Goal: Task Accomplishment & Management: Manage account settings

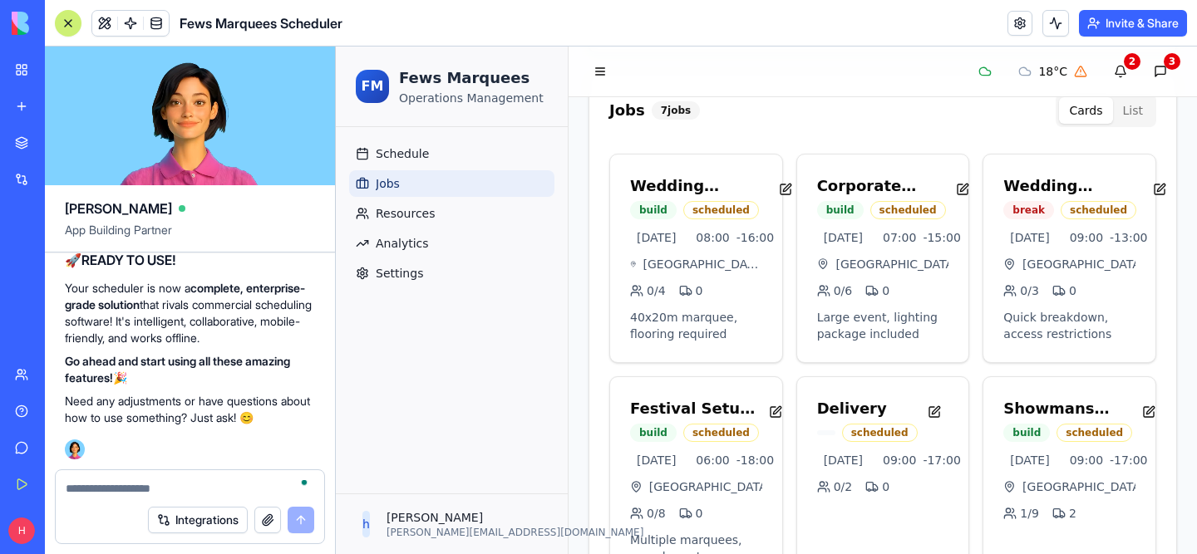
scroll to position [124, 0]
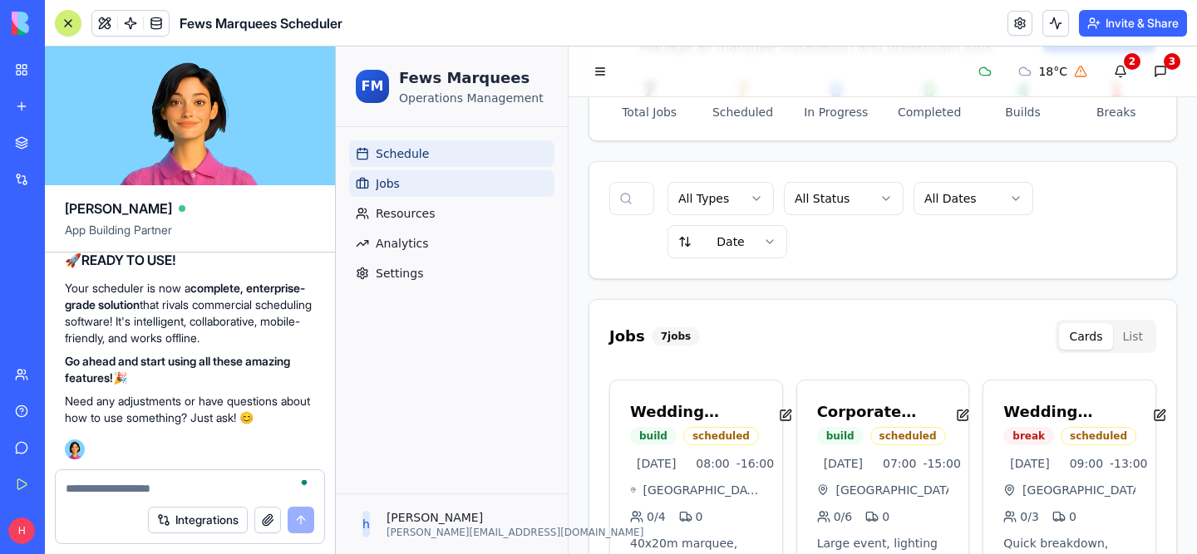
click at [389, 150] on span "Schedule" at bounding box center [402, 153] width 53 height 17
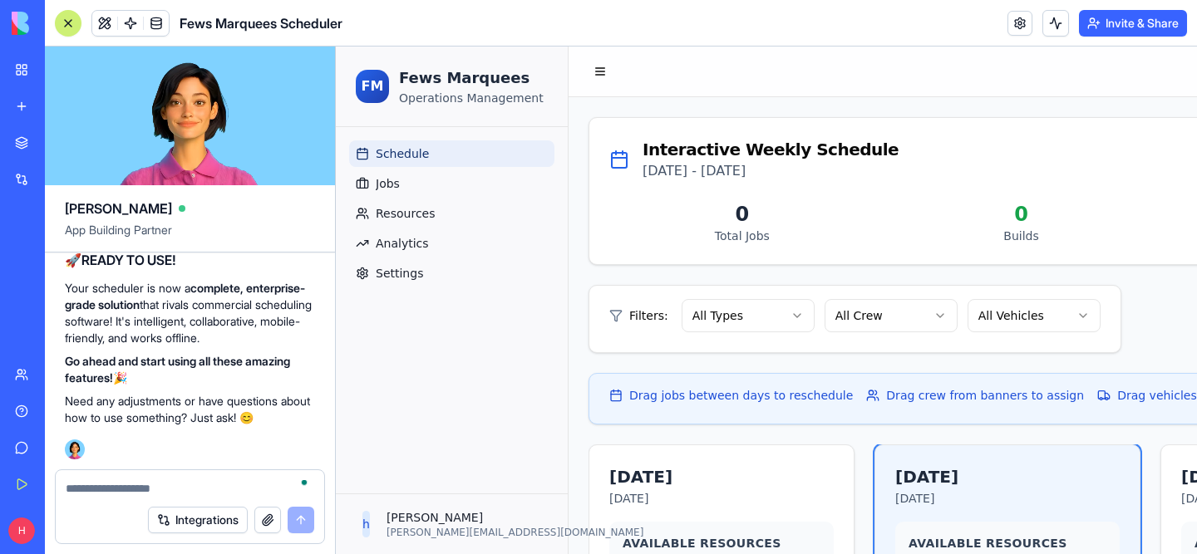
click at [419, 165] on link "Schedule" at bounding box center [451, 153] width 205 height 27
click at [419, 179] on link "Jobs" at bounding box center [451, 183] width 205 height 27
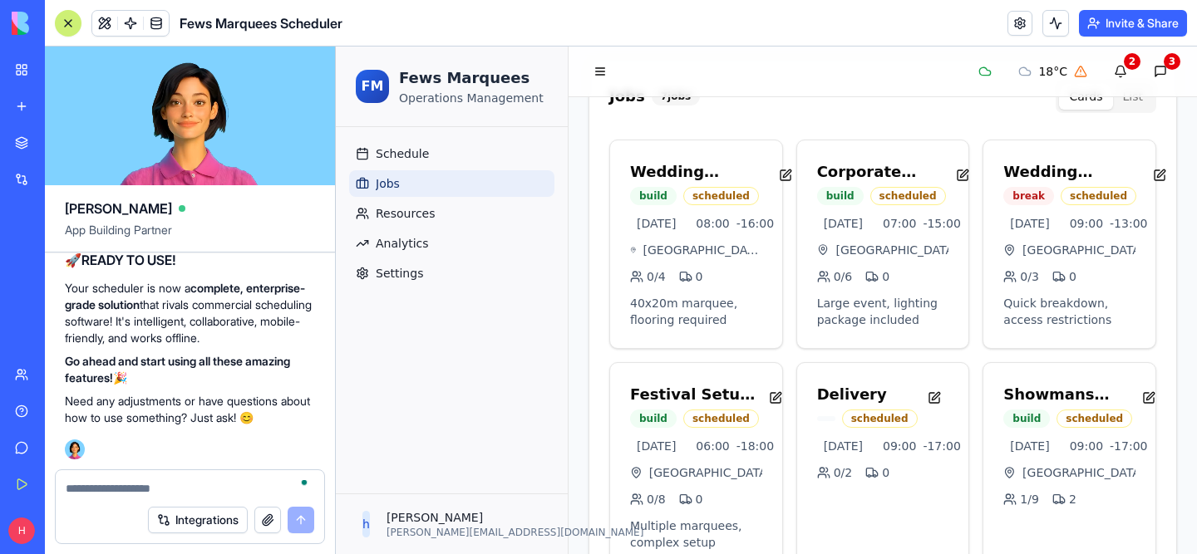
scroll to position [25432, 0]
click at [158, 491] on textarea "To enrich screen reader interactions, please activate Accessibility in Grammarl…" at bounding box center [190, 488] width 248 height 17
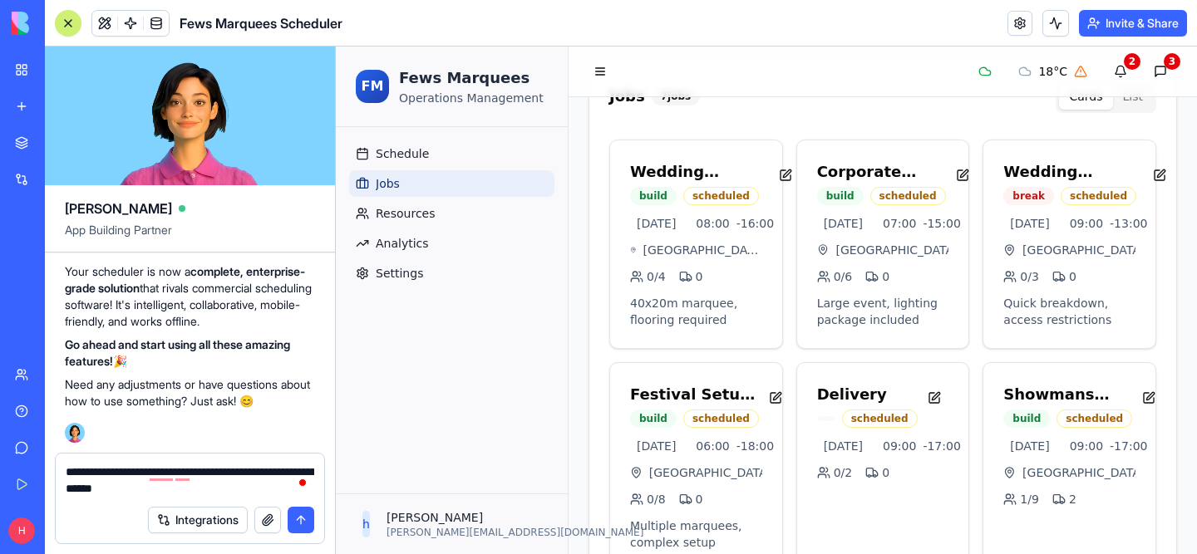
type textarea "**********"
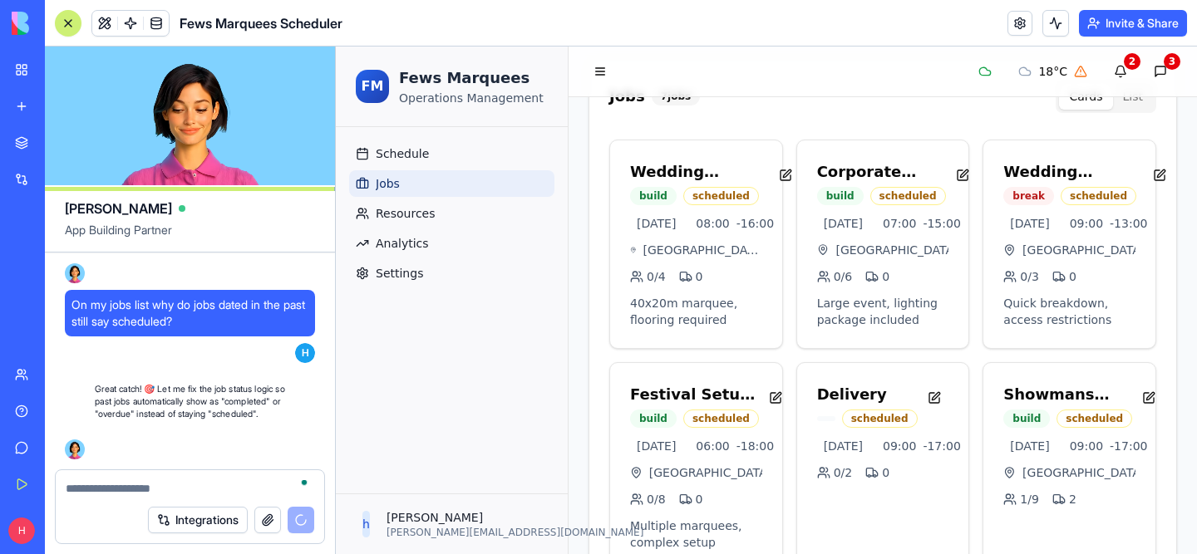
scroll to position [25806, 0]
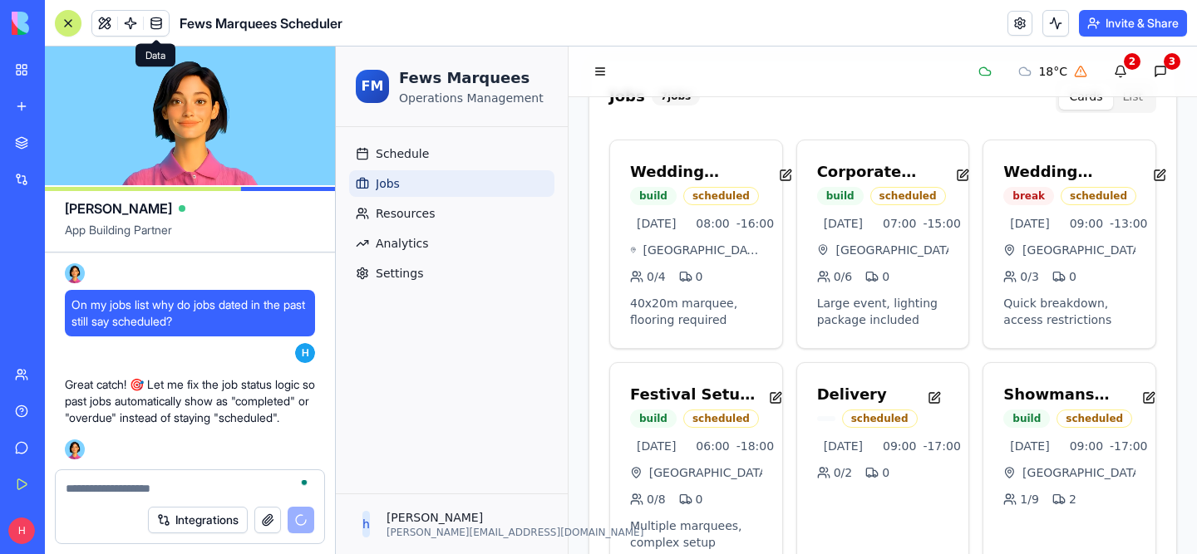
click at [134, 17] on span at bounding box center [156, 23] width 47 height 47
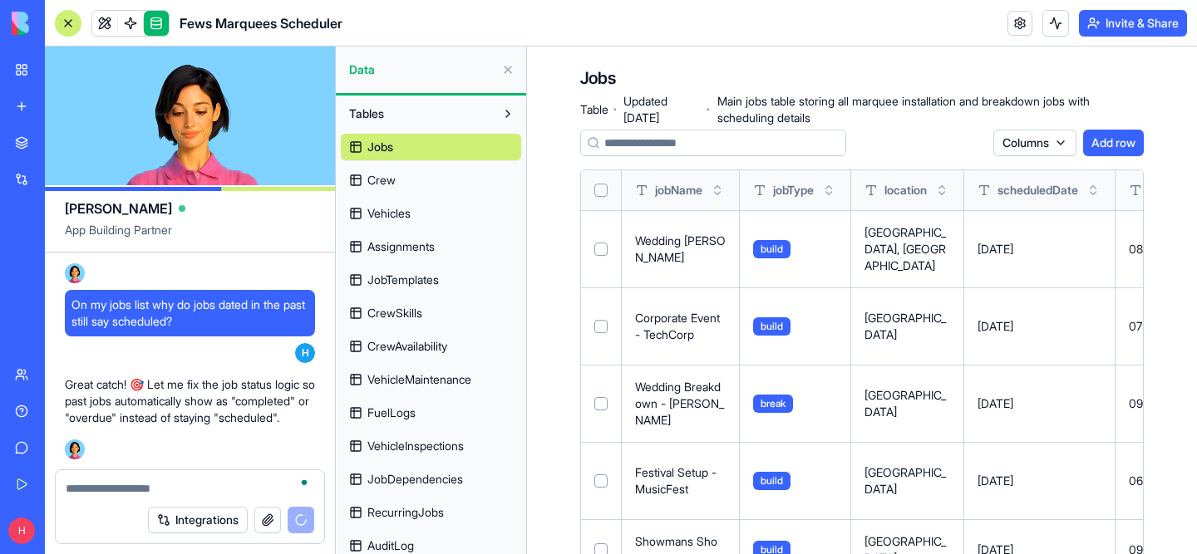
click at [420, 167] on link "Crew" at bounding box center [431, 180] width 180 height 27
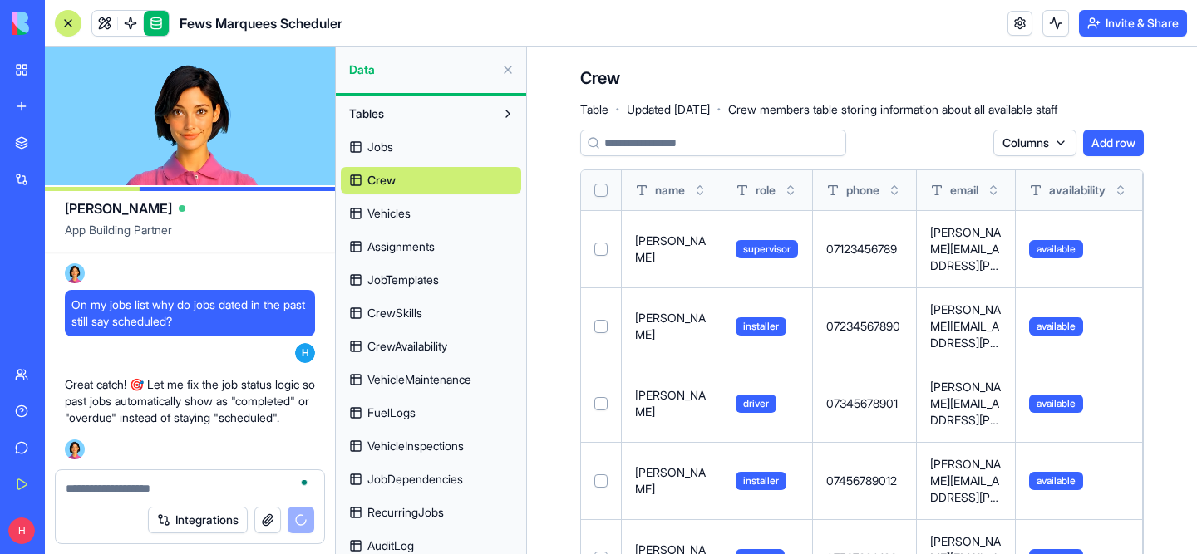
click at [437, 217] on link "Vehicles" at bounding box center [431, 213] width 180 height 27
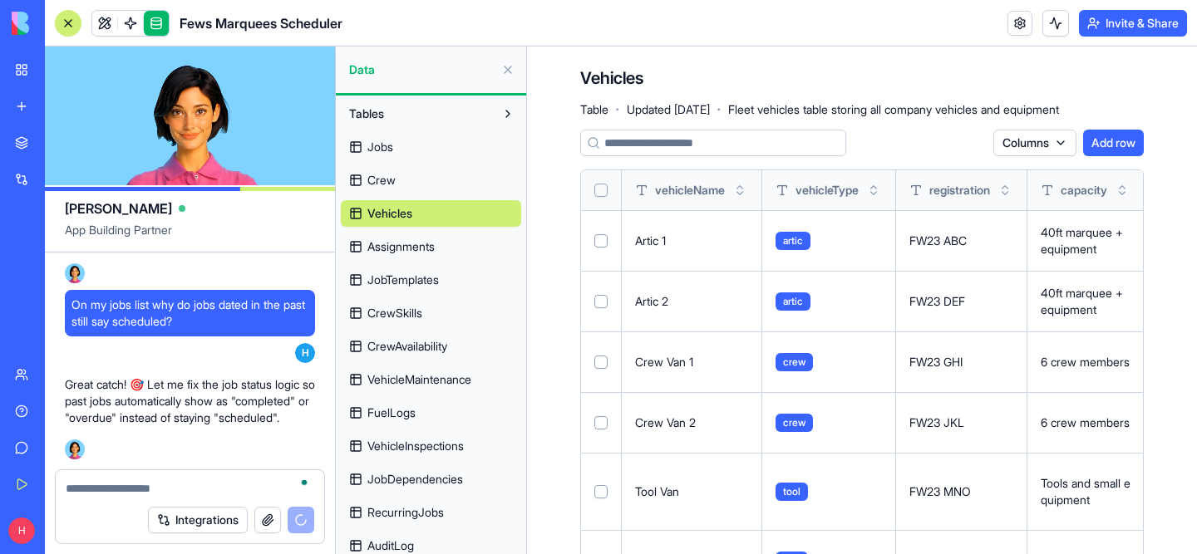
click at [450, 243] on link "Assignments" at bounding box center [431, 247] width 180 height 27
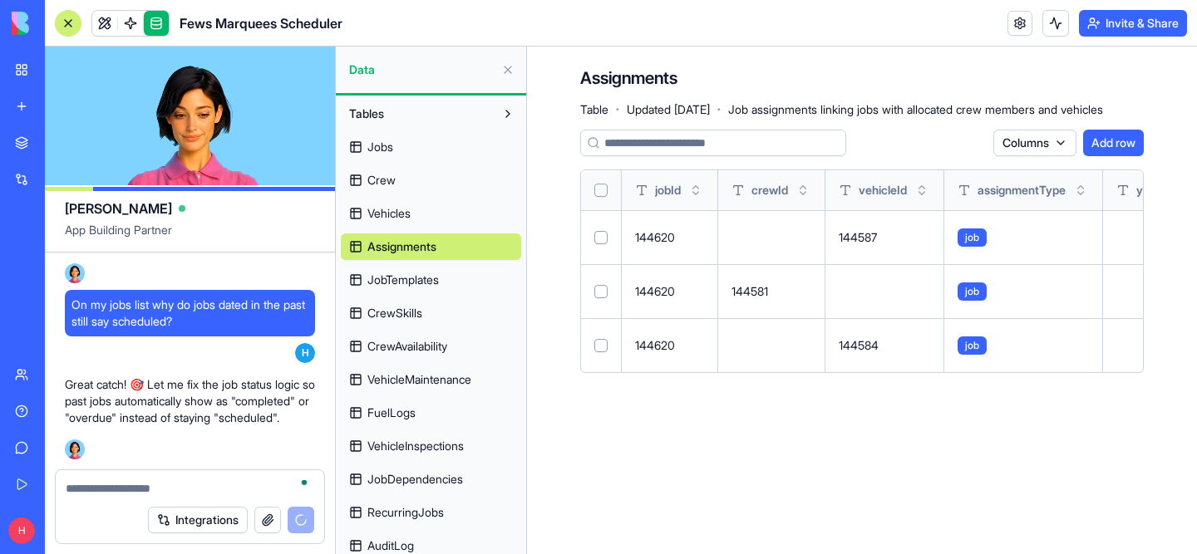
click at [460, 273] on link "JobTemplates" at bounding box center [431, 280] width 180 height 27
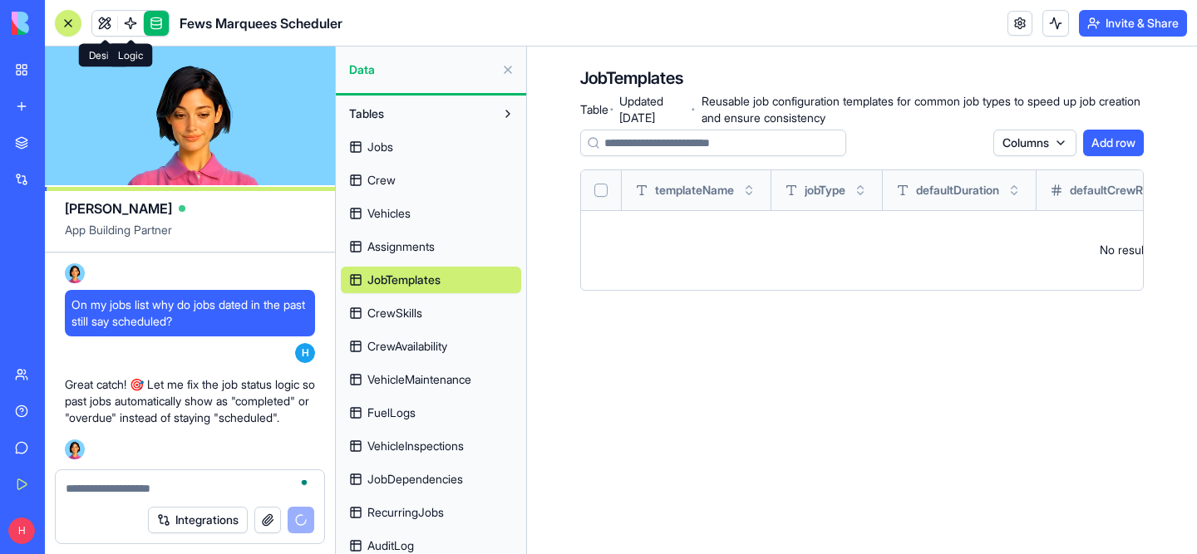
click at [130, 27] on link at bounding box center [130, 23] width 25 height 25
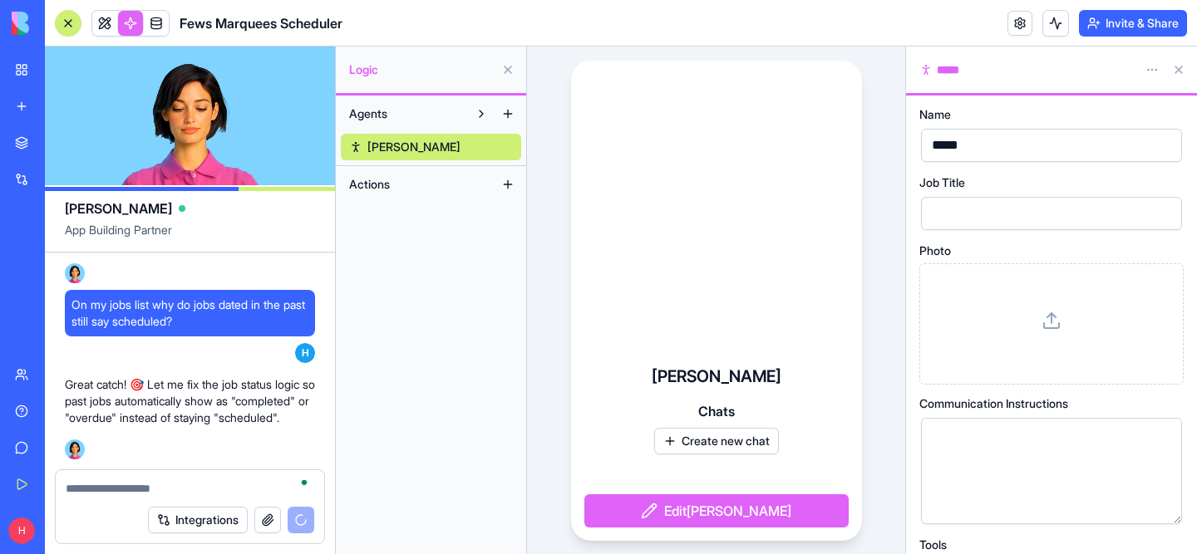
scroll to position [115, 0]
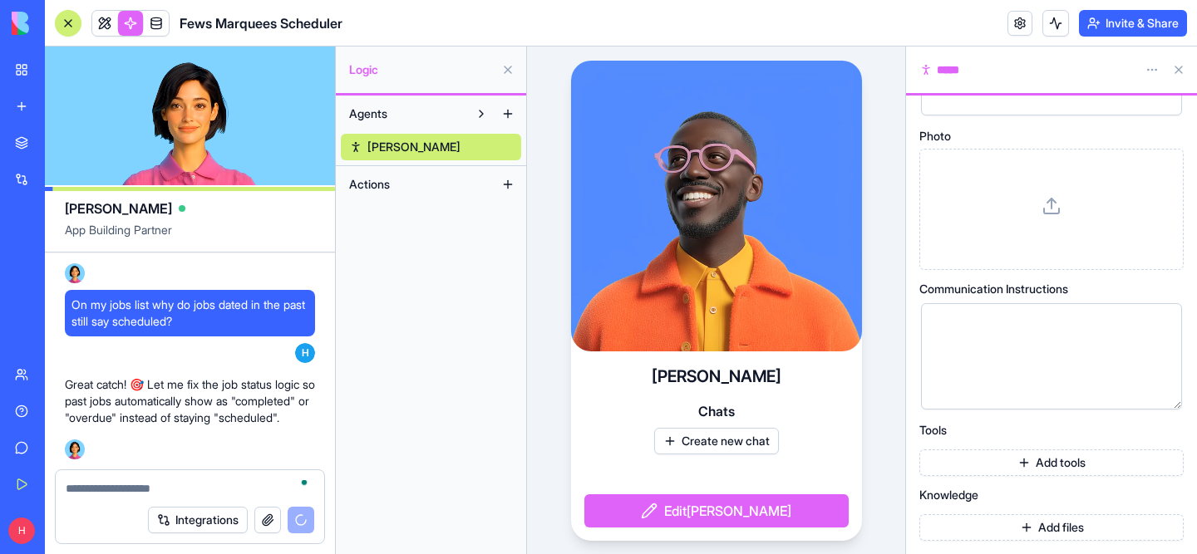
click at [1056, 467] on button "Add tools" at bounding box center [1051, 463] width 264 height 27
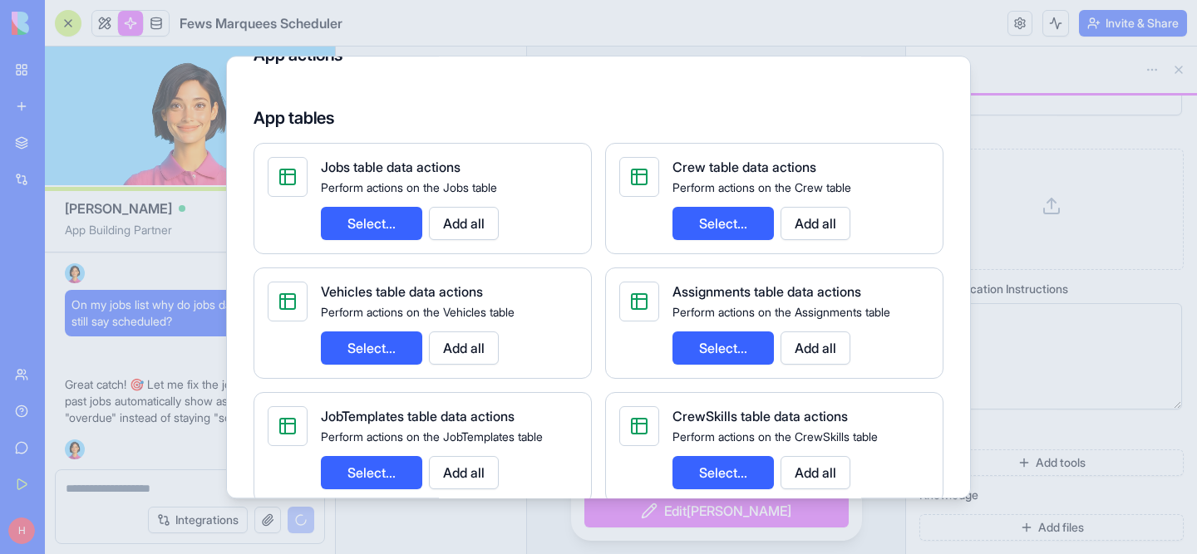
scroll to position [0, 0]
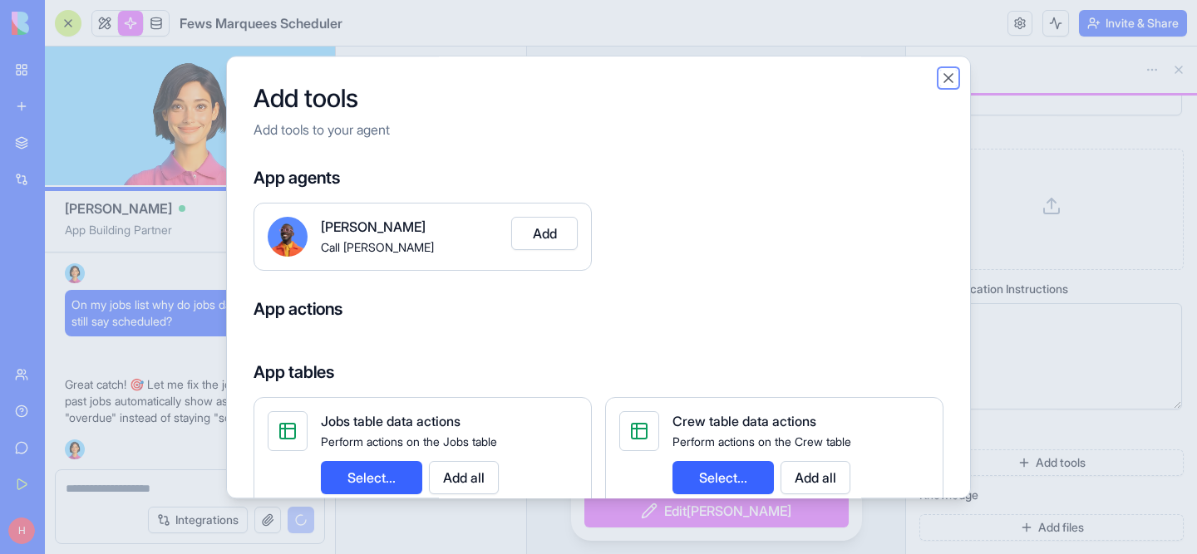
click at [952, 72] on button "Close" at bounding box center [948, 78] width 17 height 17
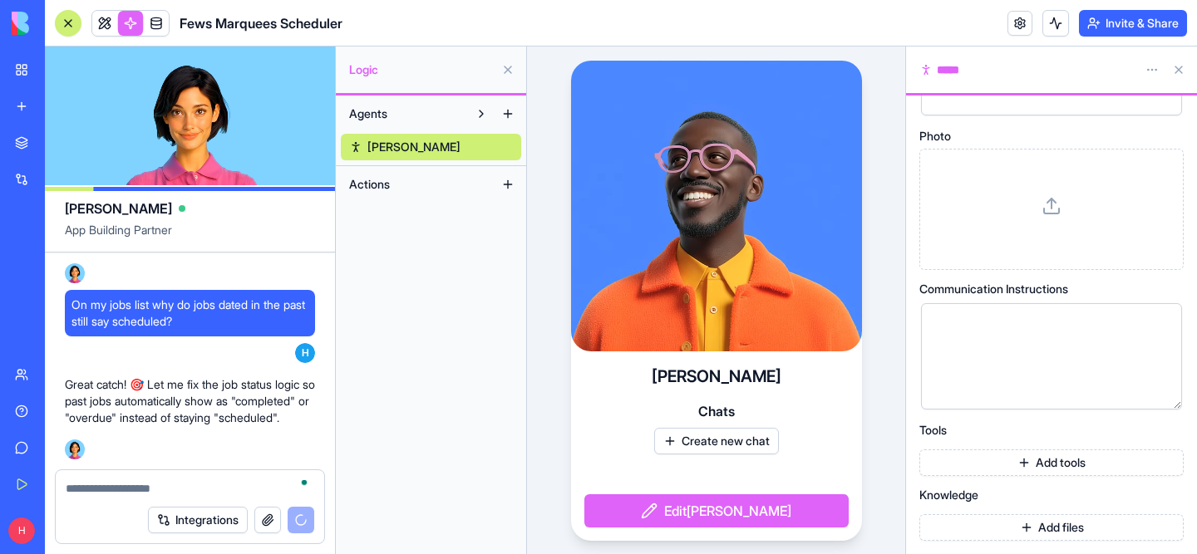
click at [92, 17] on link at bounding box center [104, 23] width 25 height 25
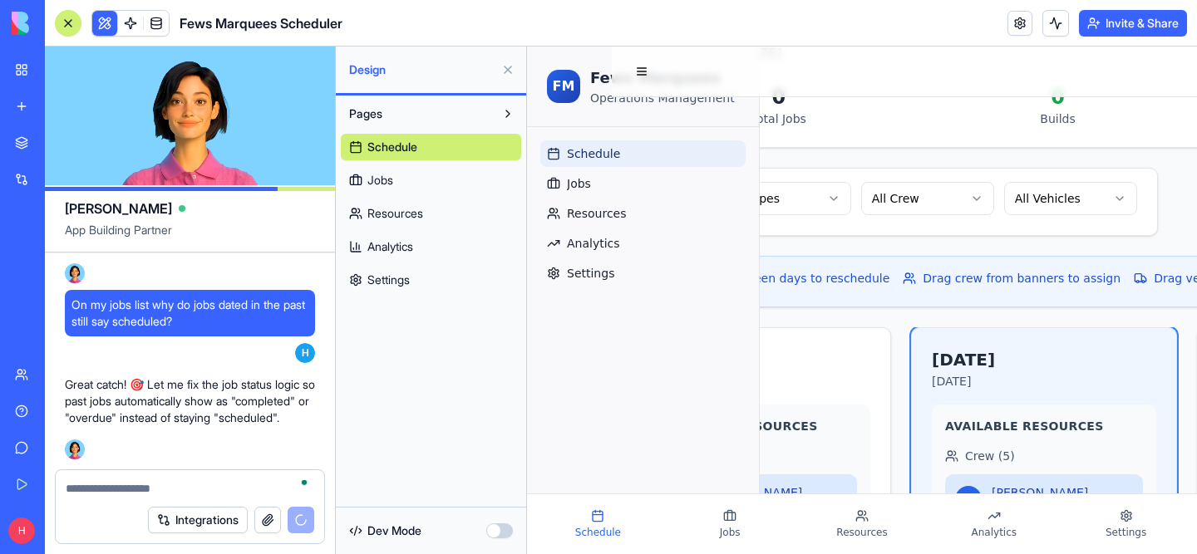
scroll to position [193, 148]
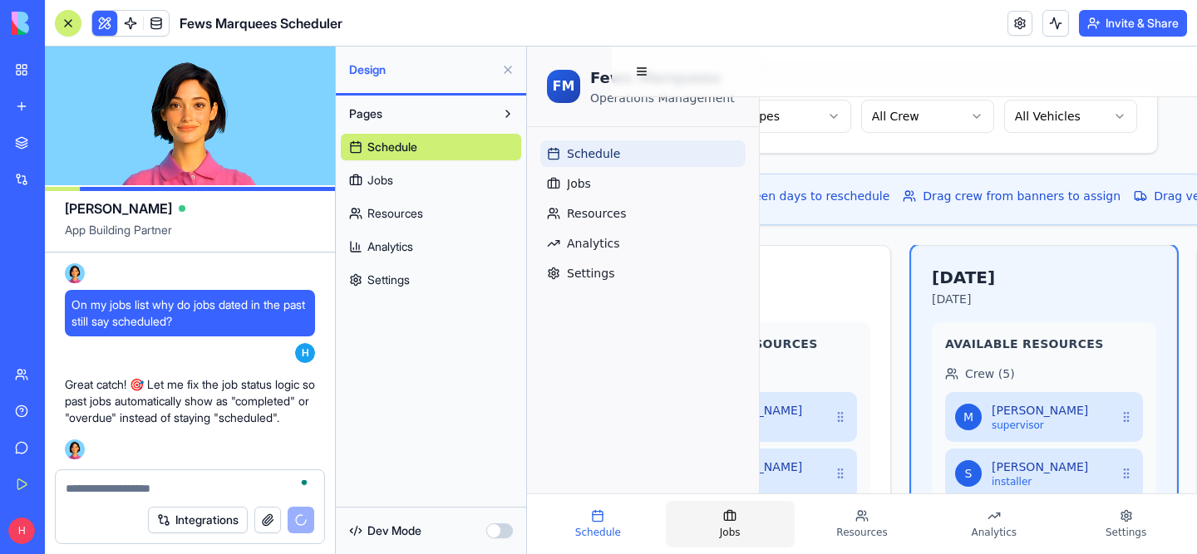
click at [739, 508] on button "Jobs" at bounding box center [730, 524] width 129 height 47
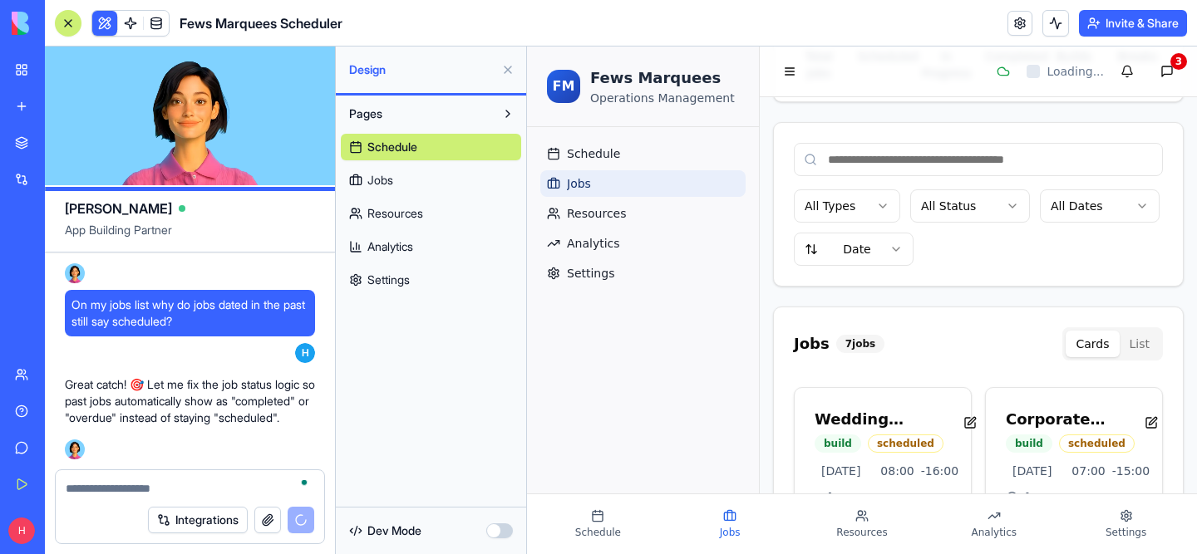
scroll to position [193, 0]
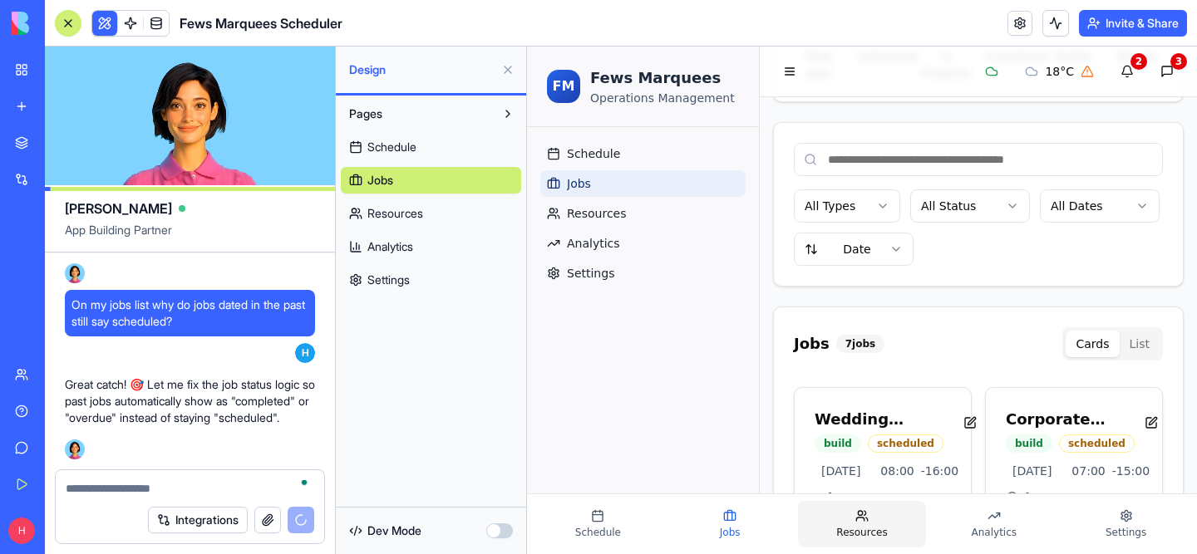
click at [842, 524] on button "Resources" at bounding box center [862, 524] width 129 height 47
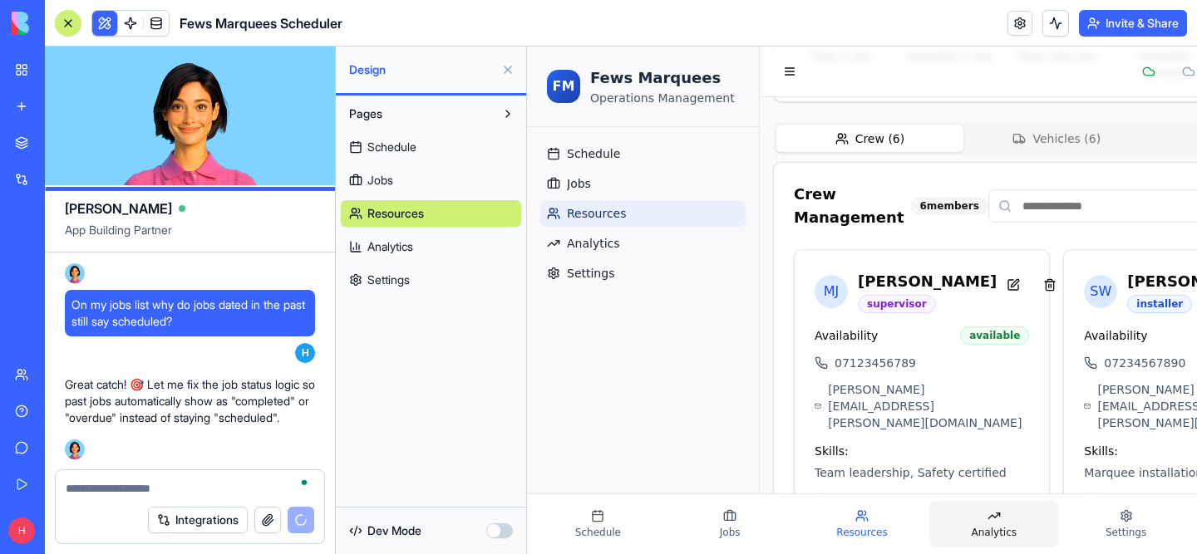
click at [1030, 527] on button "Analytics" at bounding box center [993, 524] width 129 height 47
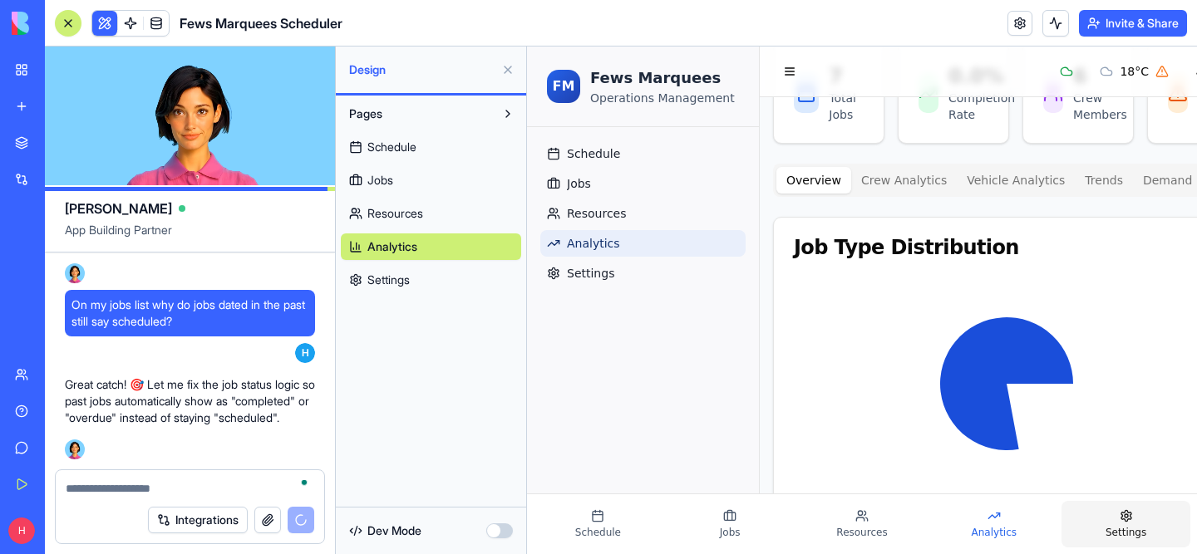
click at [1139, 519] on button "Settings" at bounding box center [1125, 524] width 129 height 47
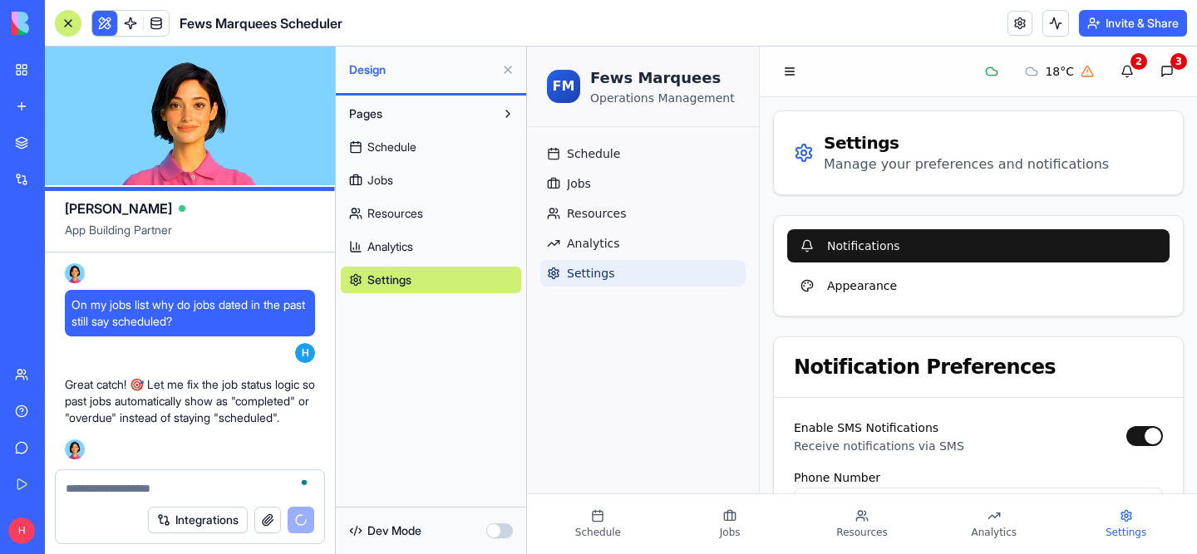
click at [510, 66] on button at bounding box center [507, 70] width 27 height 27
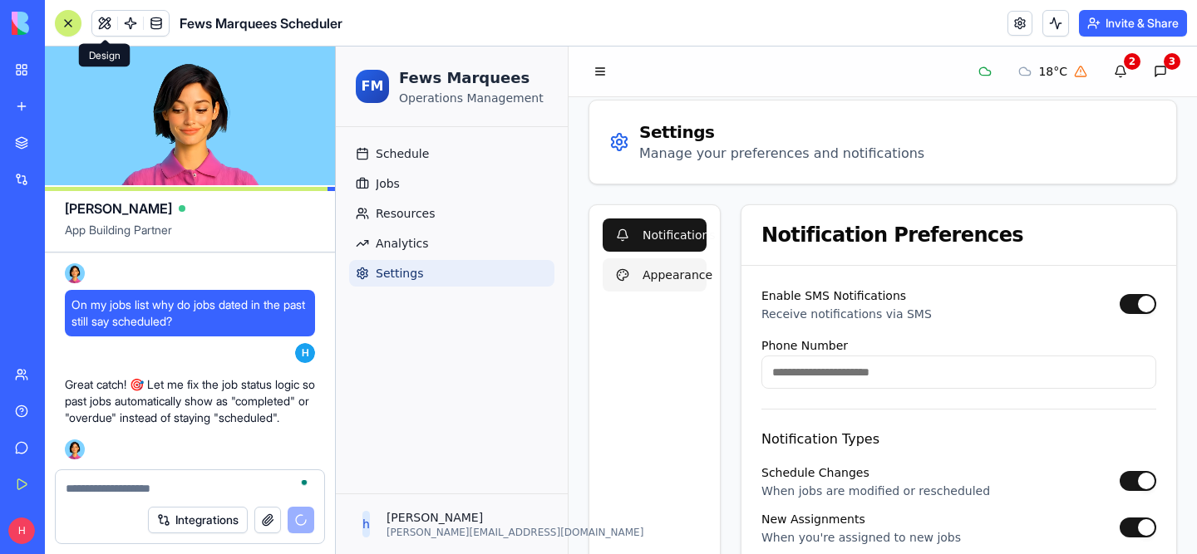
click at [644, 258] on button "Appearance" at bounding box center [654, 274] width 104 height 33
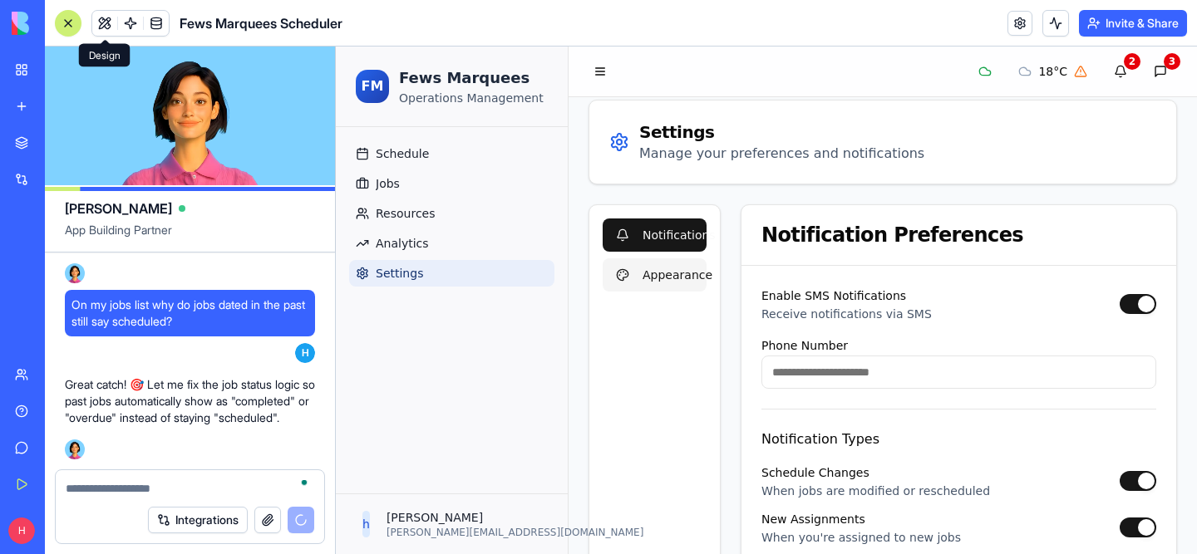
scroll to position [17, 0]
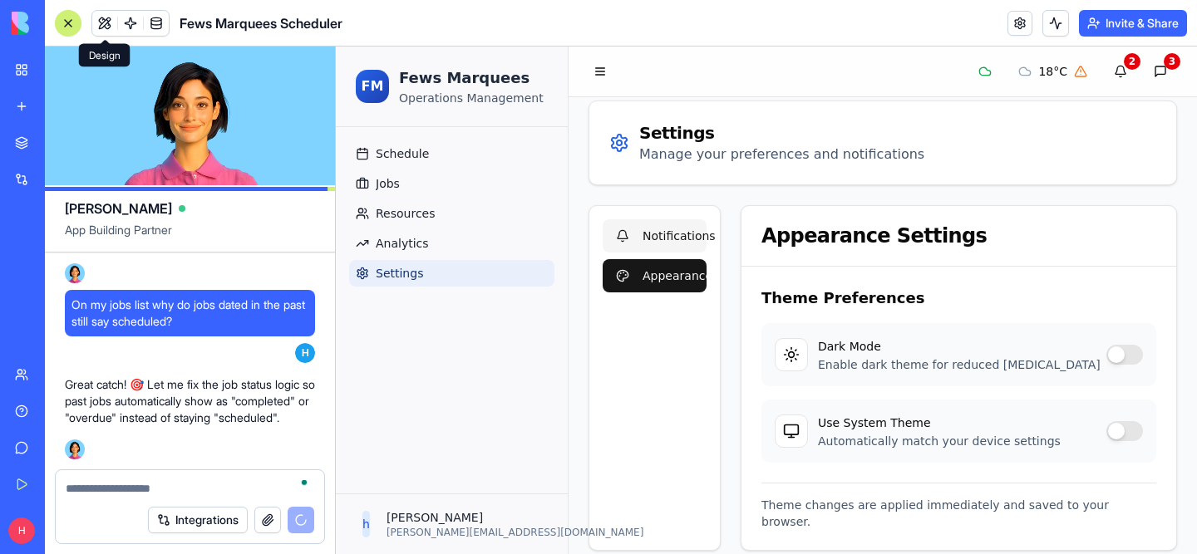
click at [660, 229] on button "Notifications" at bounding box center [654, 235] width 104 height 33
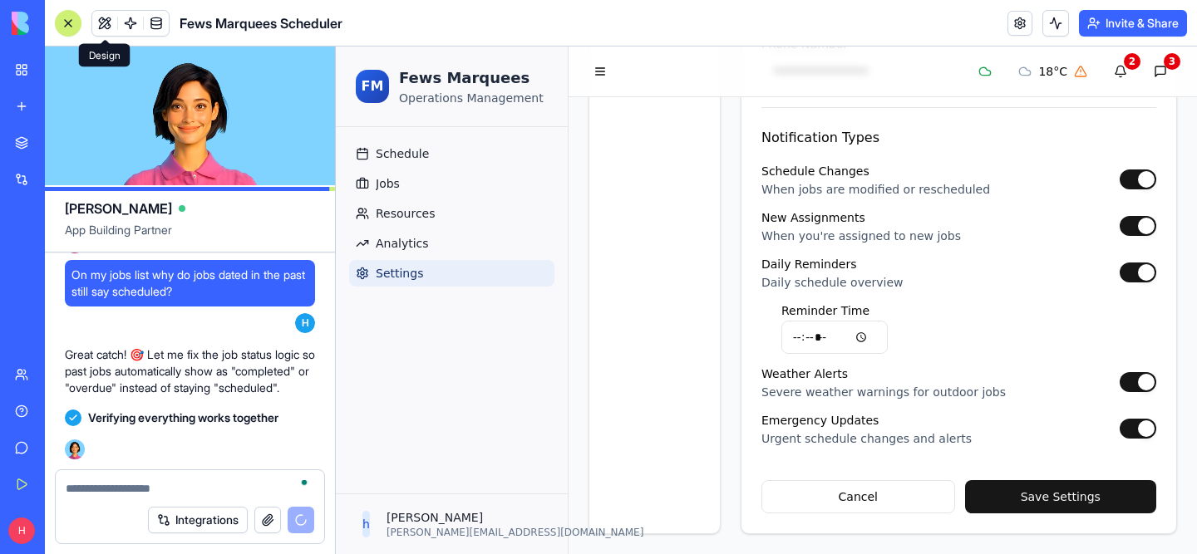
scroll to position [0, 0]
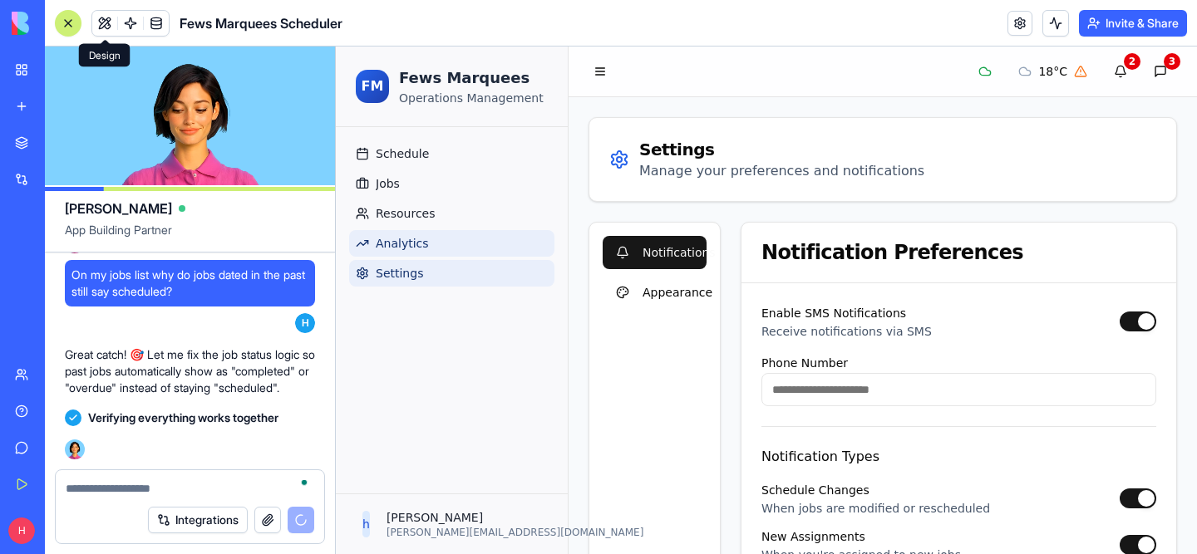
click at [386, 240] on span "Analytics" at bounding box center [402, 243] width 53 height 17
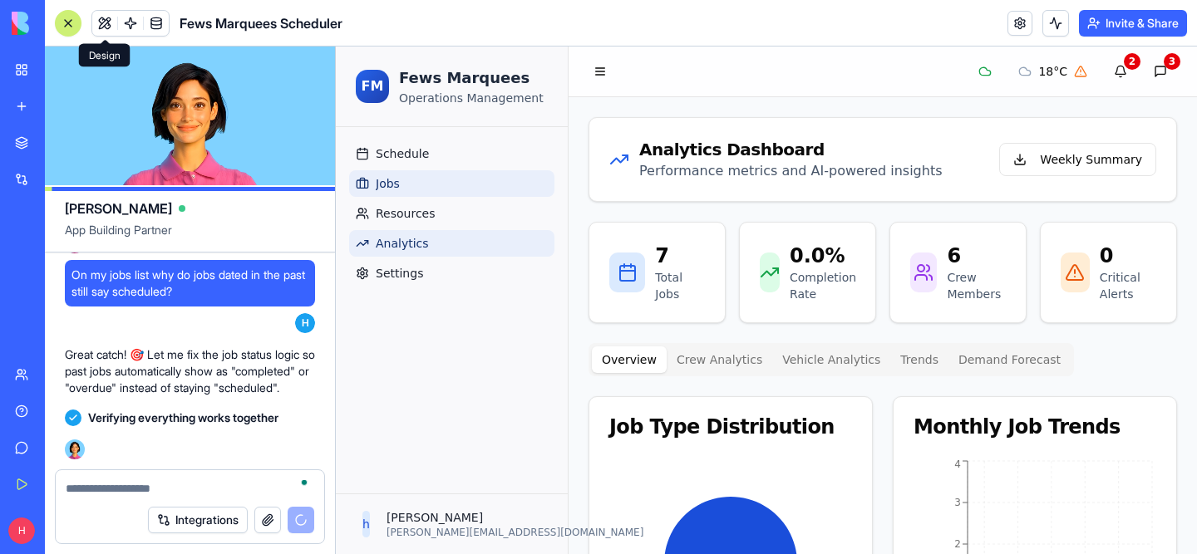
scroll to position [26620, 0]
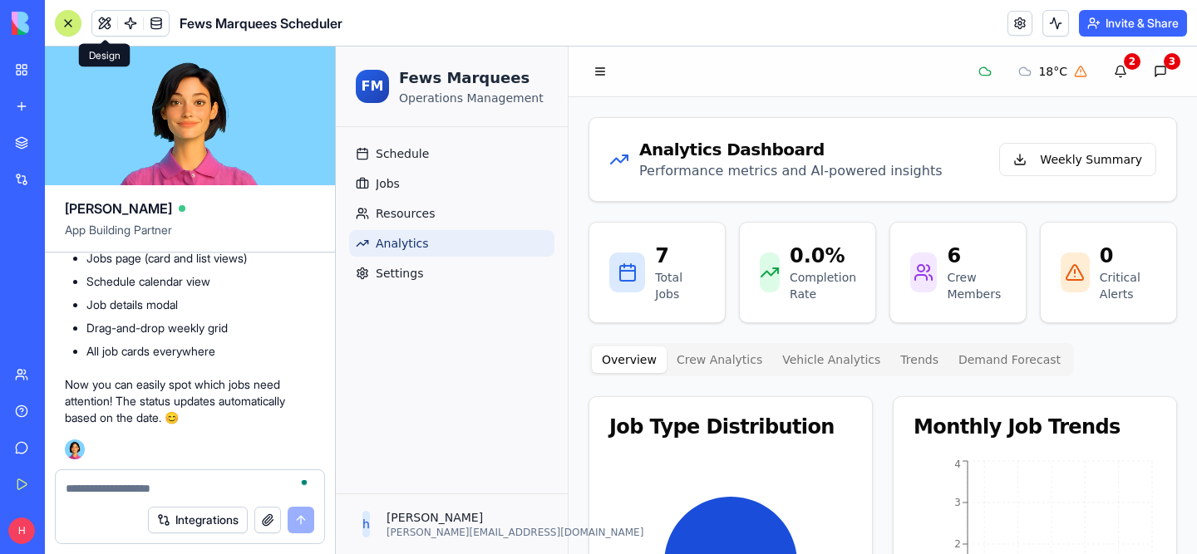
click at [712, 353] on button "Crew Analytics" at bounding box center [719, 360] width 106 height 27
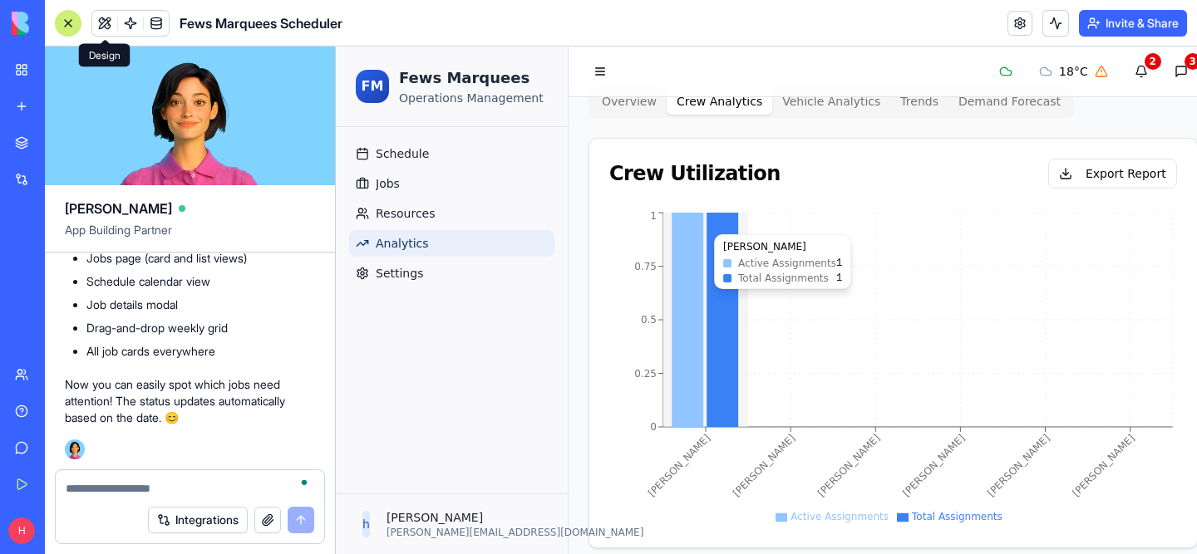
scroll to position [257, 0]
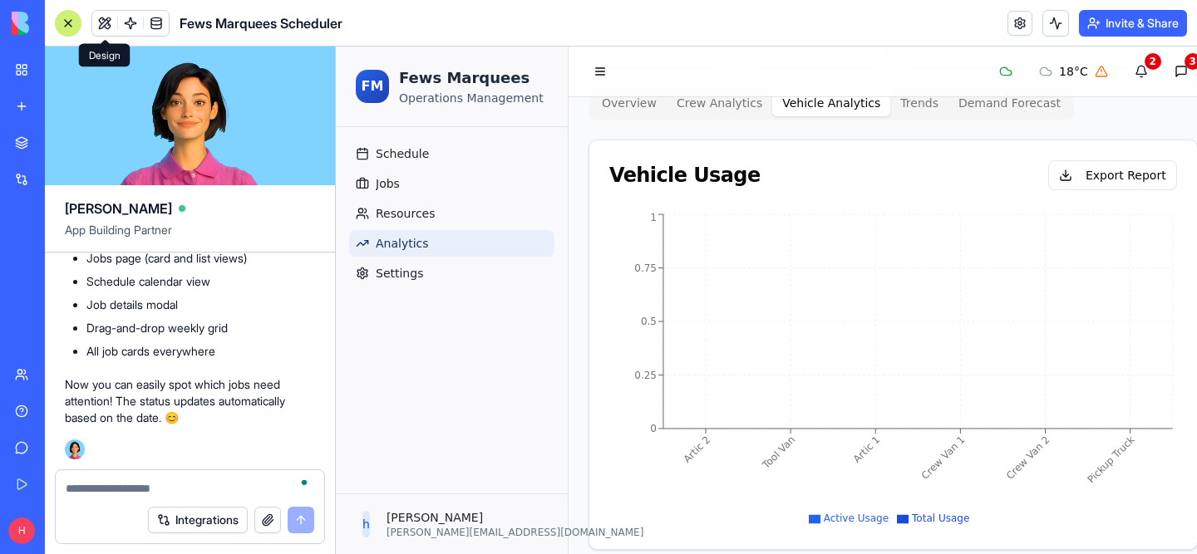
click at [788, 116] on button "Vehicle Analytics" at bounding box center [831, 103] width 118 height 27
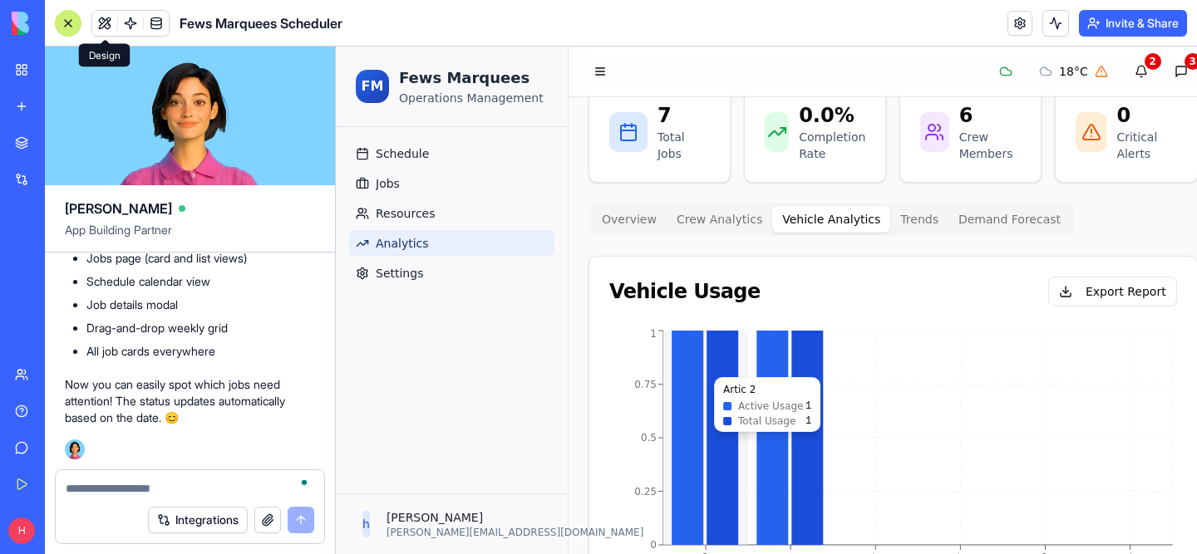
scroll to position [138, 0]
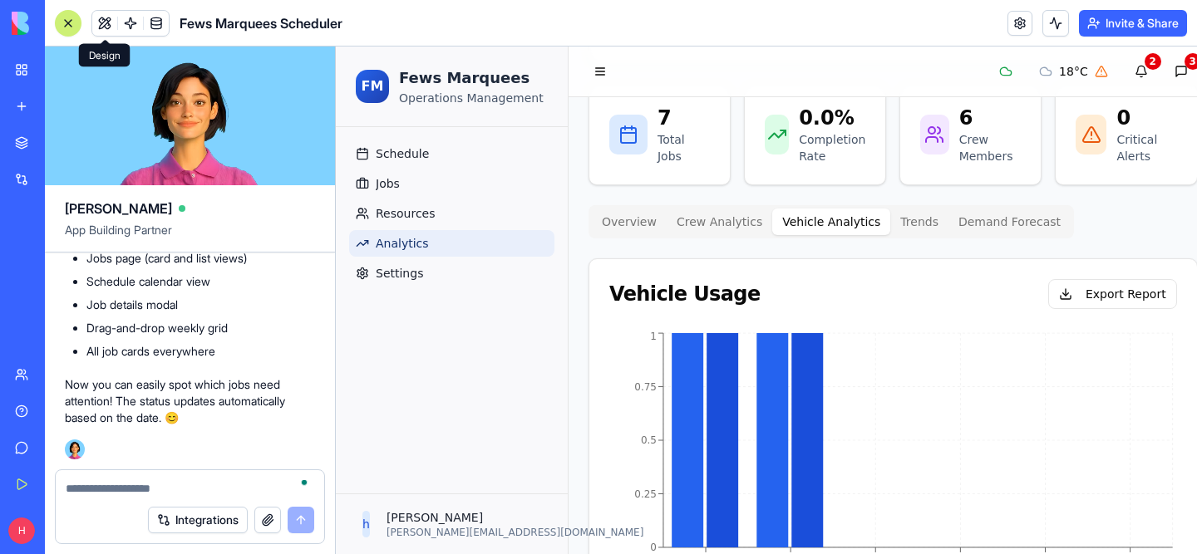
click at [905, 222] on button "Trends" at bounding box center [919, 222] width 58 height 27
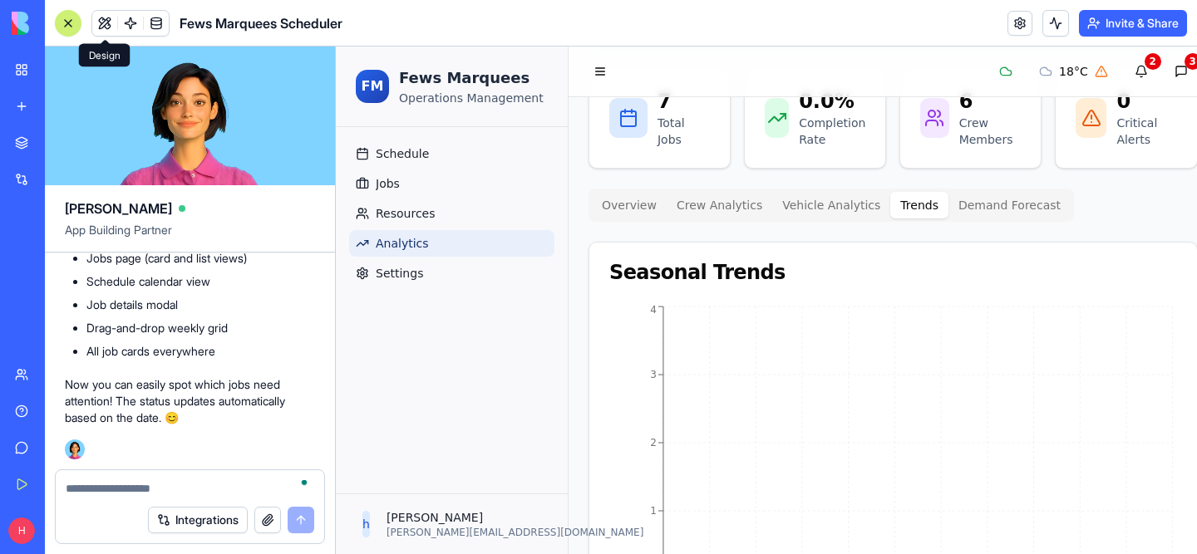
scroll to position [47, 0]
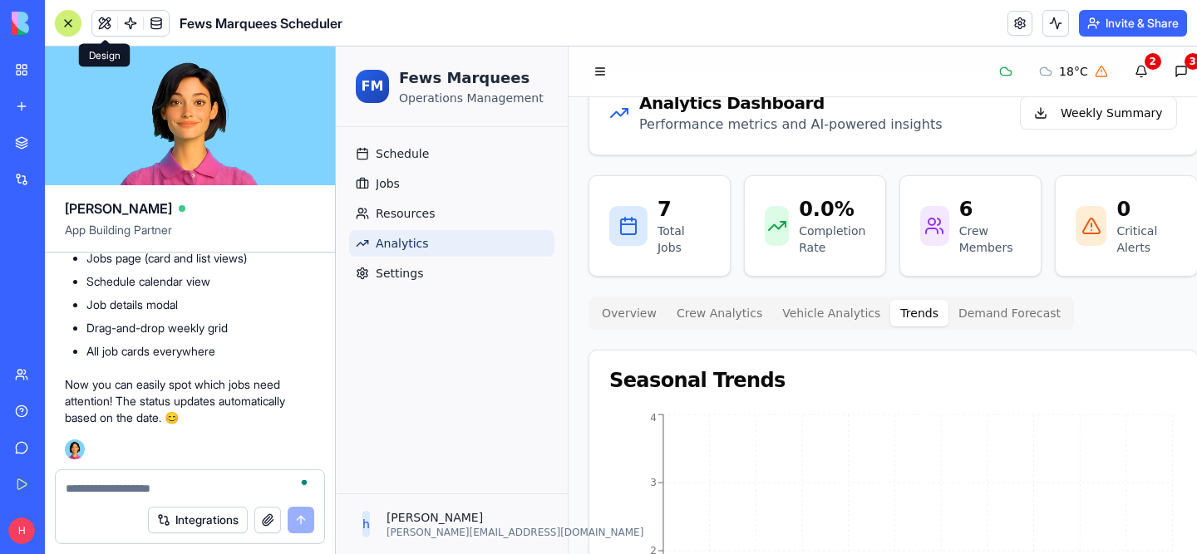
click at [971, 205] on div "Analytics Dashboard Performance metrics and AI-powered insights Weekly Summary …" at bounding box center [892, 411] width 609 height 680
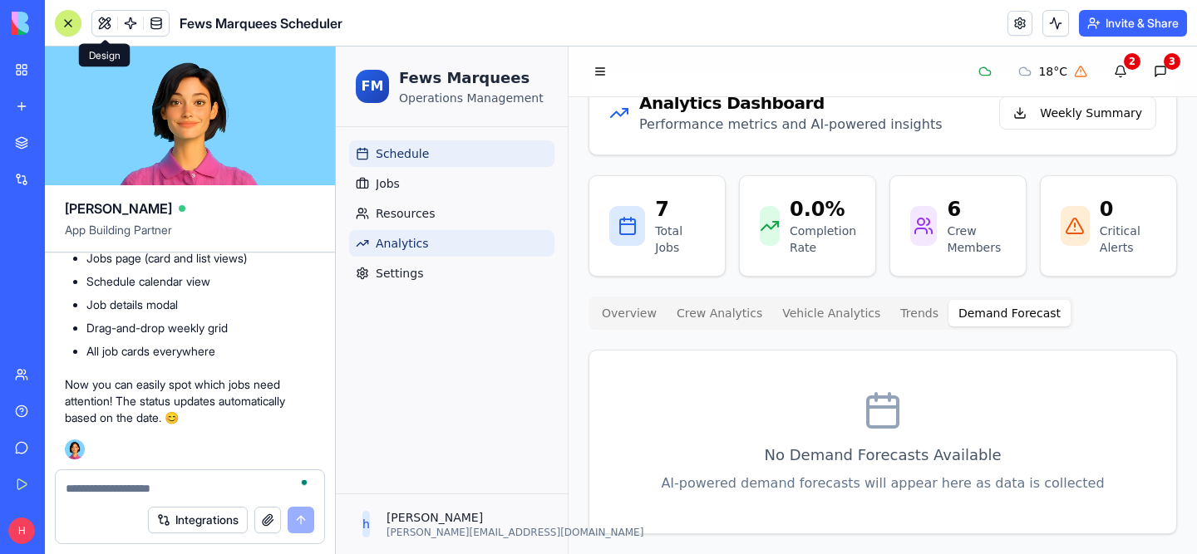
click at [409, 160] on span "Schedule" at bounding box center [402, 153] width 53 height 17
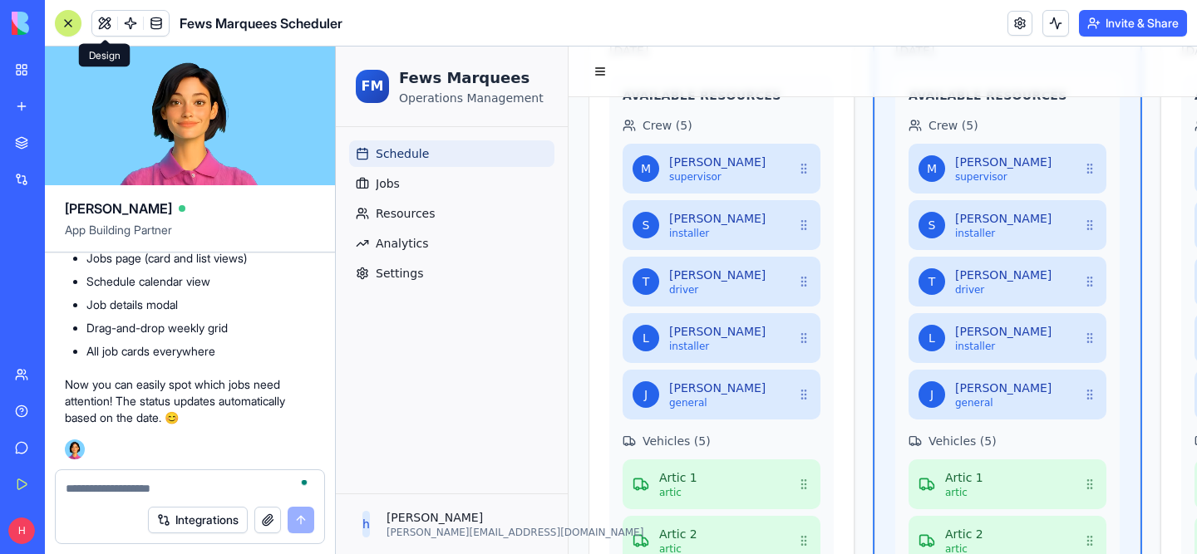
scroll to position [748, 0]
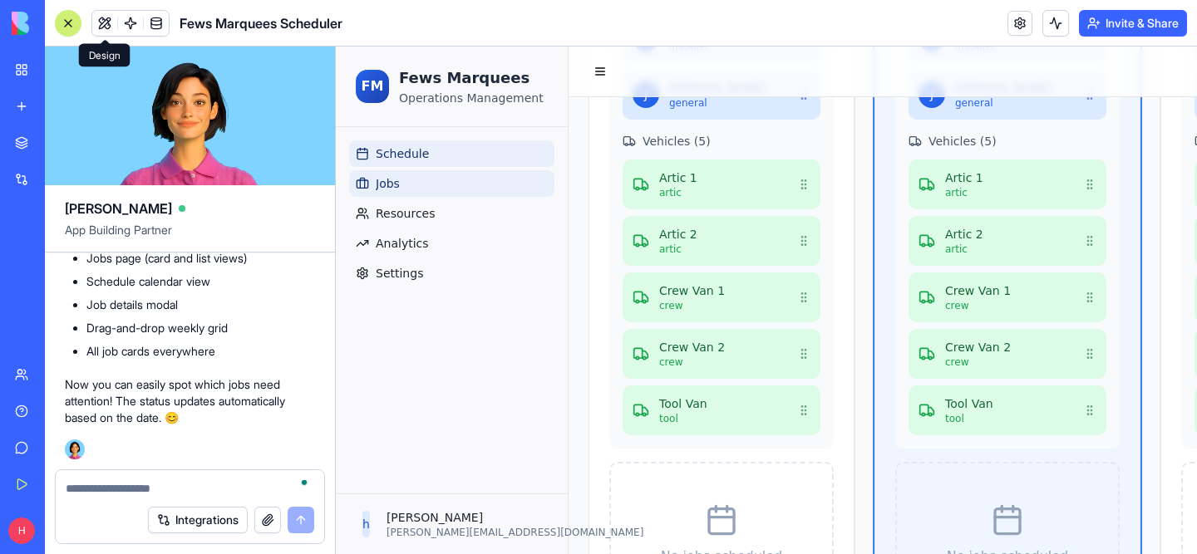
click at [372, 194] on link "Jobs" at bounding box center [451, 183] width 205 height 27
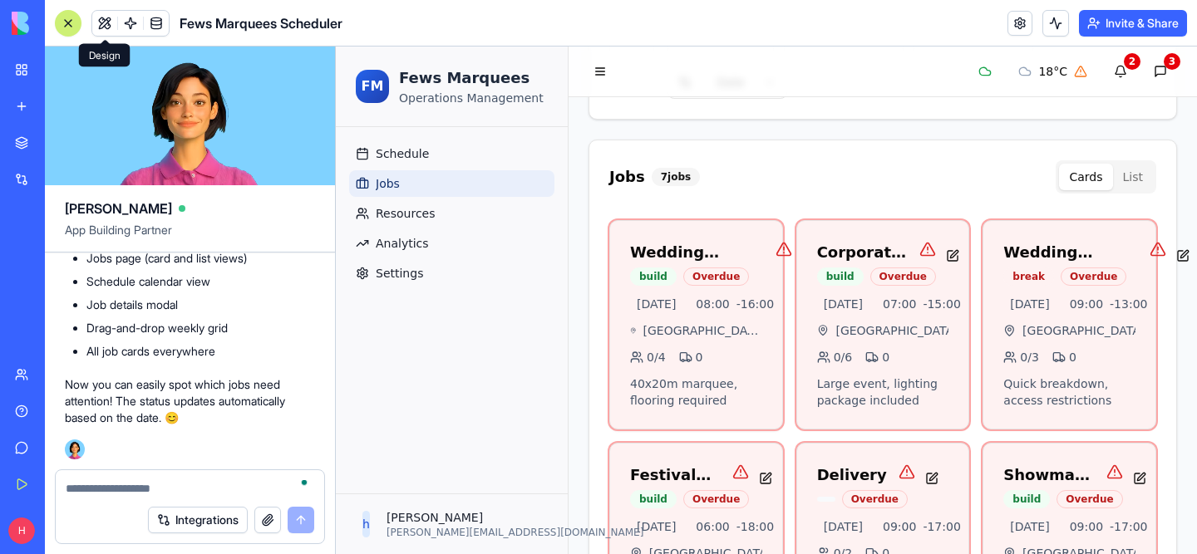
scroll to position [276, 0]
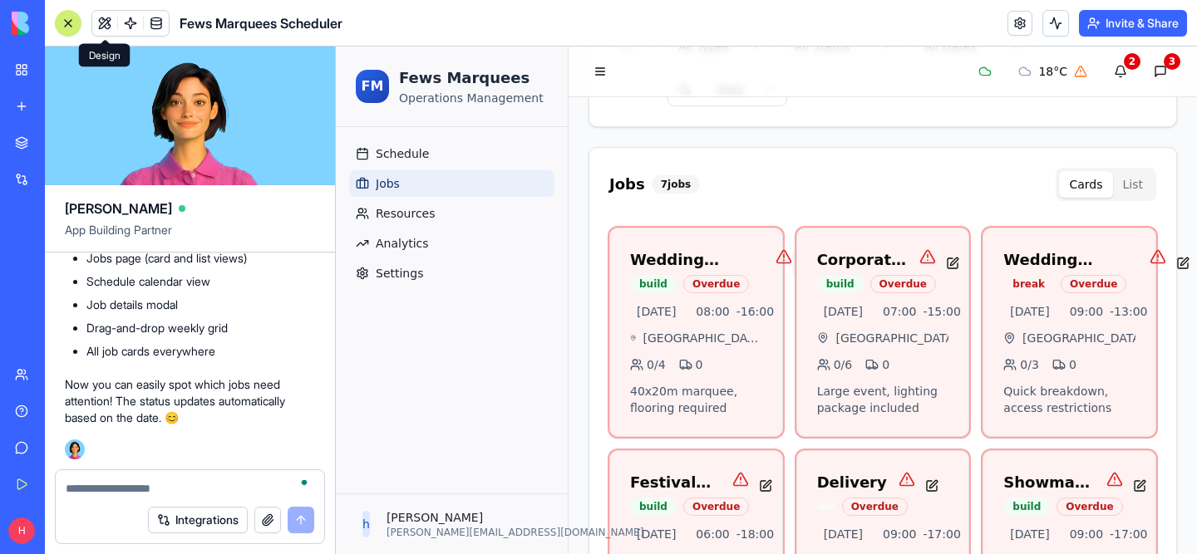
click at [792, 259] on button at bounding box center [808, 263] width 33 height 30
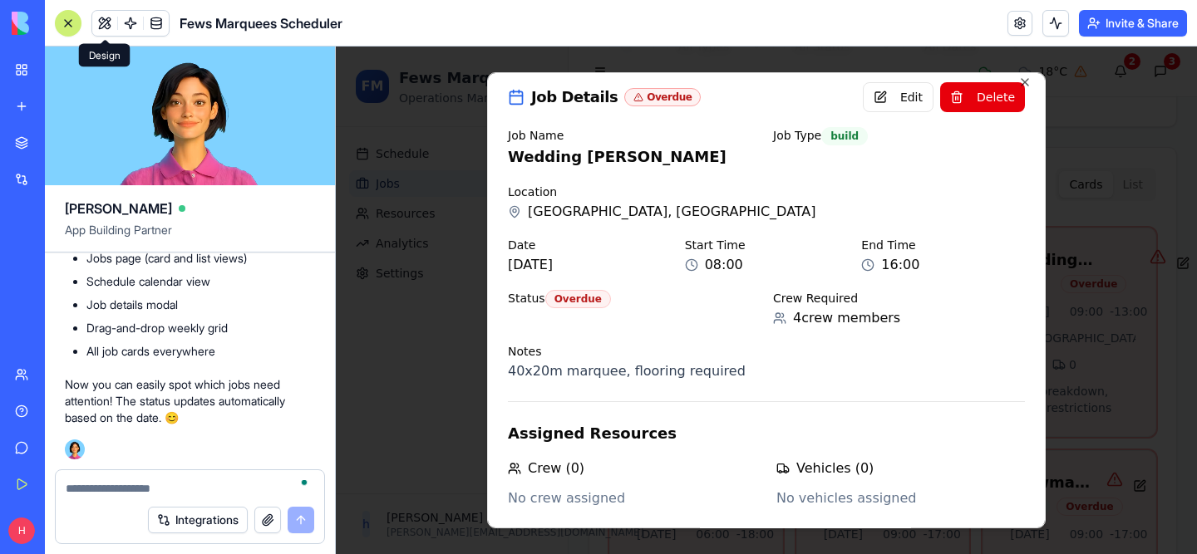
scroll to position [26142, 0]
click at [873, 99] on button "Edit" at bounding box center [898, 97] width 71 height 30
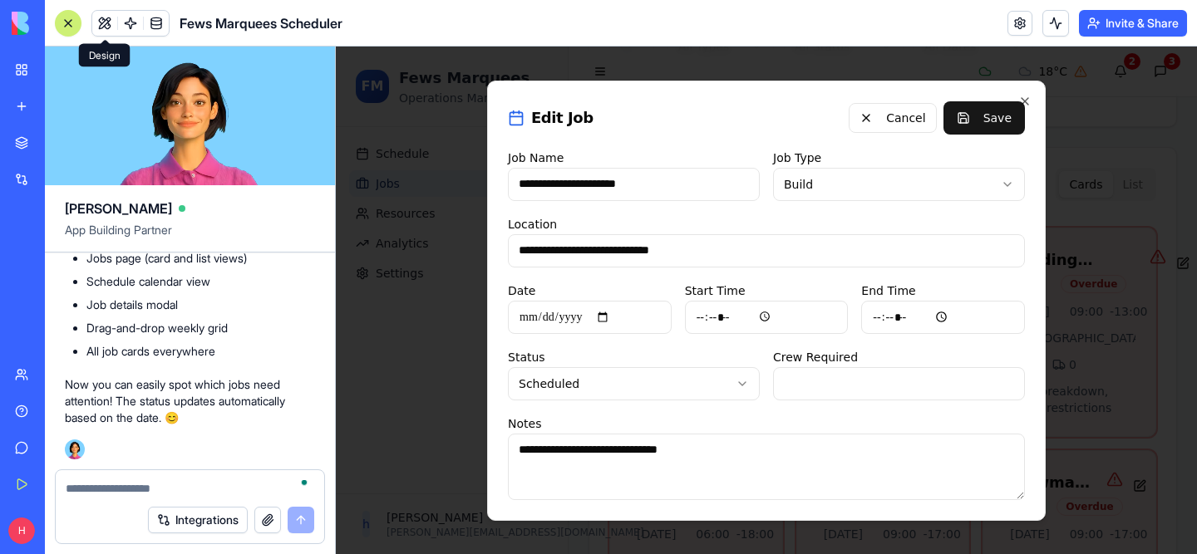
click at [550, 322] on input "**********" at bounding box center [590, 317] width 164 height 33
click at [607, 320] on input "**********" at bounding box center [590, 317] width 164 height 33
type input "**********"
click at [618, 312] on input "**********" at bounding box center [590, 317] width 164 height 33
click at [671, 288] on div "**********" at bounding box center [766, 307] width 517 height 53
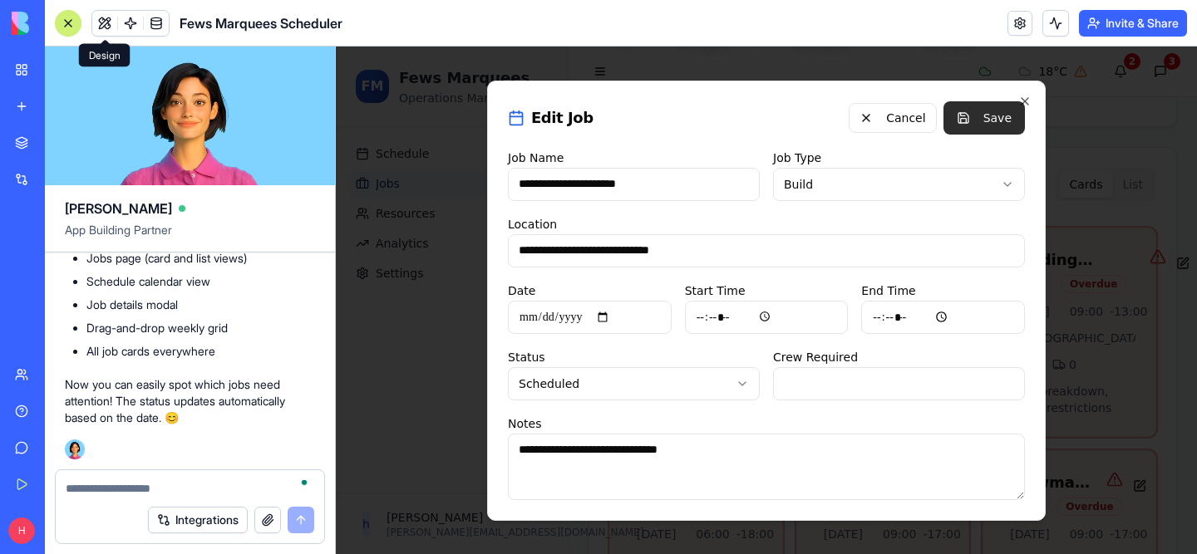
click at [994, 118] on button "Save" at bounding box center [983, 117] width 81 height 33
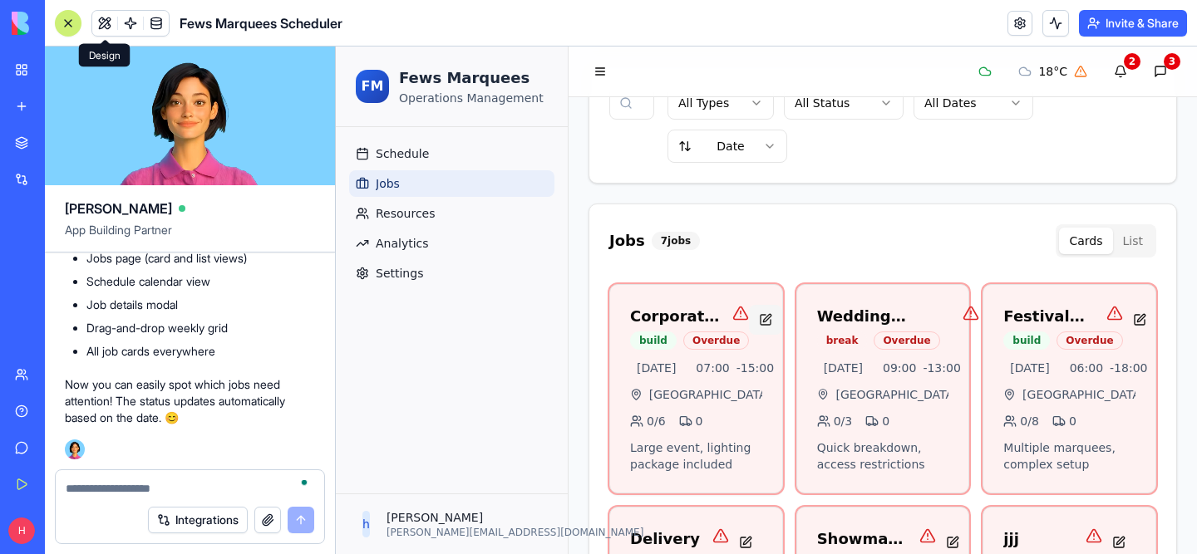
scroll to position [223, 0]
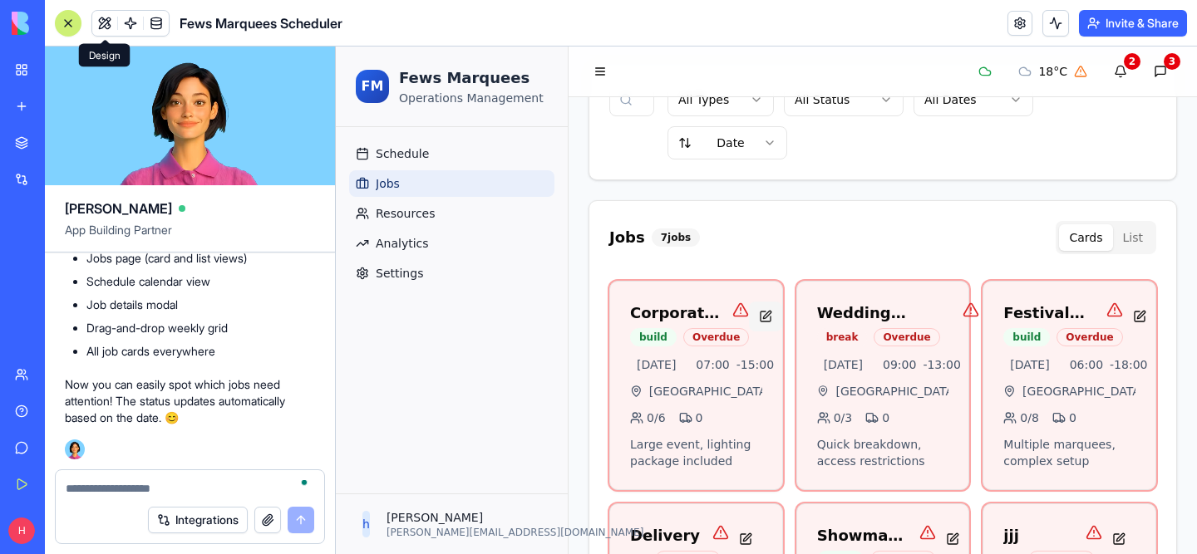
click at [757, 311] on button at bounding box center [765, 317] width 33 height 30
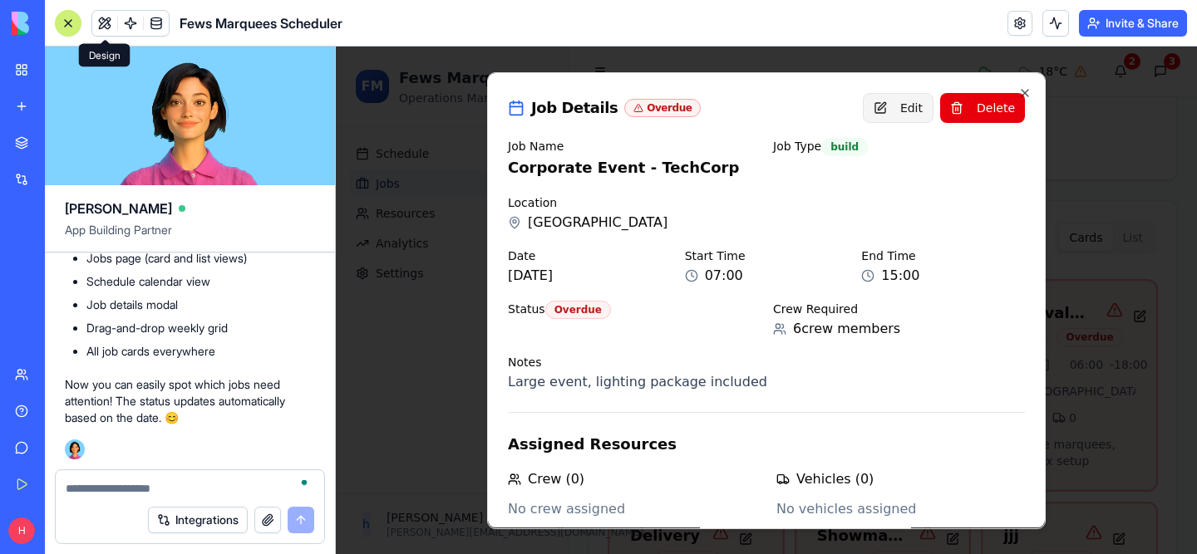
click at [891, 108] on button "Edit" at bounding box center [898, 108] width 71 height 30
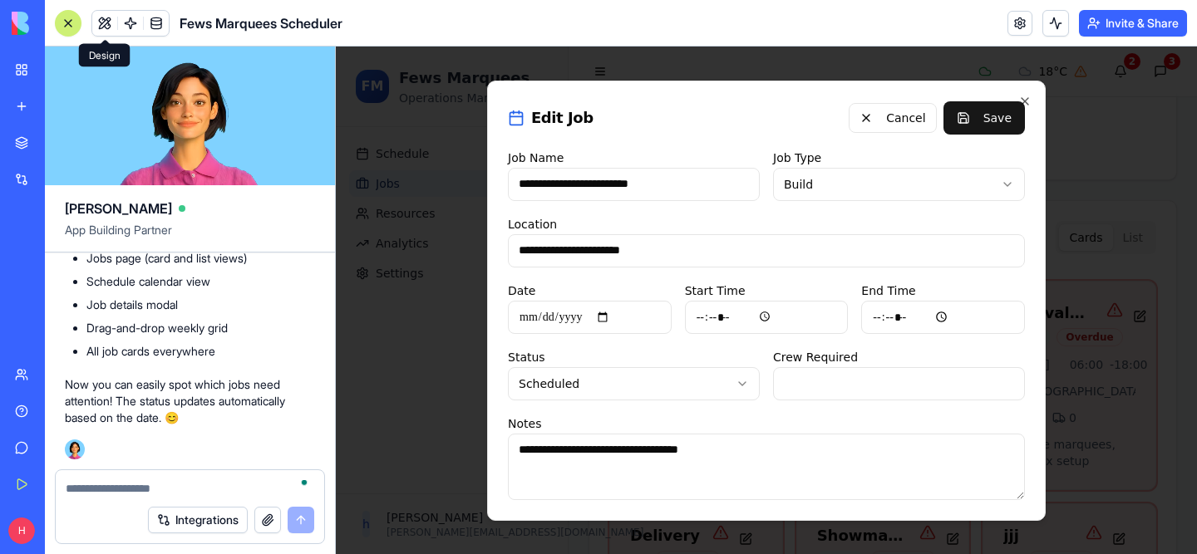
click at [620, 322] on input "**********" at bounding box center [590, 317] width 164 height 33
type input "**********"
click at [985, 120] on button "Save" at bounding box center [983, 117] width 81 height 33
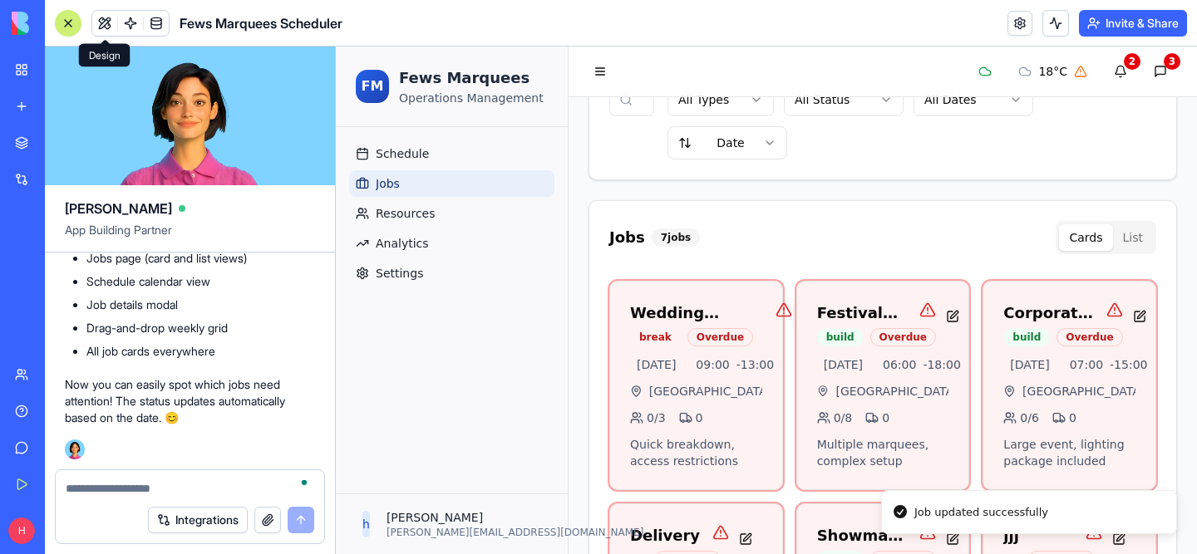
click at [792, 312] on button at bounding box center [808, 317] width 33 height 30
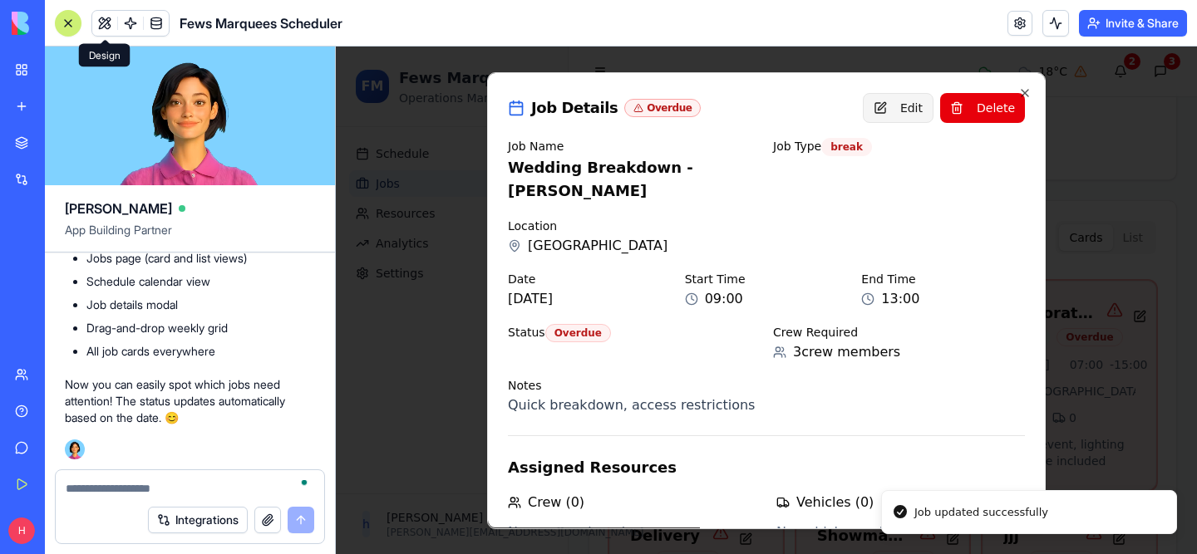
click at [908, 102] on button "Edit" at bounding box center [898, 108] width 71 height 30
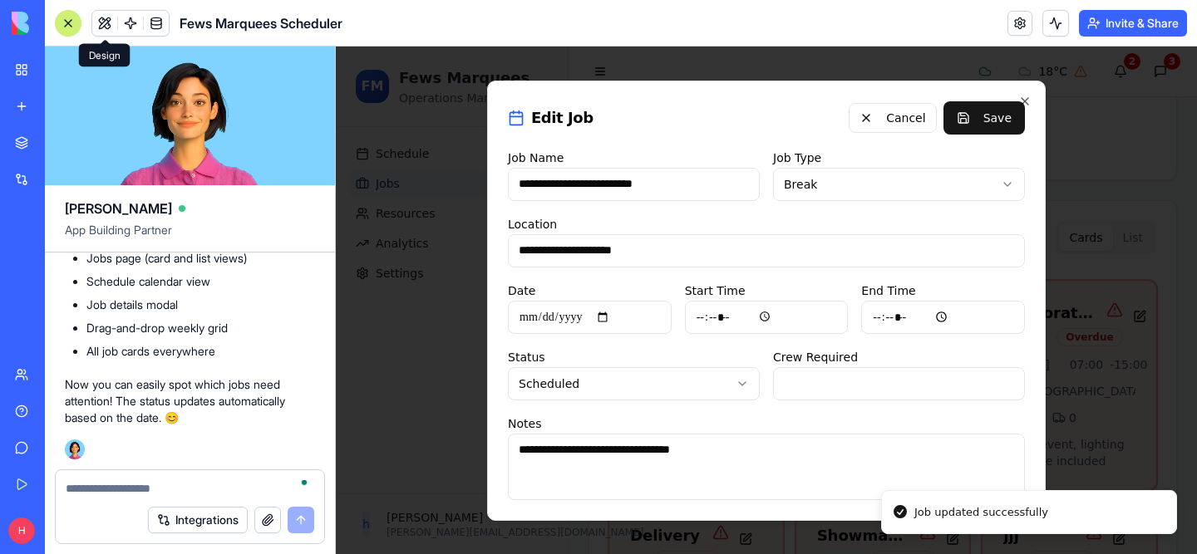
click at [622, 312] on input "**********" at bounding box center [590, 317] width 164 height 33
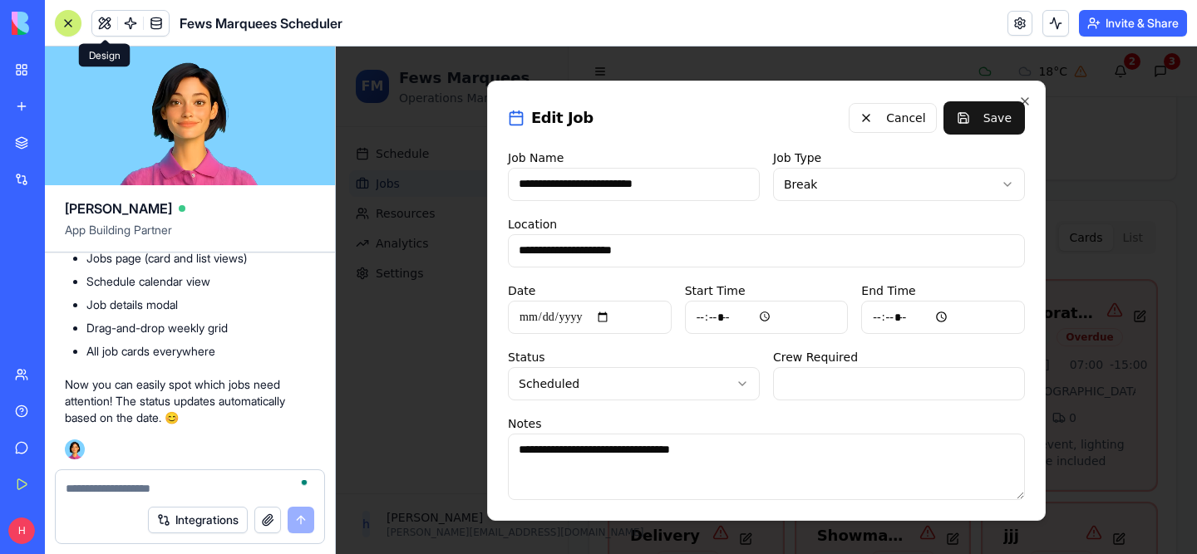
click at [610, 317] on input "**********" at bounding box center [590, 317] width 164 height 33
click at [612, 316] on input "**********" at bounding box center [590, 317] width 164 height 33
type input "**********"
click at [981, 121] on button "Save" at bounding box center [983, 117] width 81 height 33
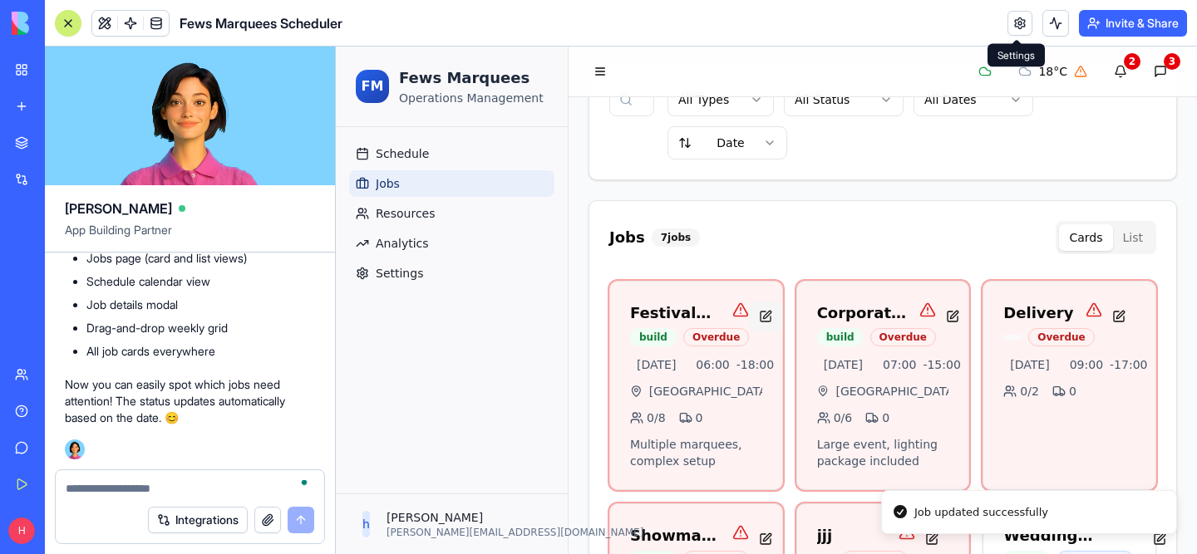
click at [753, 313] on button at bounding box center [765, 317] width 33 height 30
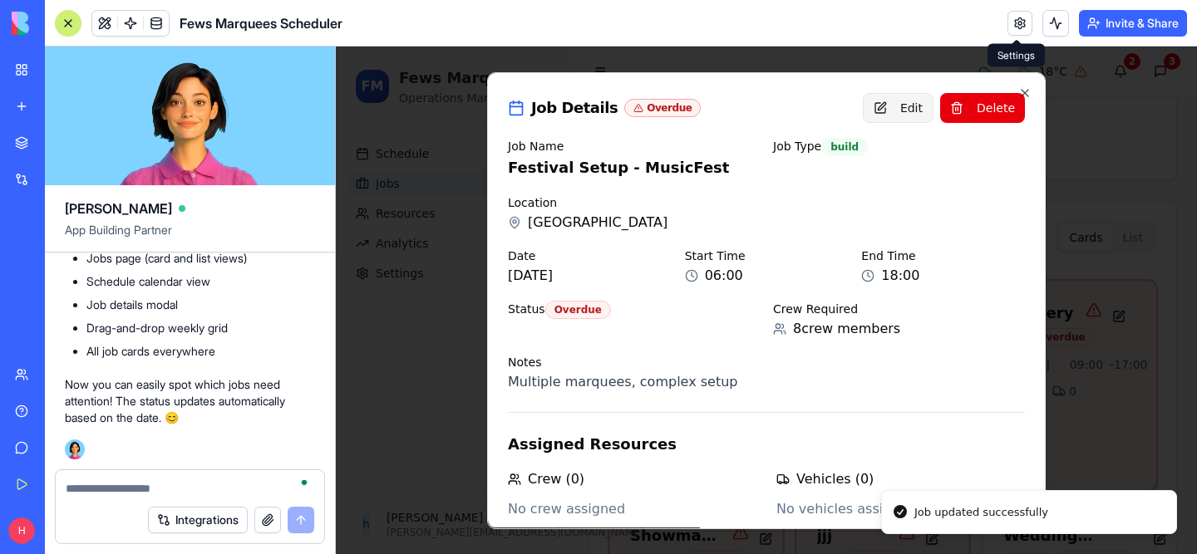
click at [890, 105] on button "Edit" at bounding box center [898, 108] width 71 height 30
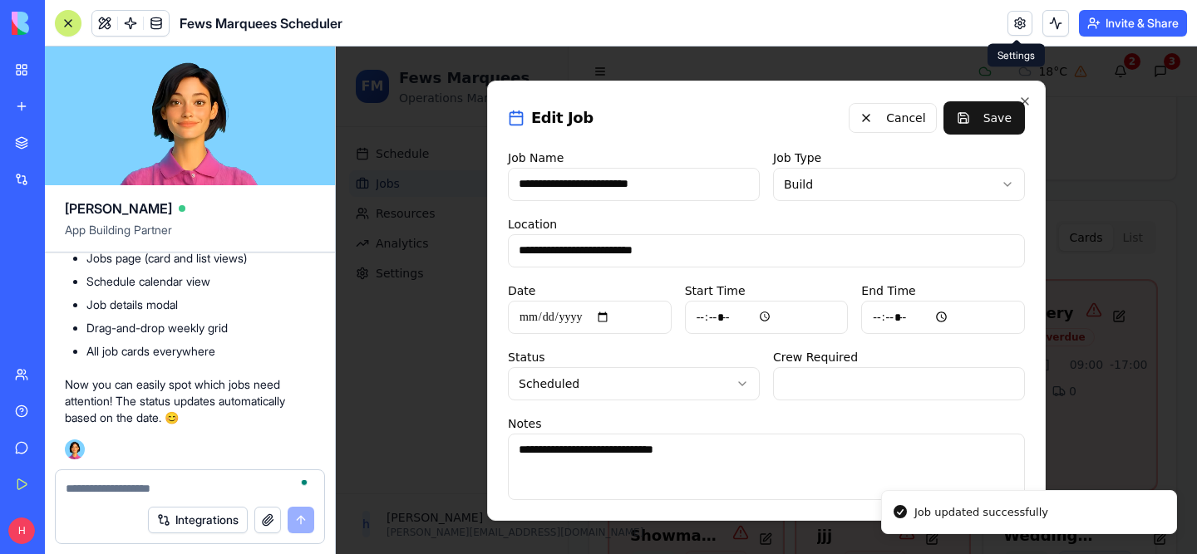
click at [907, 178] on body "FM Fews Marquees Operations Management Schedule Jobs Resources Analytics Settin…" at bounding box center [766, 400] width 861 height 1153
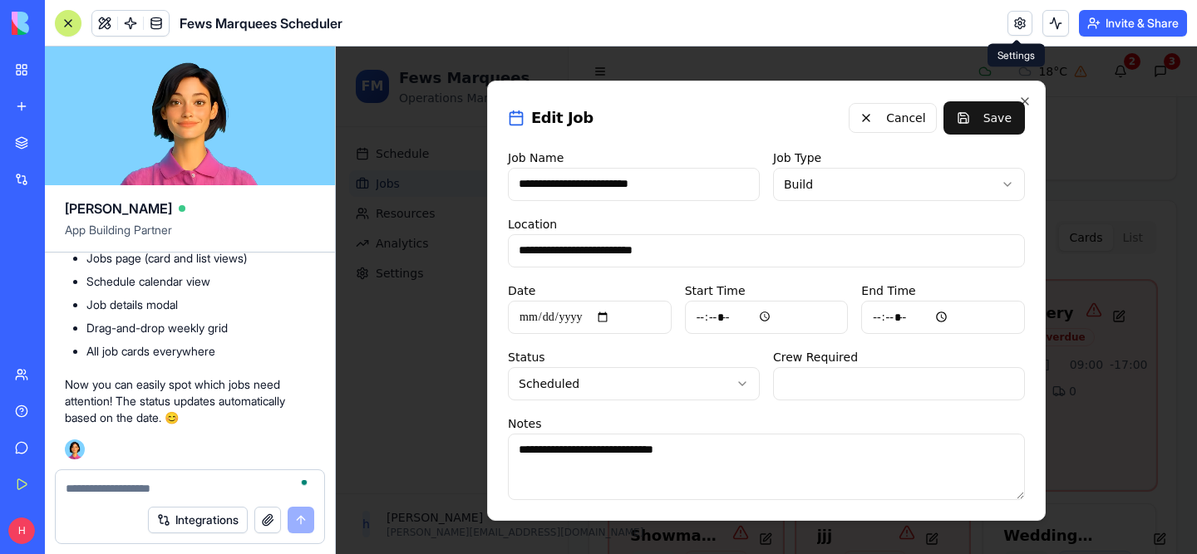
click at [618, 322] on input "**********" at bounding box center [590, 317] width 164 height 33
type input "**********"
click at [964, 112] on button "Save" at bounding box center [983, 117] width 81 height 33
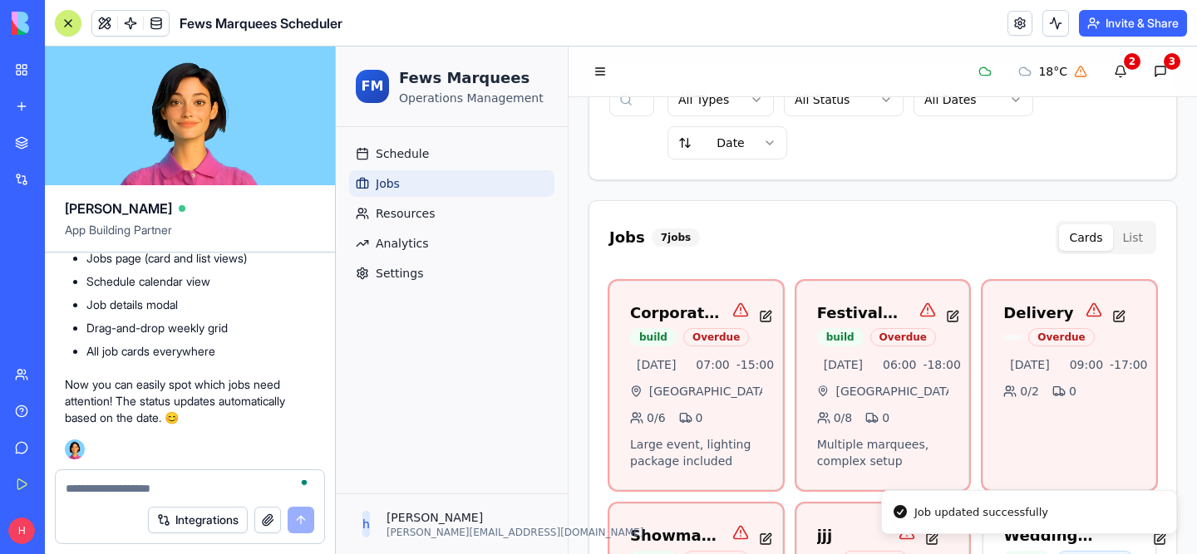
click at [403, 160] on span "Schedule" at bounding box center [402, 153] width 53 height 17
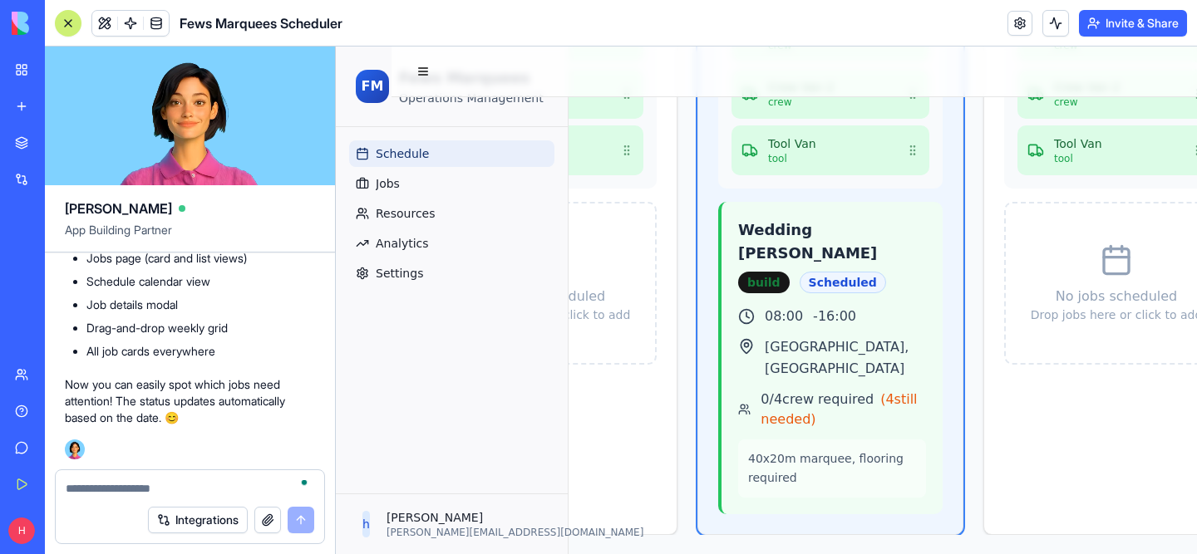
scroll to position [26620, 0]
click at [111, 494] on textarea "To enrich screen reader interactions, please activate Accessibility in Grammarl…" at bounding box center [190, 488] width 248 height 17
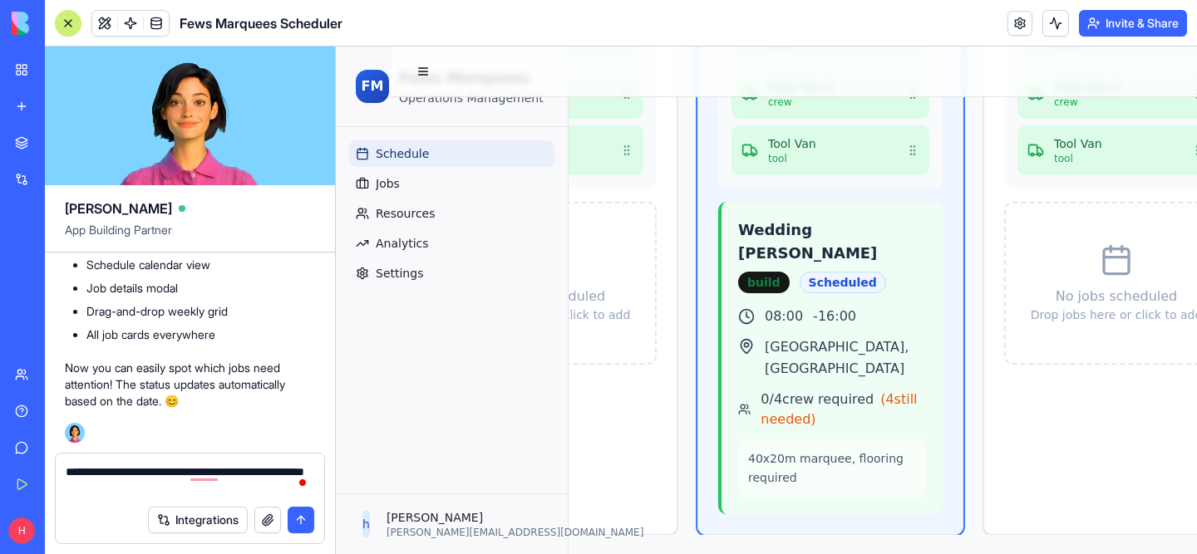
click at [231, 472] on textarea "**********" at bounding box center [190, 480] width 248 height 33
click at [219, 474] on textarea "**********" at bounding box center [190, 480] width 248 height 33
click at [292, 469] on textarea "**********" at bounding box center [190, 480] width 248 height 33
click at [228, 485] on textarea "**********" at bounding box center [190, 480] width 248 height 33
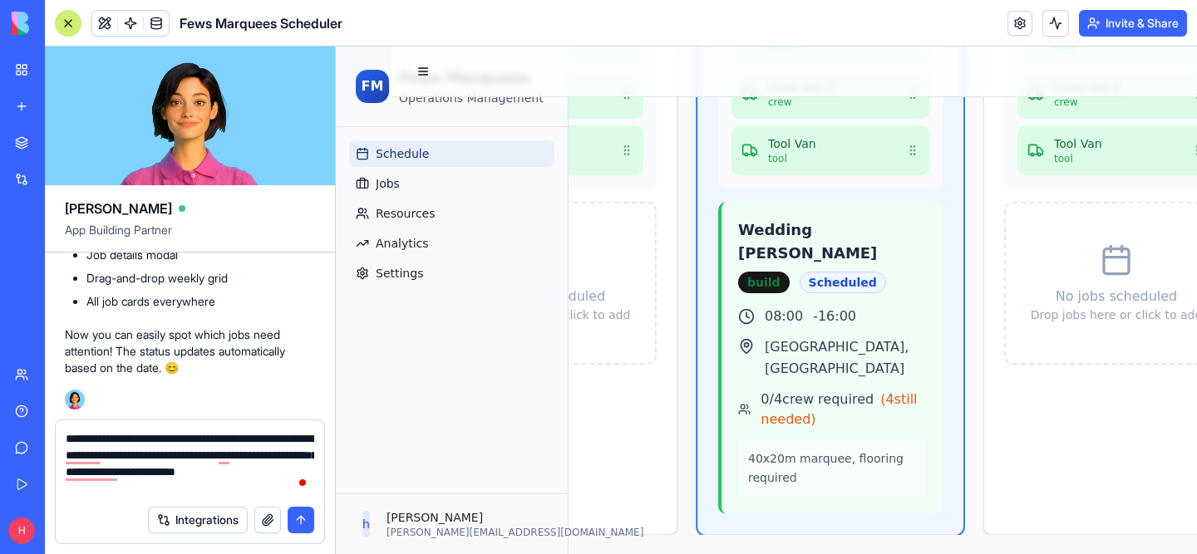
click at [67, 488] on textarea "**********" at bounding box center [190, 463] width 248 height 66
click at [214, 494] on textarea "**********" at bounding box center [190, 463] width 248 height 66
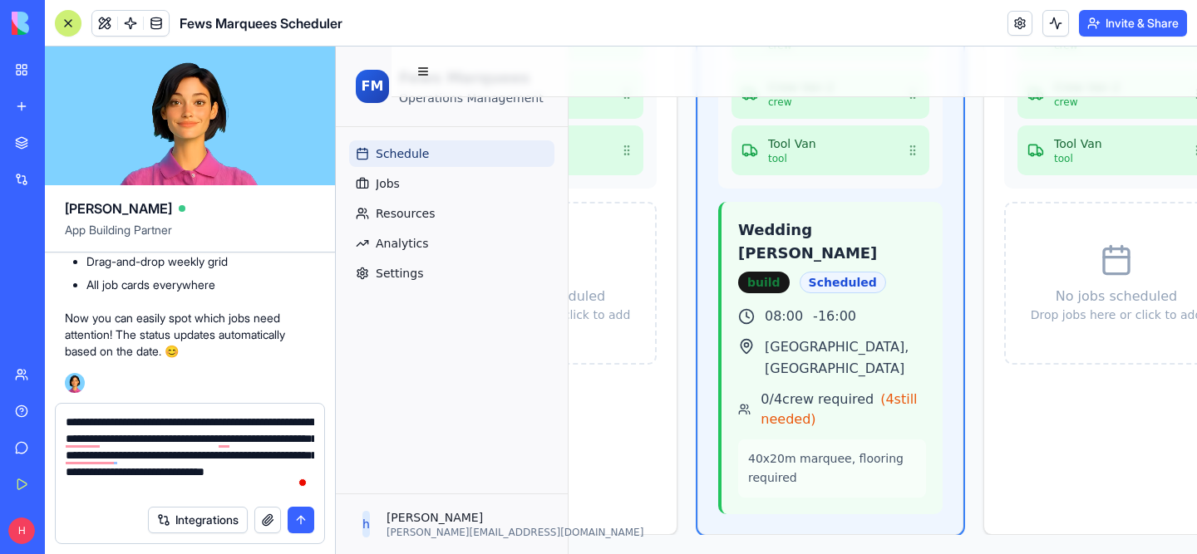
type textarea "**********"
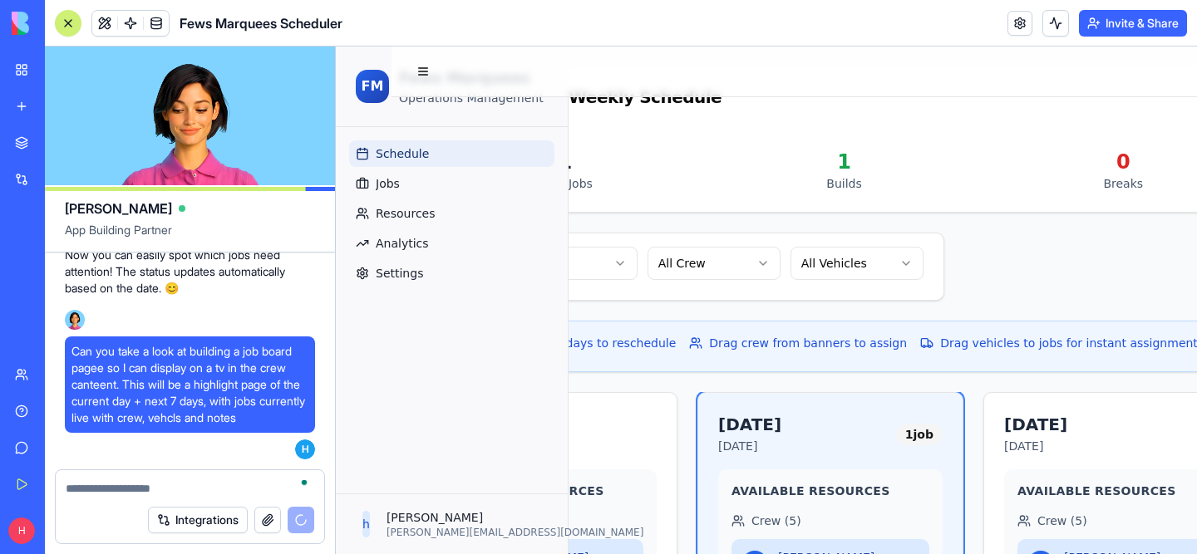
scroll to position [0, 177]
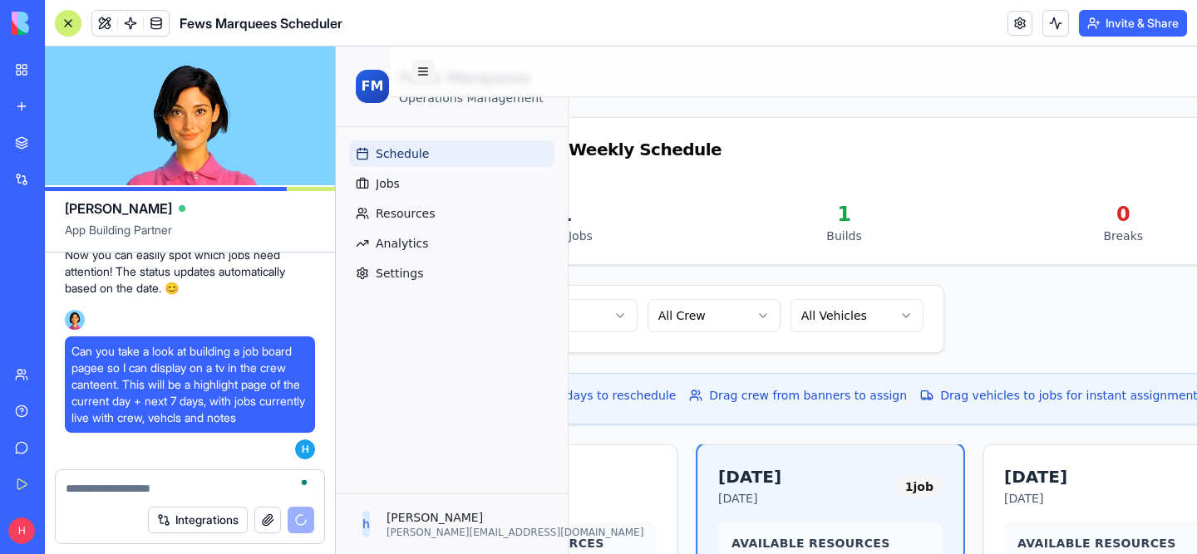
click at [433, 69] on button at bounding box center [422, 71] width 23 height 23
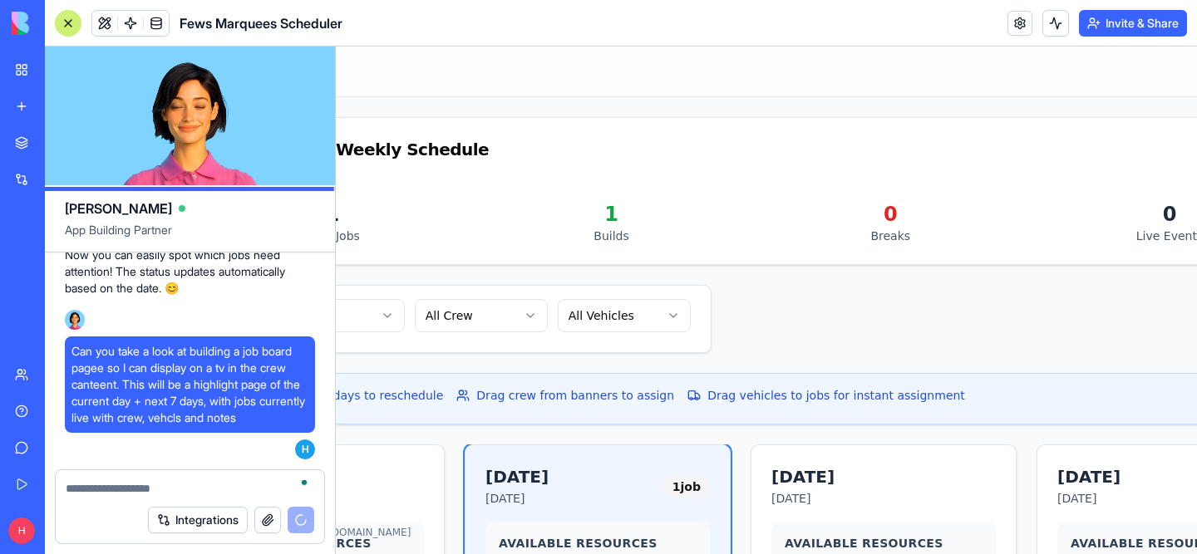
scroll to position [0, 0]
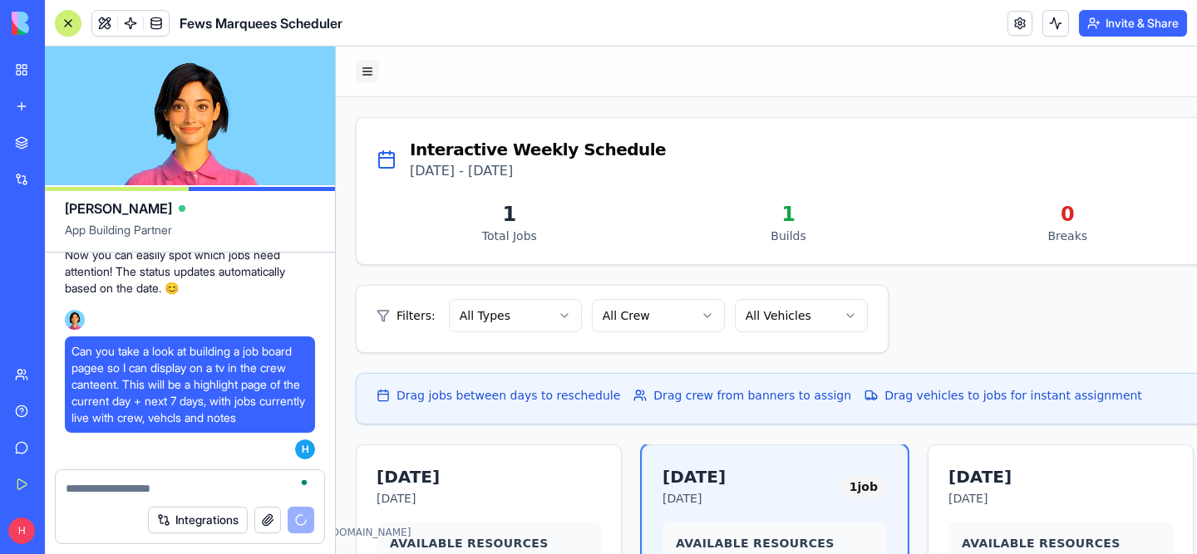
click at [371, 64] on button at bounding box center [367, 71] width 23 height 23
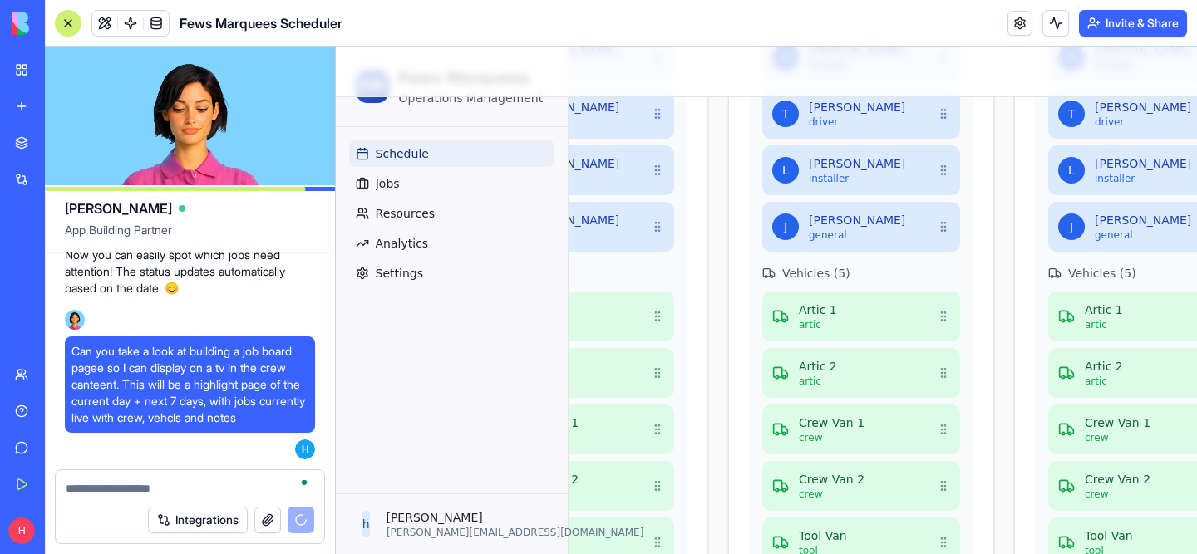
scroll to position [616, 1393]
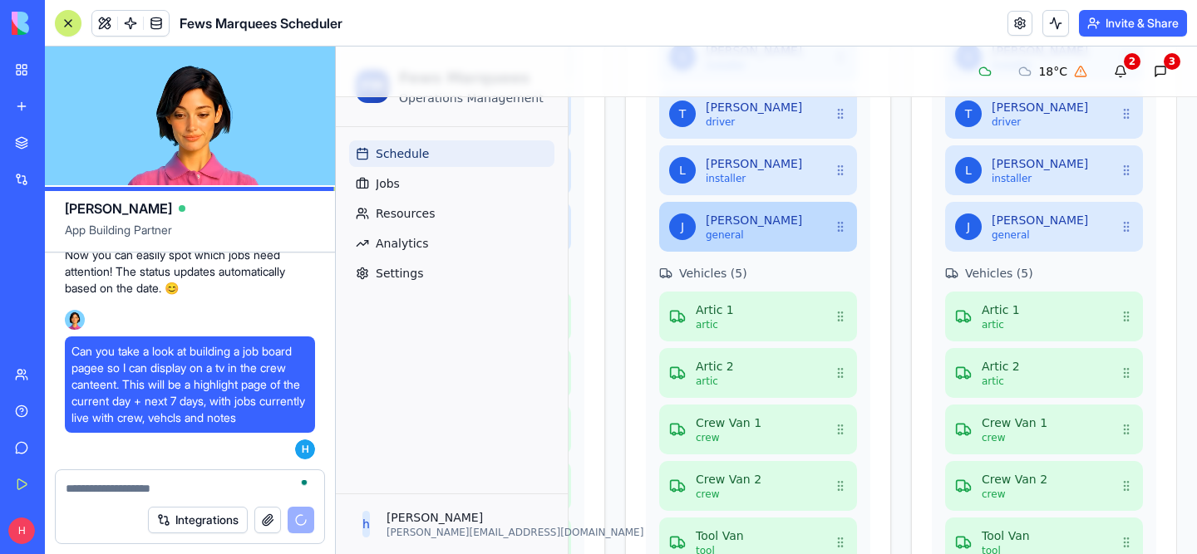
click at [831, 228] on div "[PERSON_NAME] general" at bounding box center [758, 227] width 198 height 50
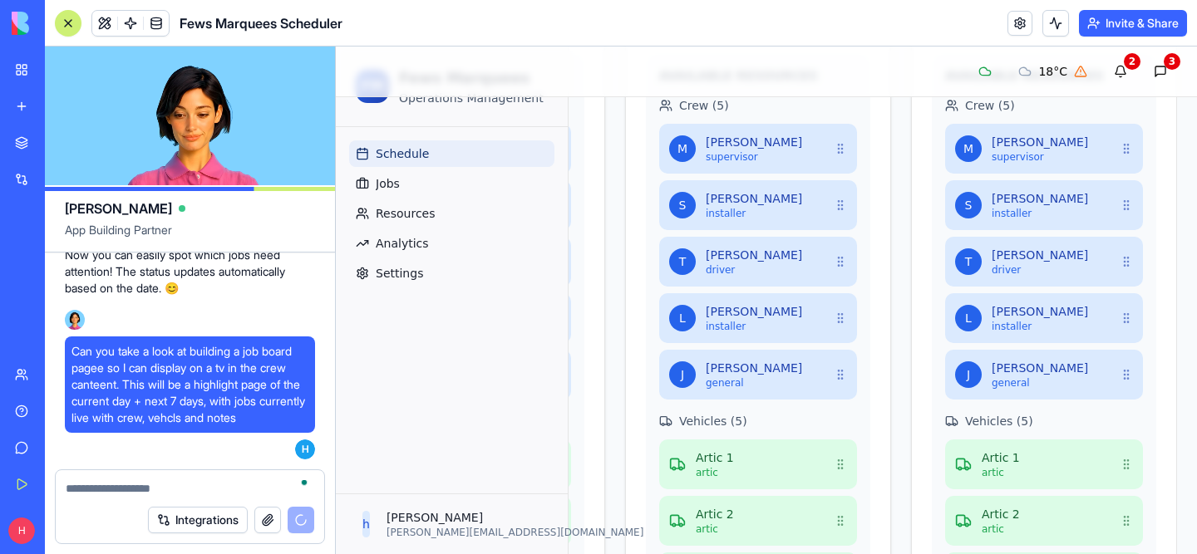
click at [644, 224] on div "Available Resources Crew ( 5 ) M [PERSON_NAME] supervisor S [PERSON_NAME] insta…" at bounding box center [758, 489] width 264 height 871
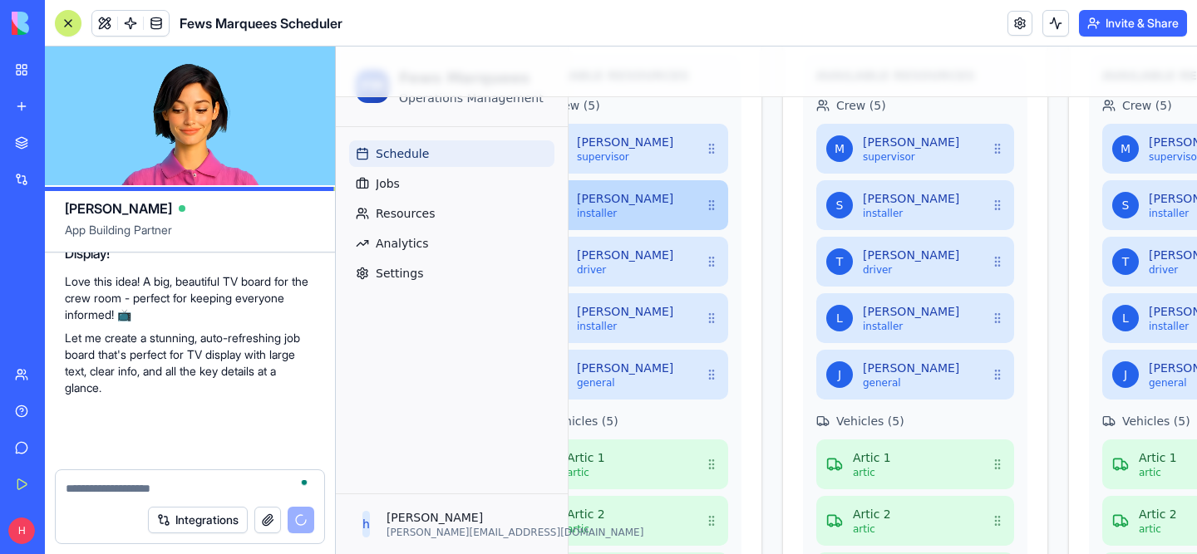
scroll to position [26979, 0]
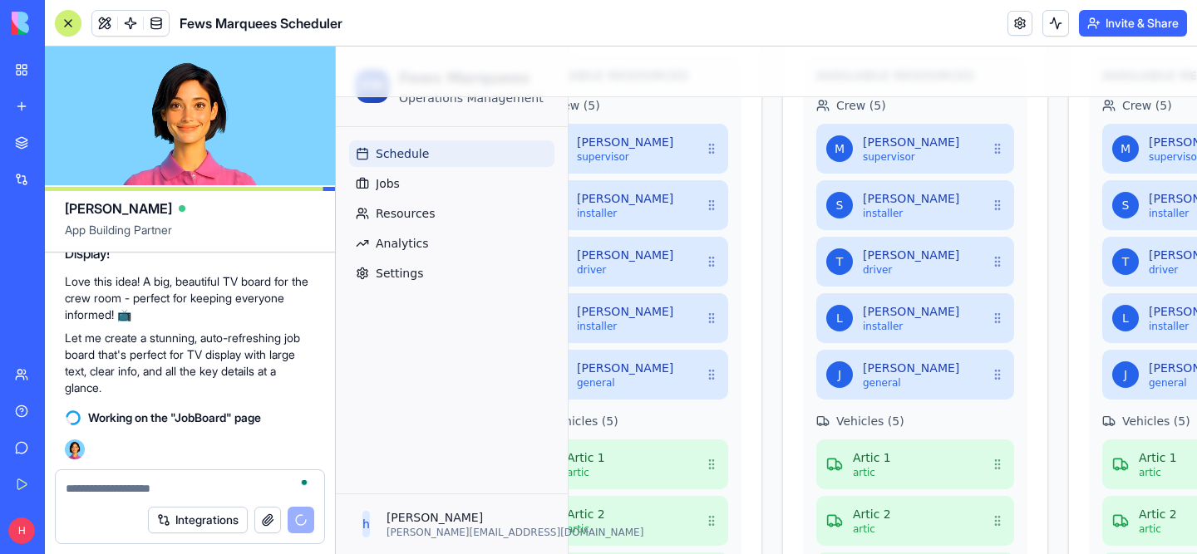
click at [761, 125] on div "[DATE] Available Resources Crew ( 5 ) M [PERSON_NAME] supervisor S [PERSON_NAME…" at bounding box center [629, 526] width 266 height 1099
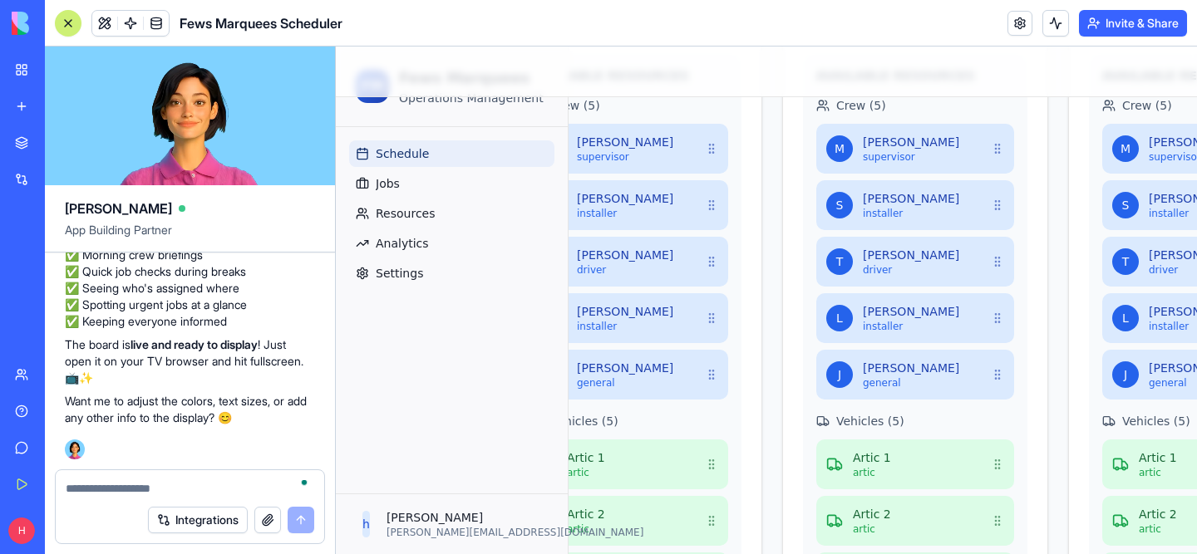
scroll to position [28316, 0]
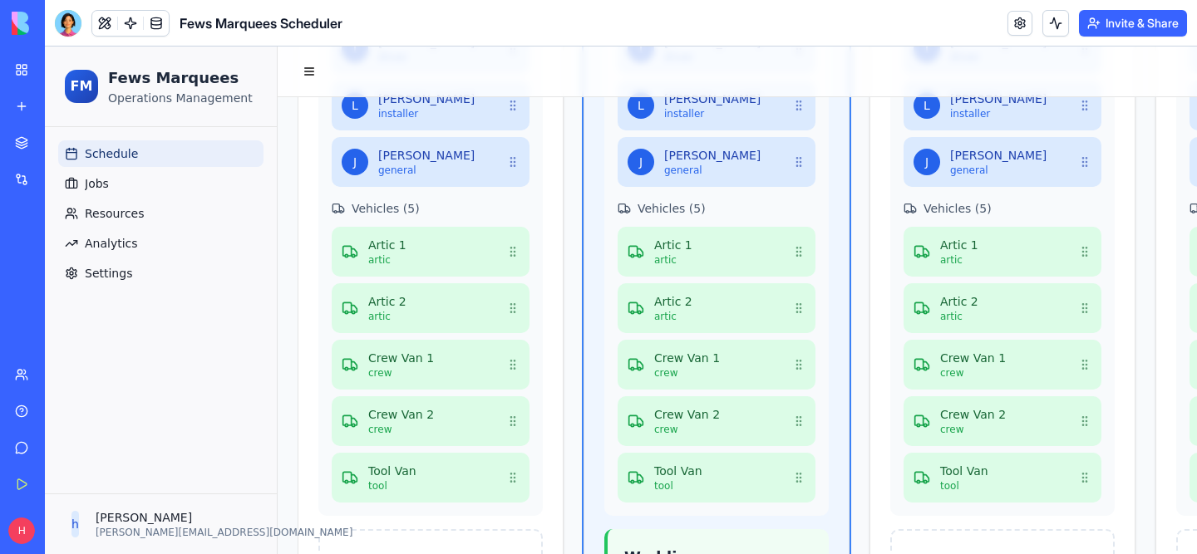
scroll to position [1008, 0]
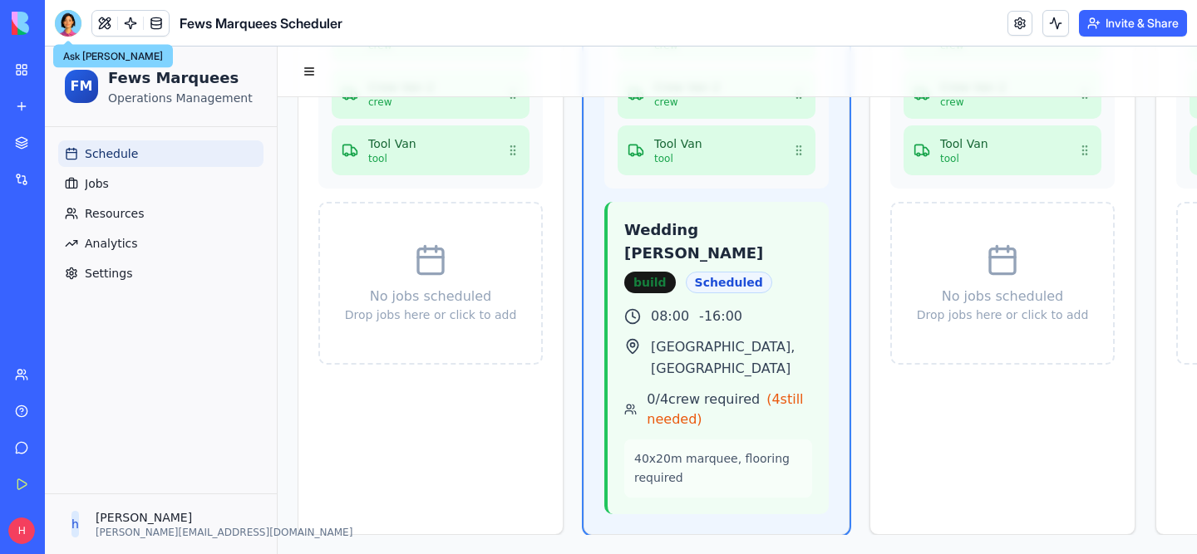
click at [73, 34] on div at bounding box center [68, 23] width 27 height 27
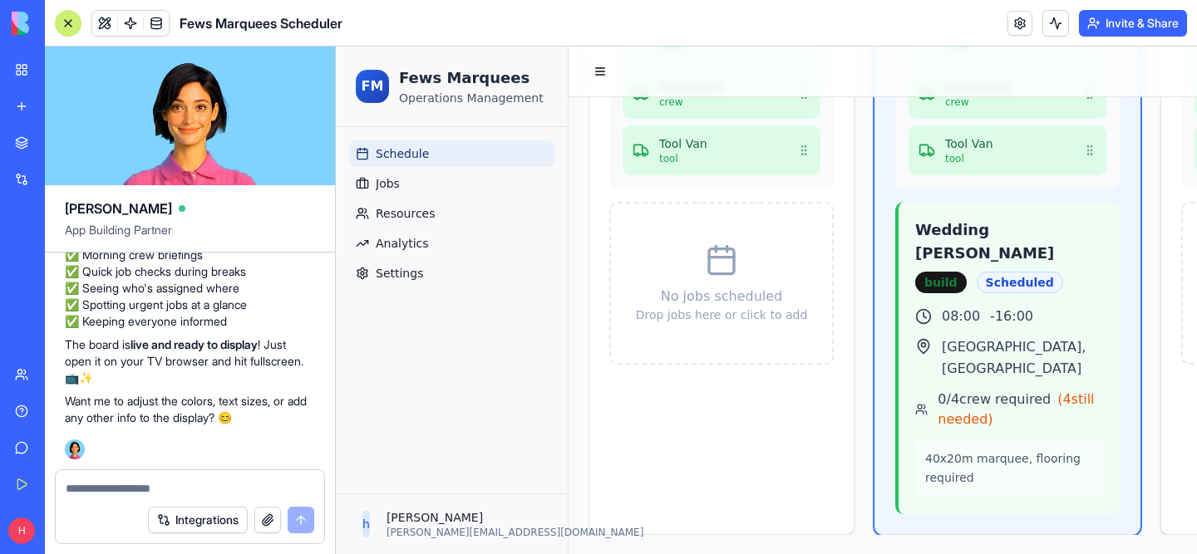
scroll to position [28090, 0]
click at [398, 278] on span "Settings" at bounding box center [399, 273] width 47 height 17
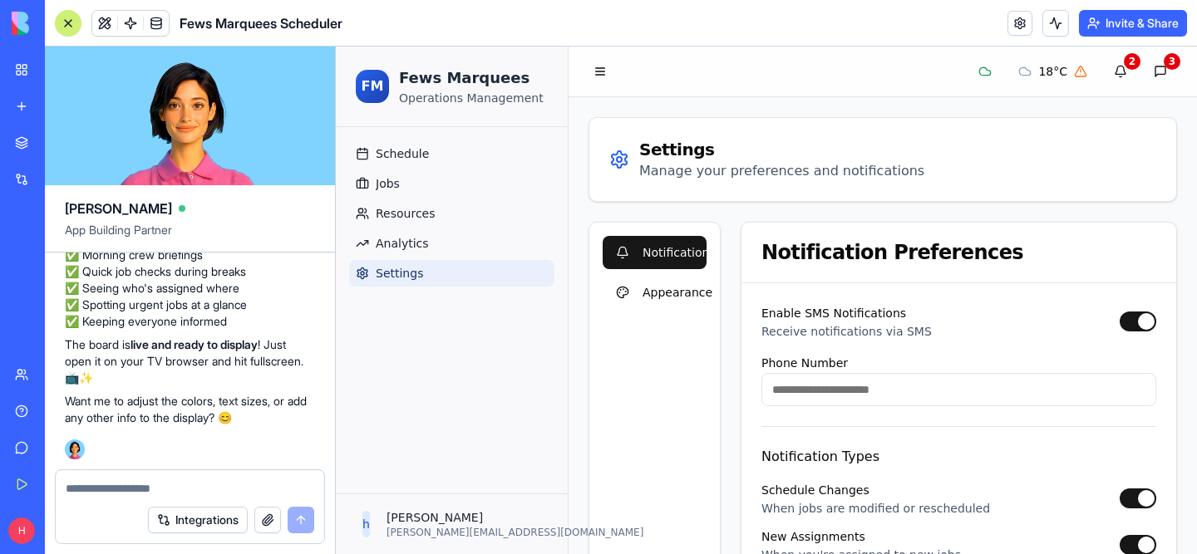
scroll to position [253, 0]
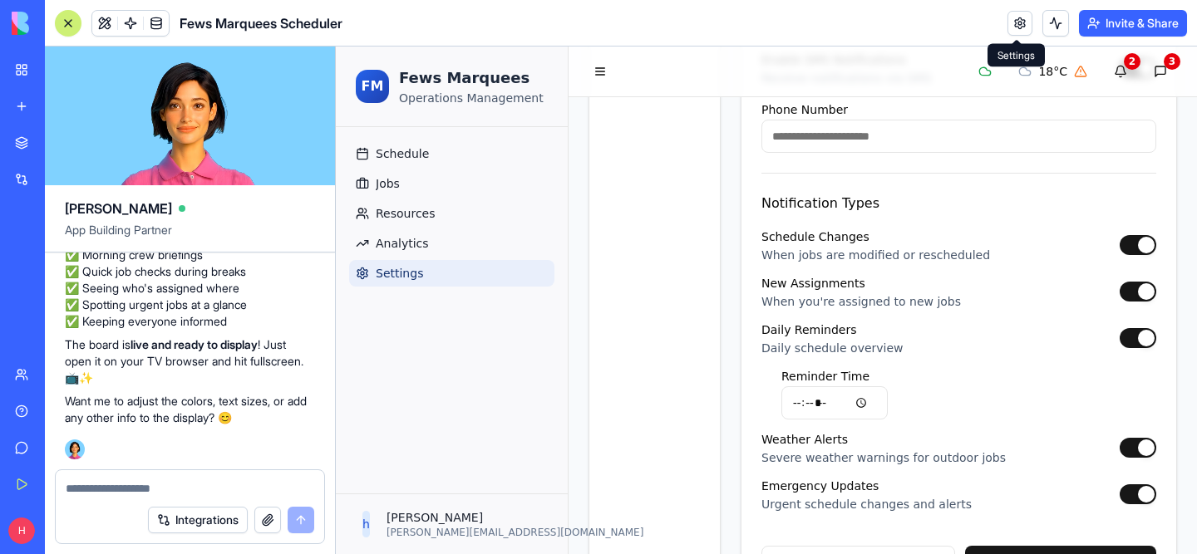
click at [1016, 18] on link at bounding box center [1019, 23] width 25 height 25
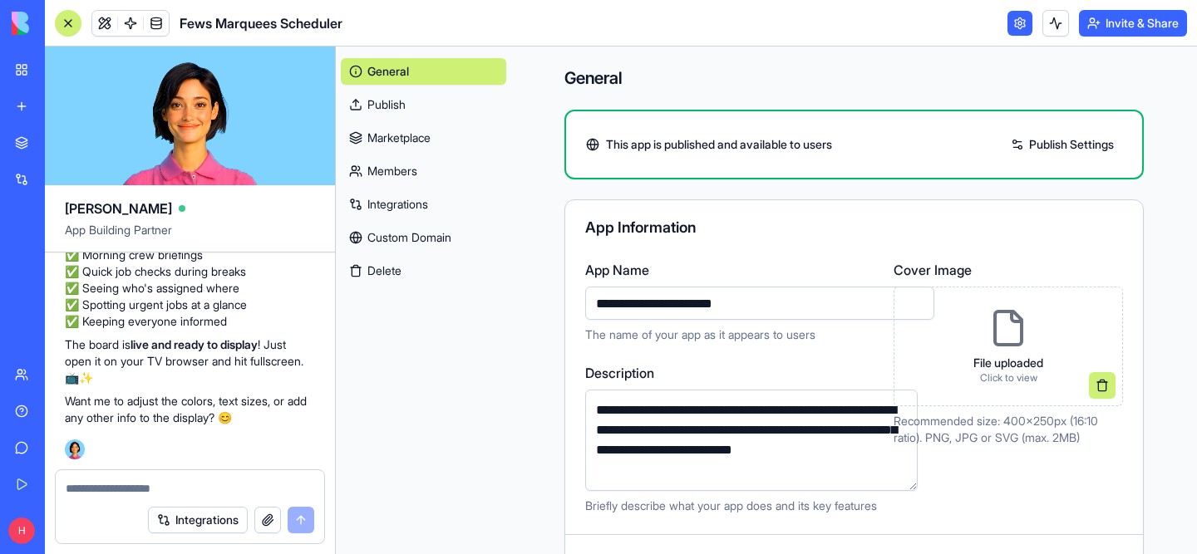
click at [390, 180] on link "Members" at bounding box center [423, 171] width 165 height 27
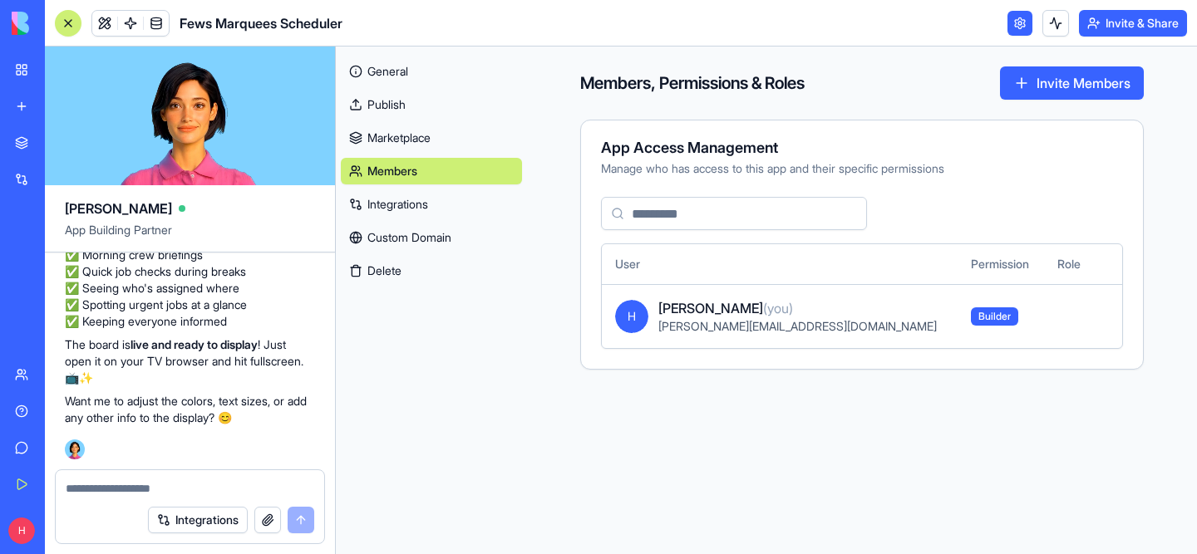
click at [970, 310] on td "Builder" at bounding box center [1000, 316] width 86 height 64
click at [736, 307] on div "harry (you)" at bounding box center [801, 308] width 286 height 20
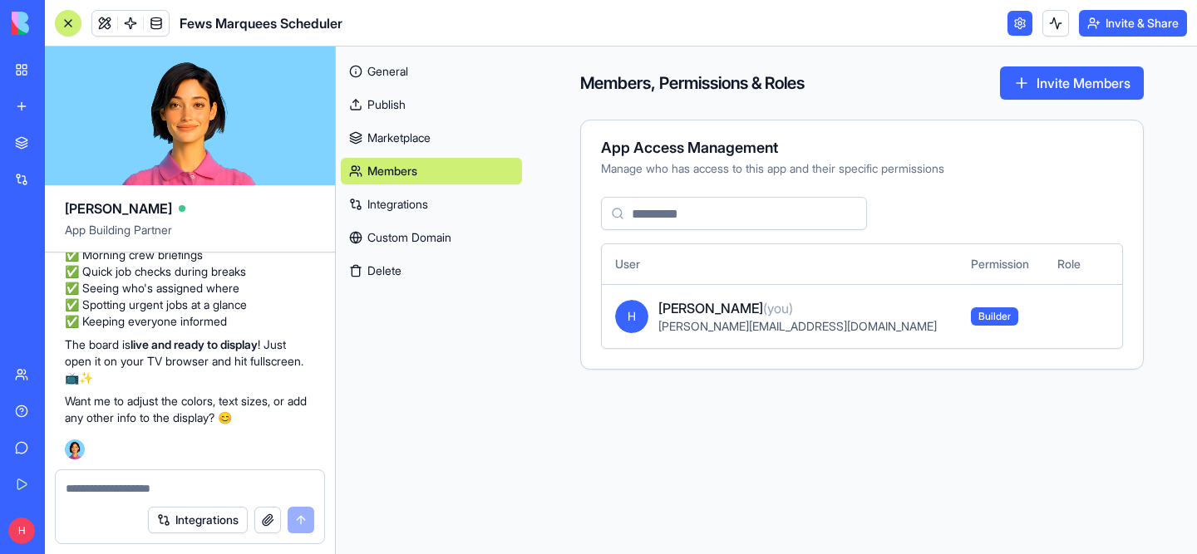
click at [1014, 20] on link at bounding box center [1019, 23] width 25 height 25
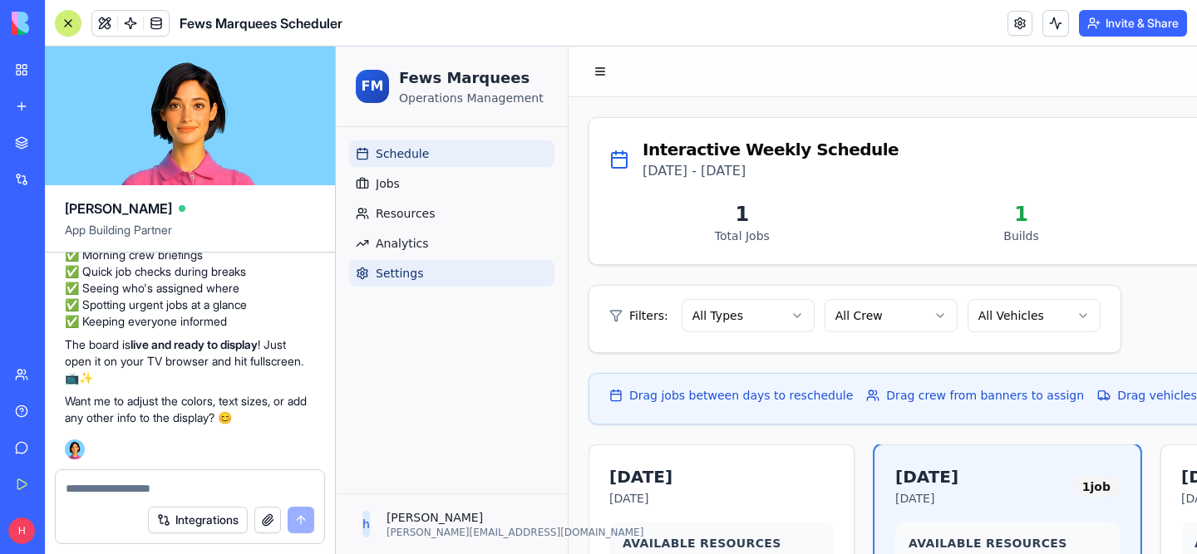
click at [396, 275] on span "Settings" at bounding box center [399, 273] width 47 height 17
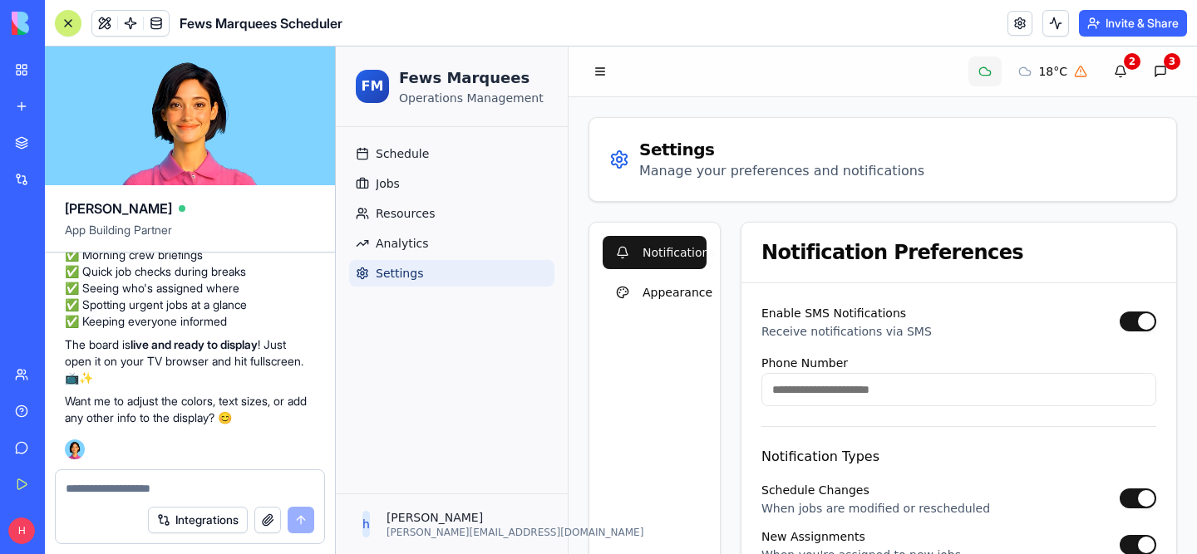
click at [975, 76] on button "button" at bounding box center [984, 72] width 33 height 30
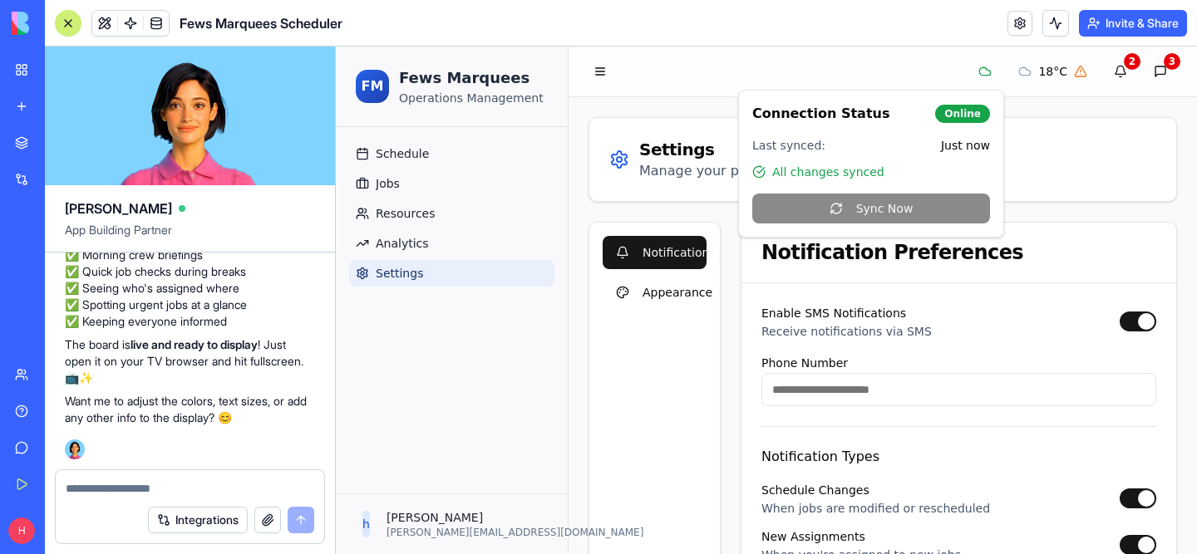
click at [912, 74] on div "18 °C 2 3" at bounding box center [882, 72] width 588 height 30
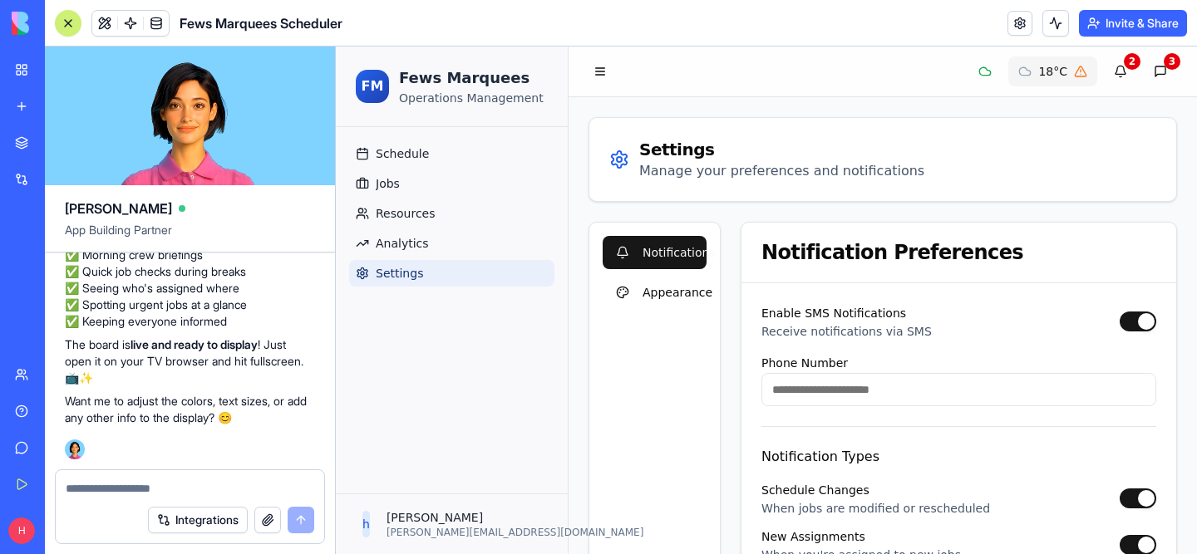
click at [1033, 79] on button "18 °C" at bounding box center [1052, 72] width 89 height 30
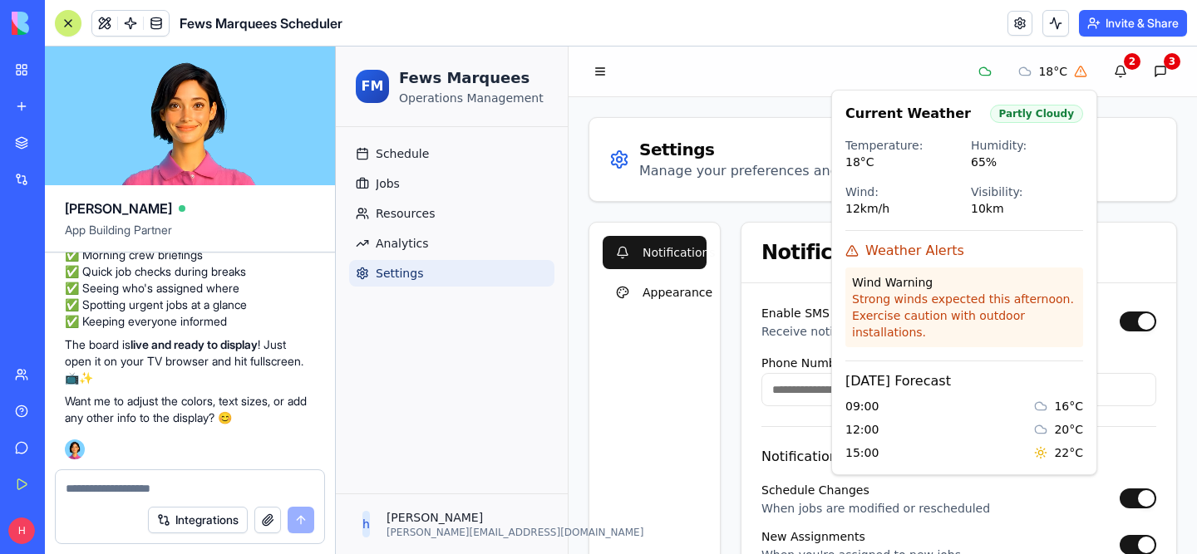
click at [870, 79] on div "18 °C 2 3" at bounding box center [882, 72] width 588 height 30
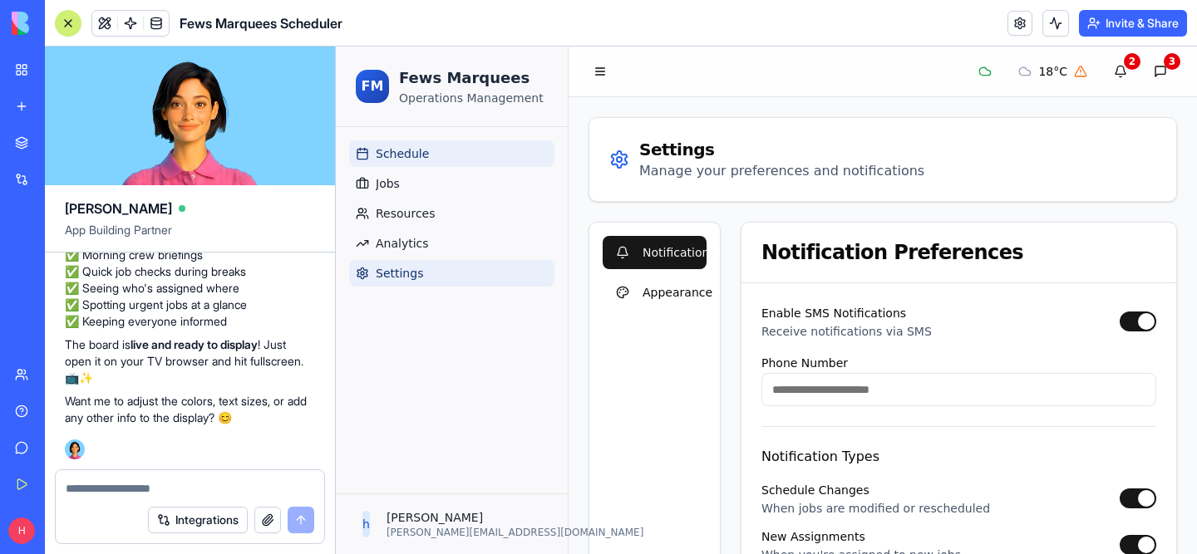
click at [424, 165] on link "Schedule" at bounding box center [451, 153] width 205 height 27
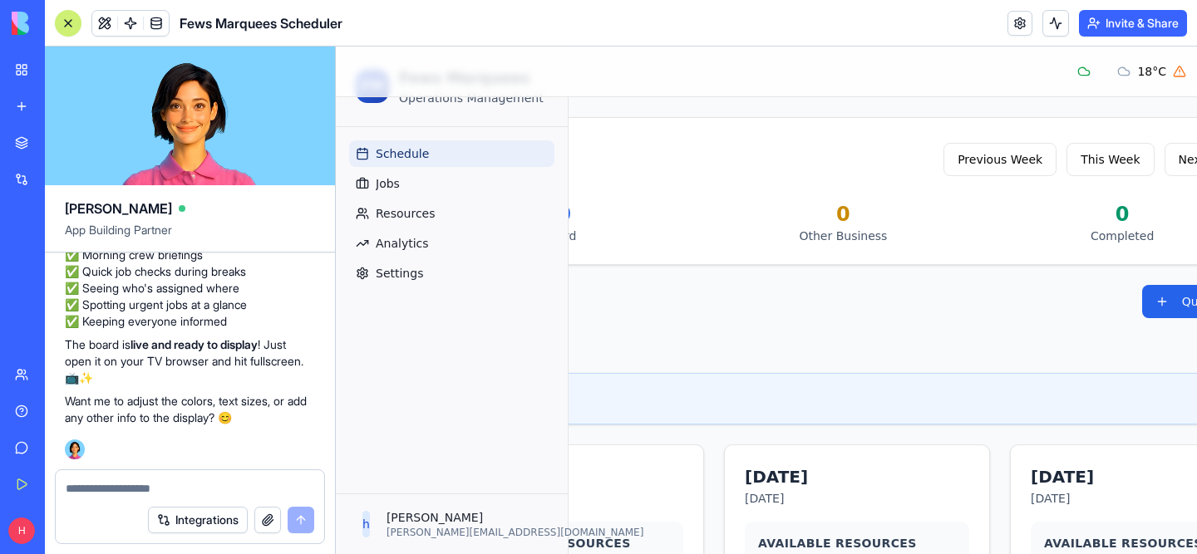
scroll to position [0, 1393]
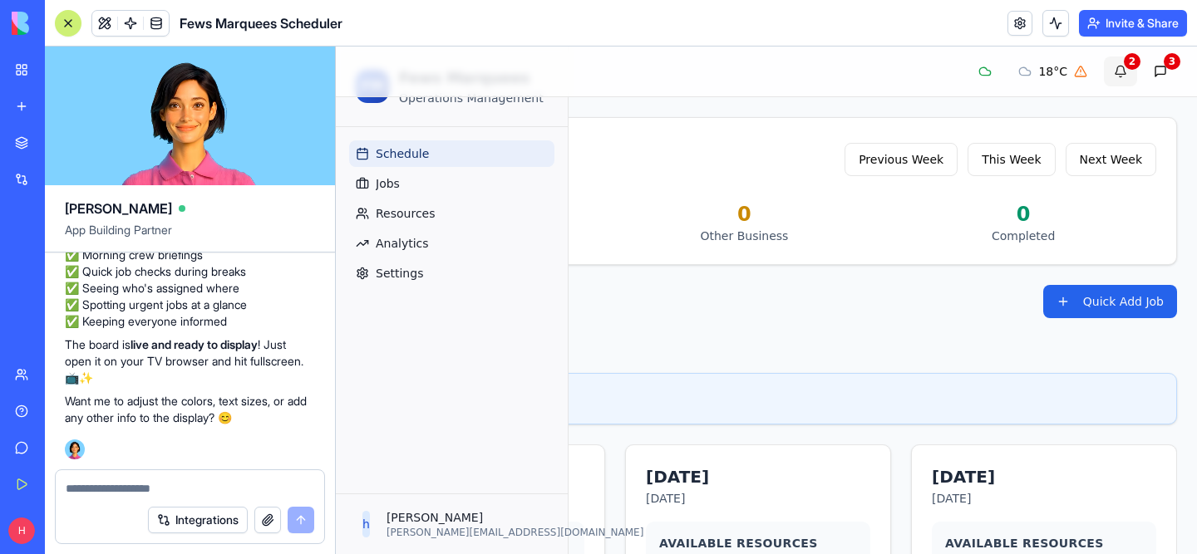
click at [1127, 79] on button "2" at bounding box center [1120, 72] width 33 height 30
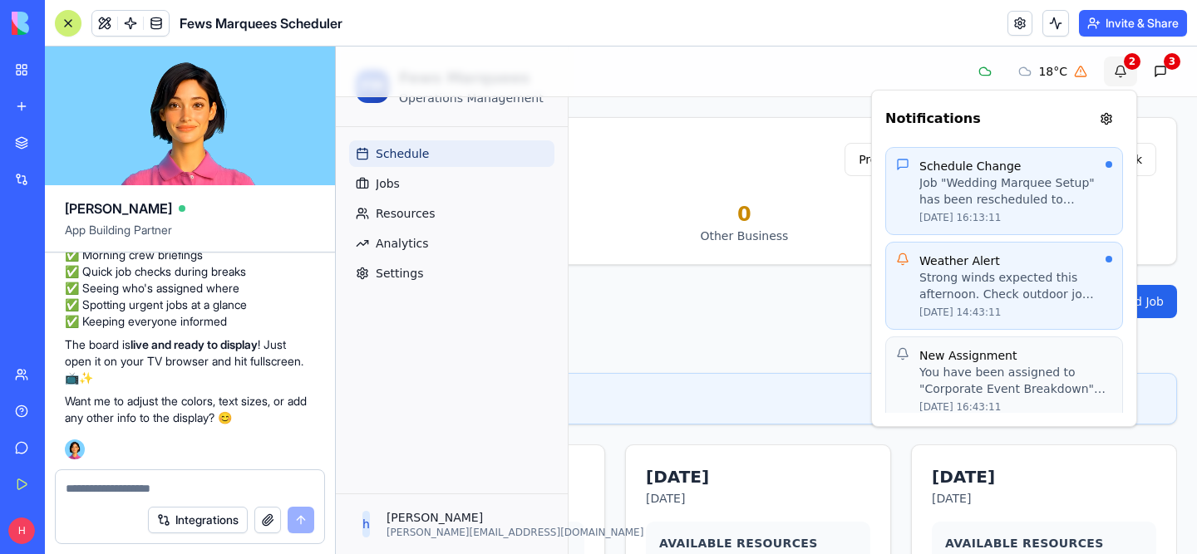
click at [1125, 72] on button "2" at bounding box center [1120, 72] width 33 height 30
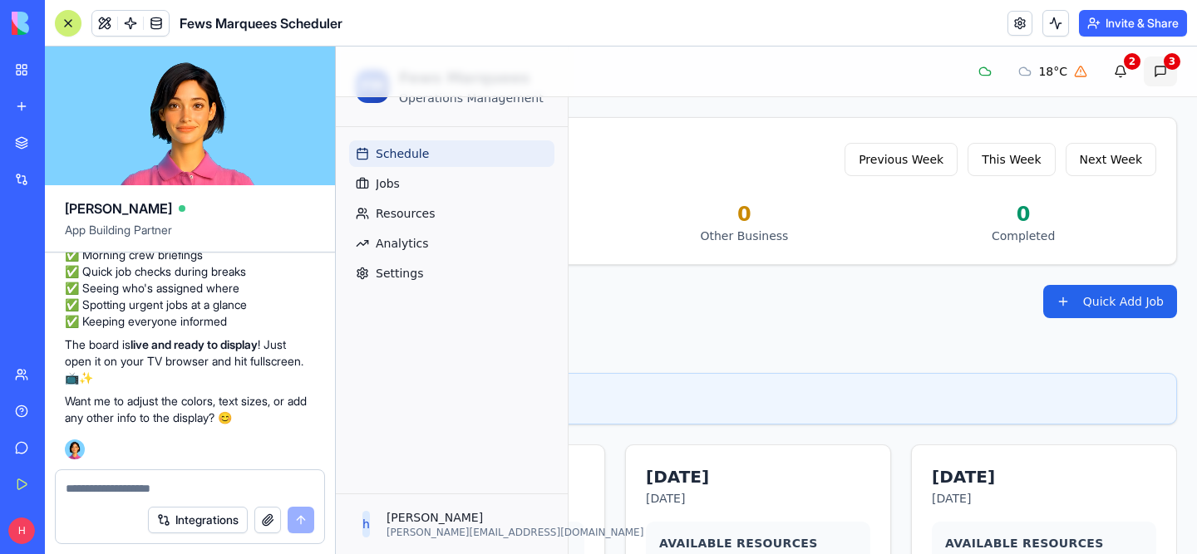
click at [1158, 66] on button "3" at bounding box center [1159, 72] width 33 height 30
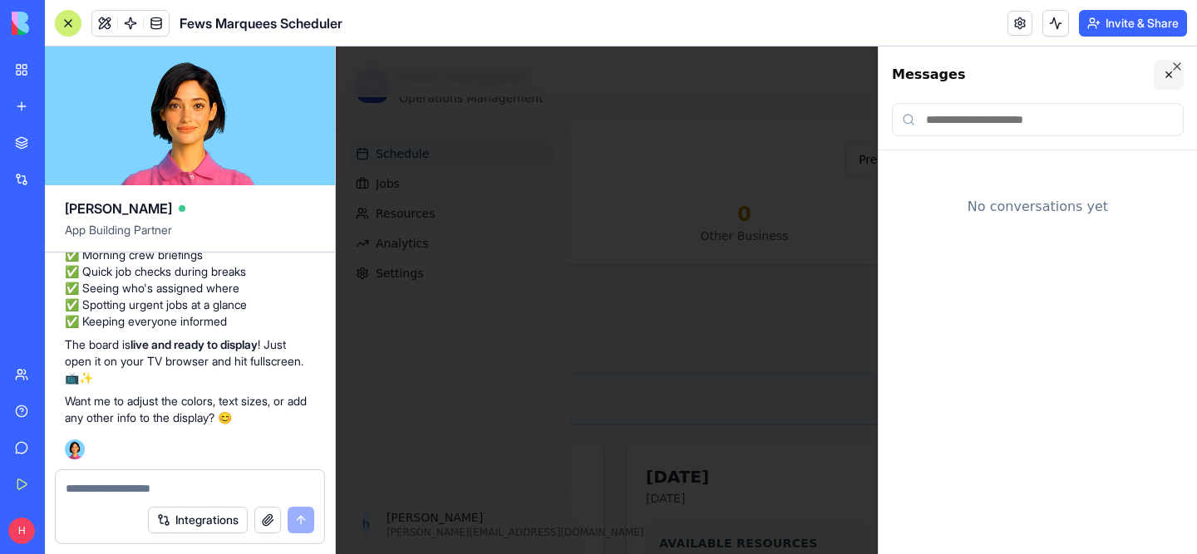
click at [1165, 68] on button "✕" at bounding box center [1168, 75] width 30 height 30
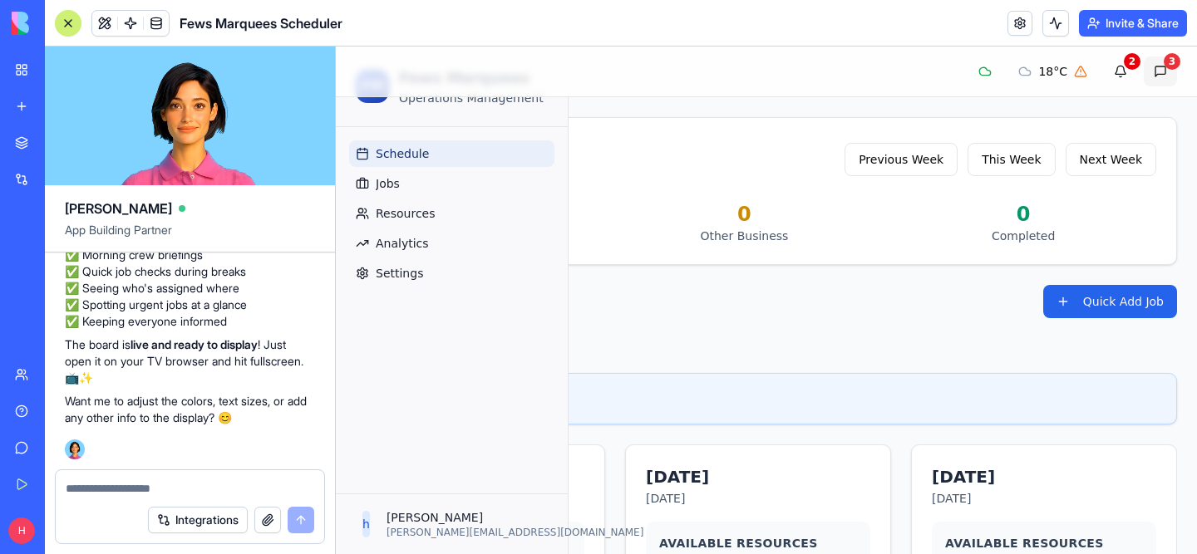
click at [1171, 69] on div "3" at bounding box center [1171, 61] width 17 height 17
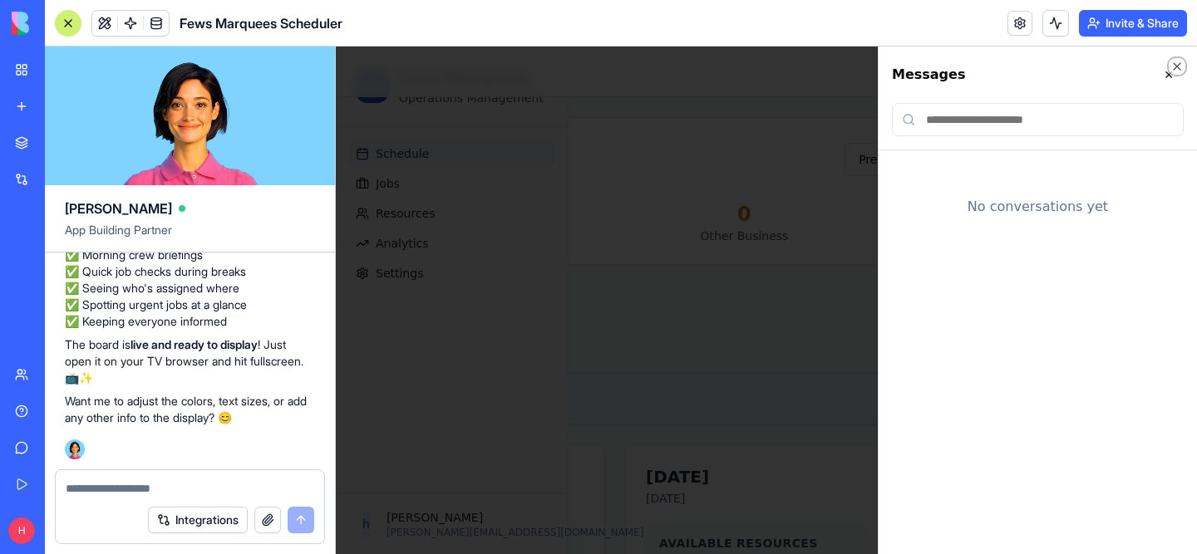
click at [1171, 69] on icon "button" at bounding box center [1176, 66] width 13 height 13
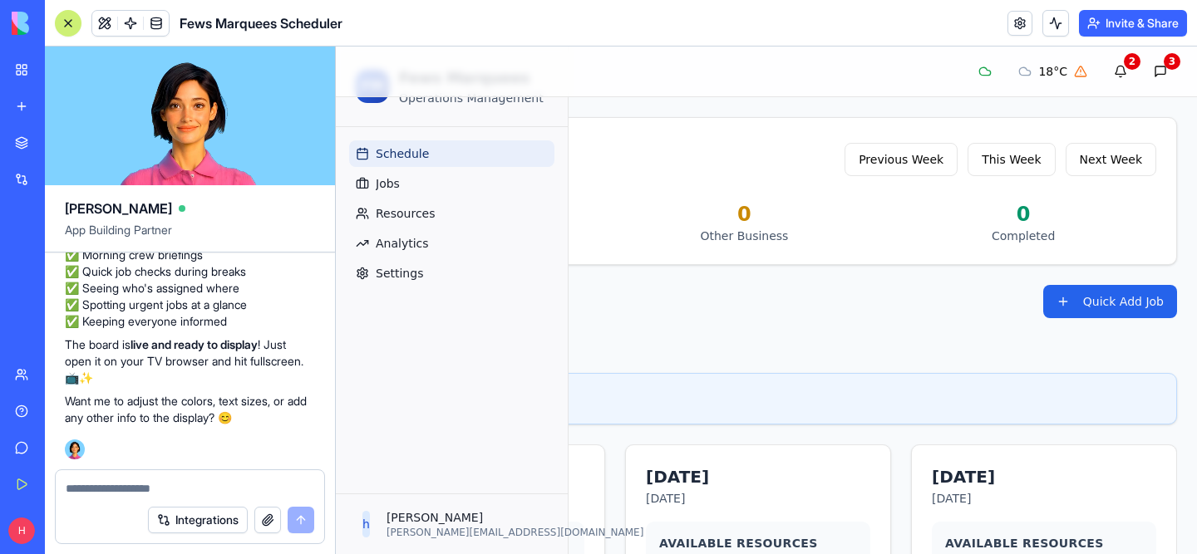
scroll to position [28378, 0]
click at [124, 483] on textarea at bounding box center [190, 488] width 248 height 17
type textarea "**********"
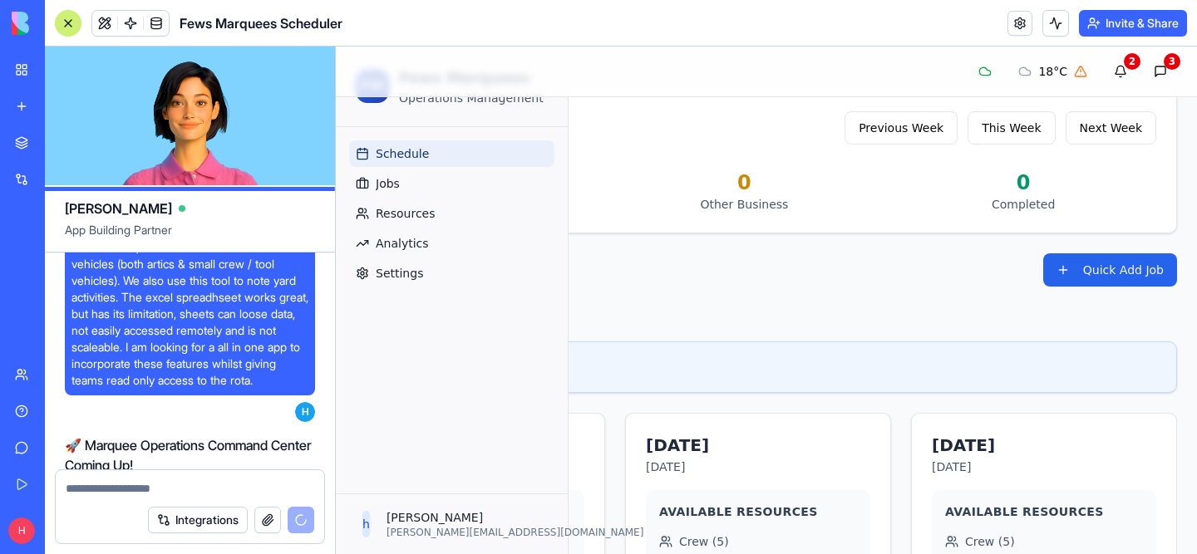
scroll to position [149, 0]
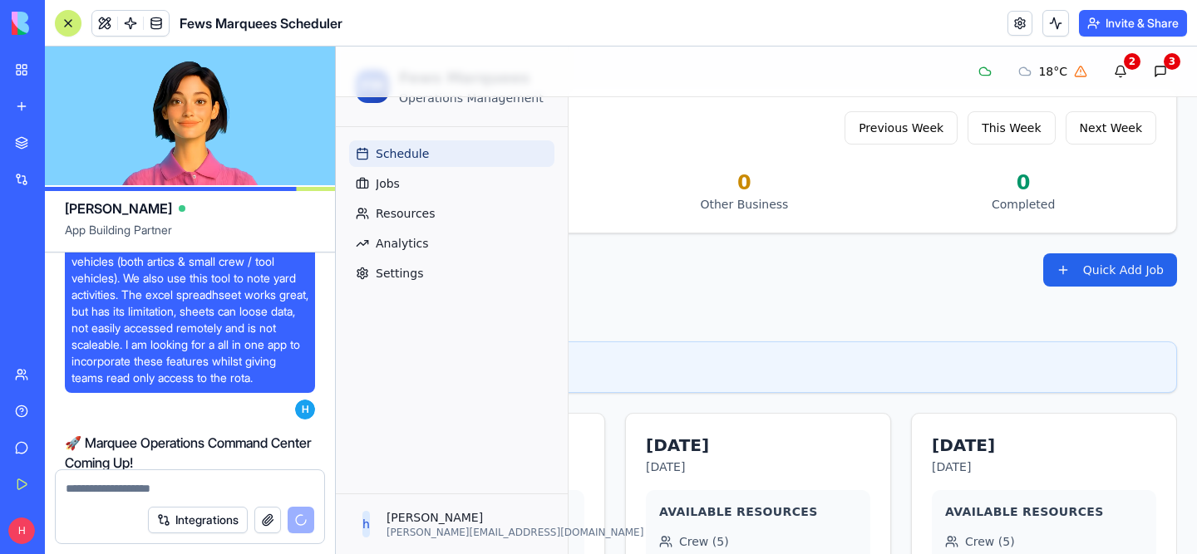
drag, startPoint x: 71, startPoint y: 275, endPoint x: 275, endPoint y: 391, distance: 234.5
click at [275, 386] on span "I work for a large independent marquee company called fews marquees. Schedule a…" at bounding box center [189, 253] width 237 height 266
copy span "I work for a large independent marquee company called fews marquees. Schedule a…"
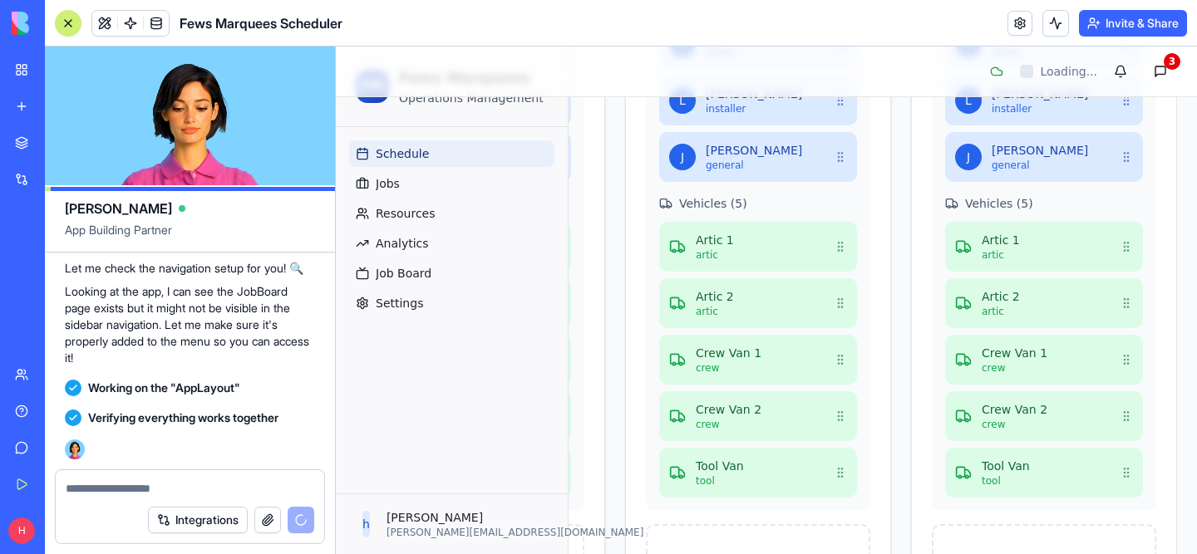
scroll to position [1008, 1393]
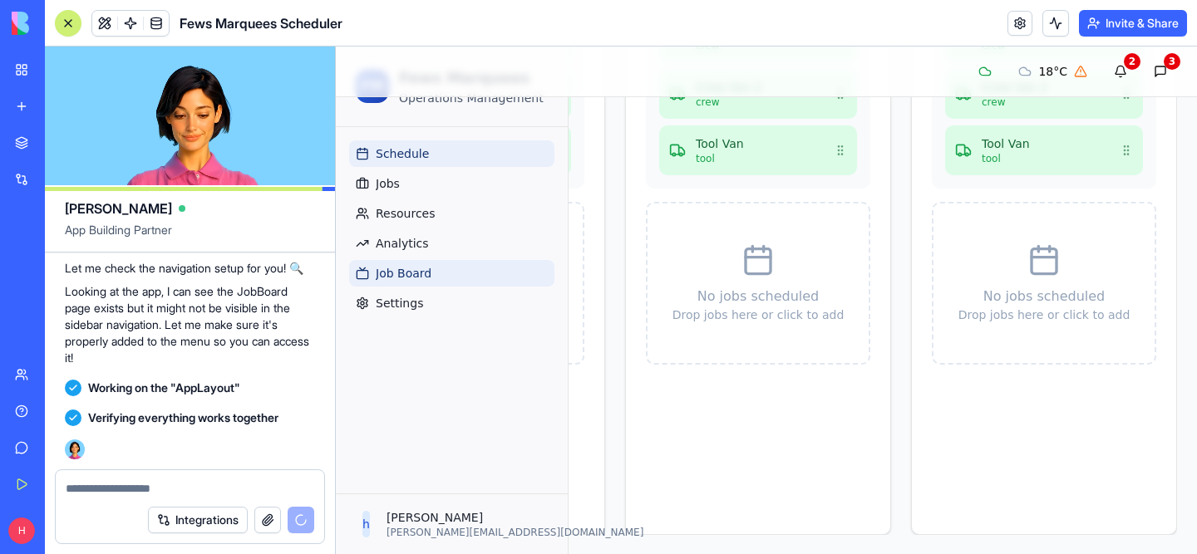
click at [439, 273] on link "Job Board" at bounding box center [451, 273] width 205 height 27
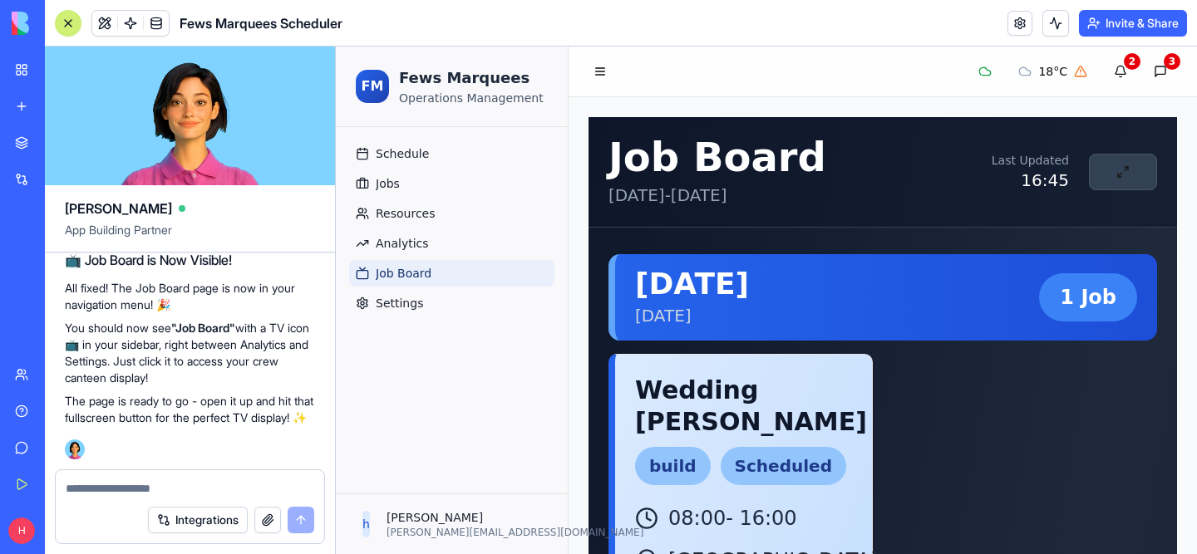
click at [1121, 172] on button at bounding box center [1123, 172] width 68 height 37
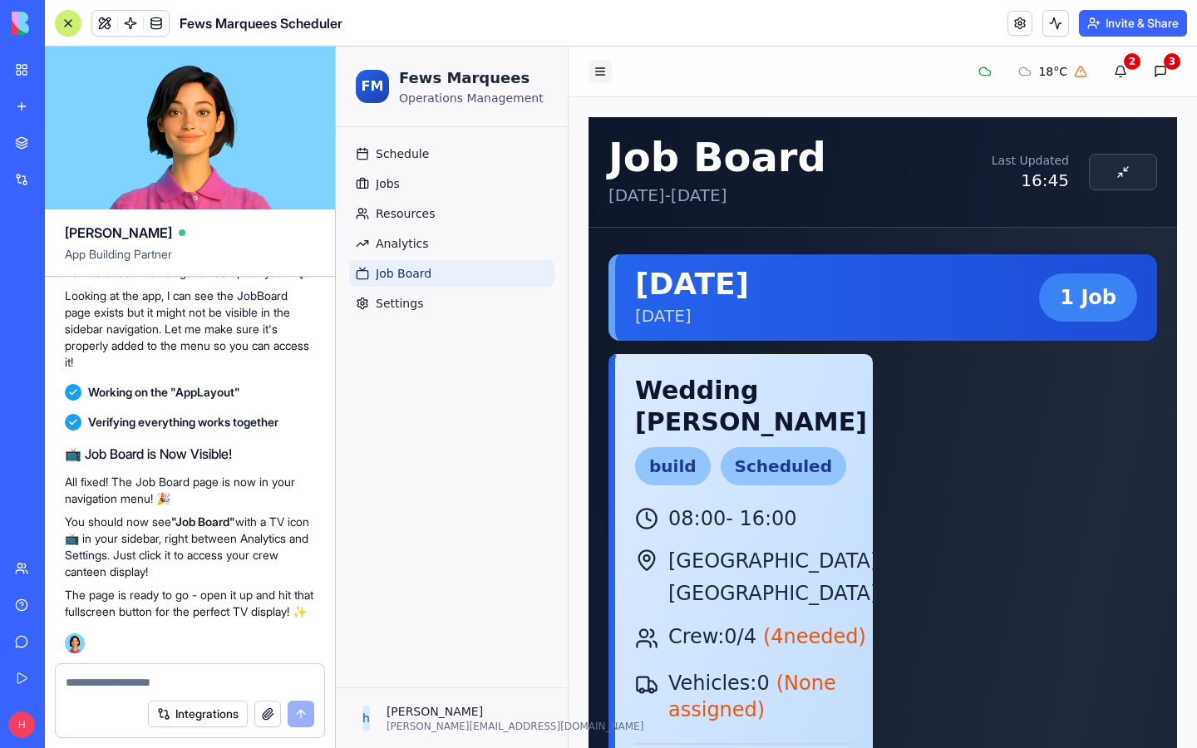
click at [602, 74] on button at bounding box center [599, 71] width 23 height 23
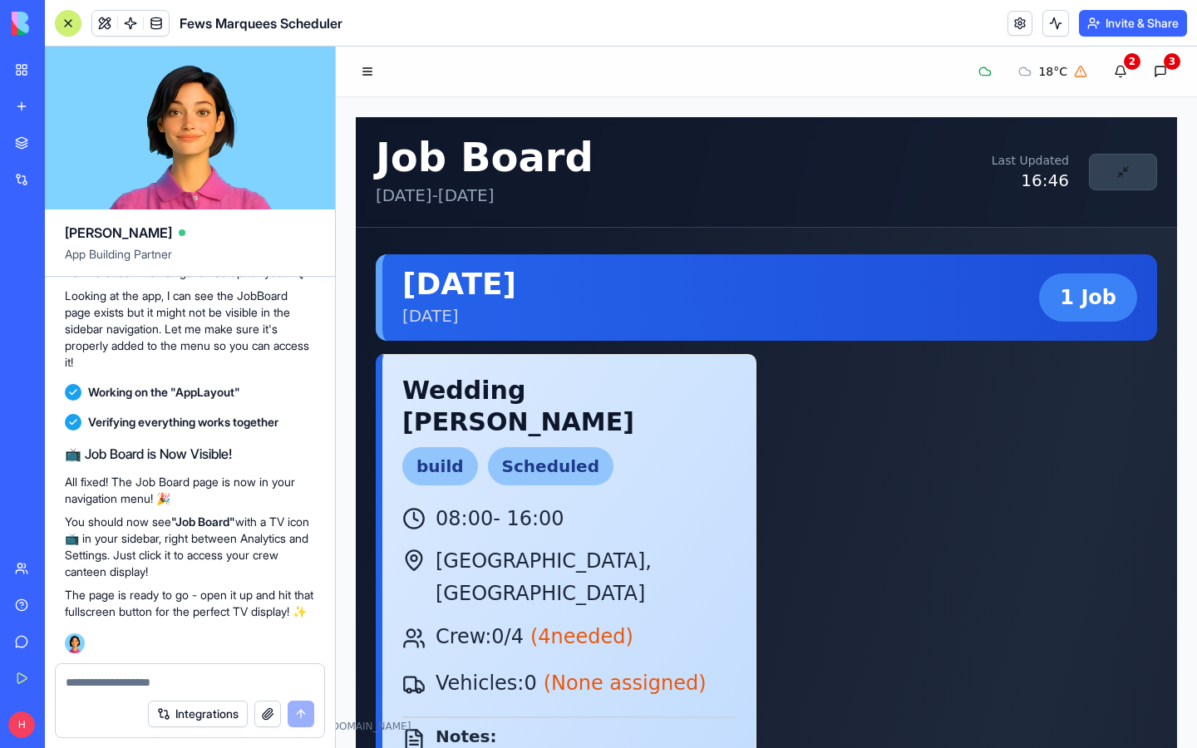
click at [1157, 160] on button at bounding box center [1123, 172] width 68 height 37
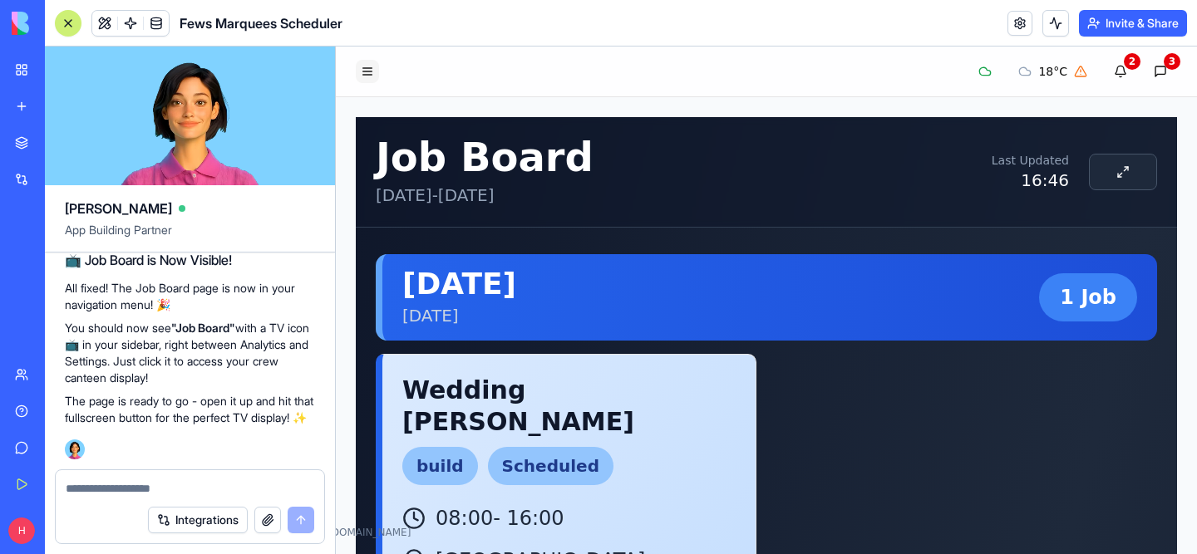
click at [361, 62] on button at bounding box center [367, 71] width 23 height 23
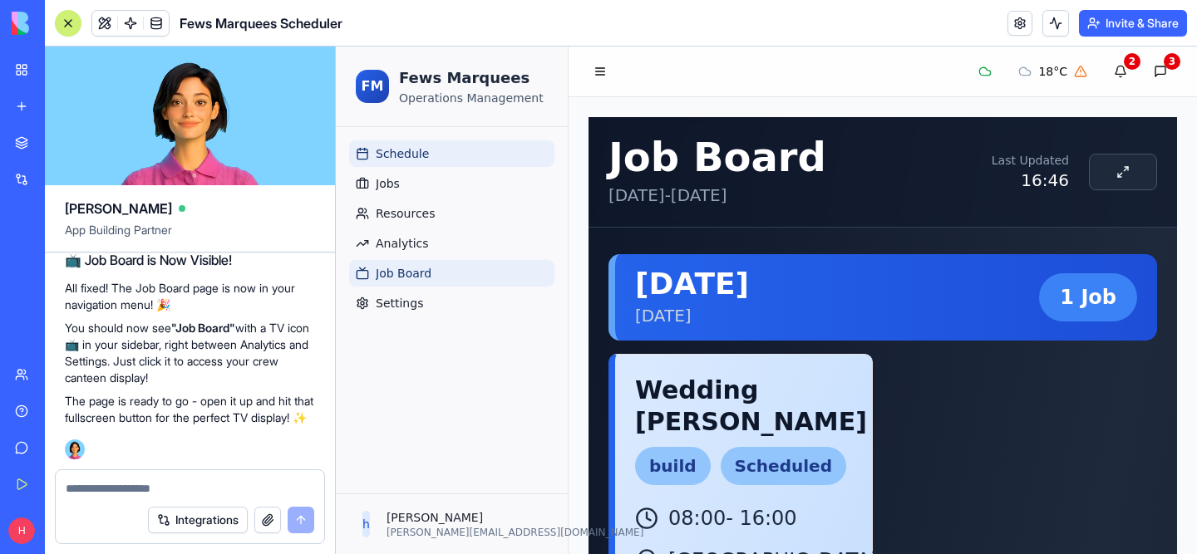
click at [401, 150] on span "Schedule" at bounding box center [402, 153] width 53 height 17
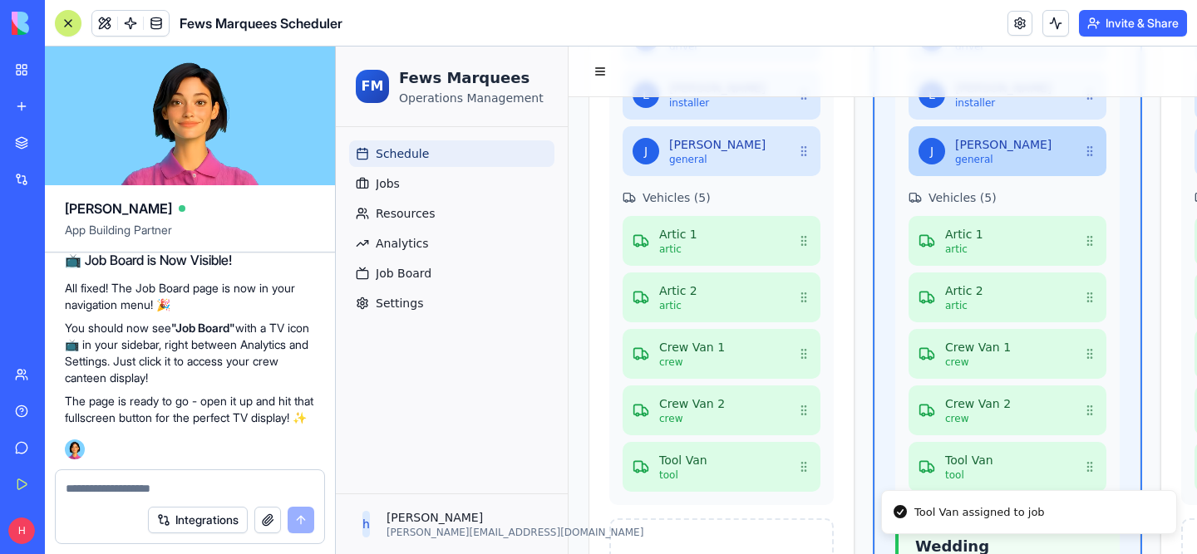
scroll to position [700, 0]
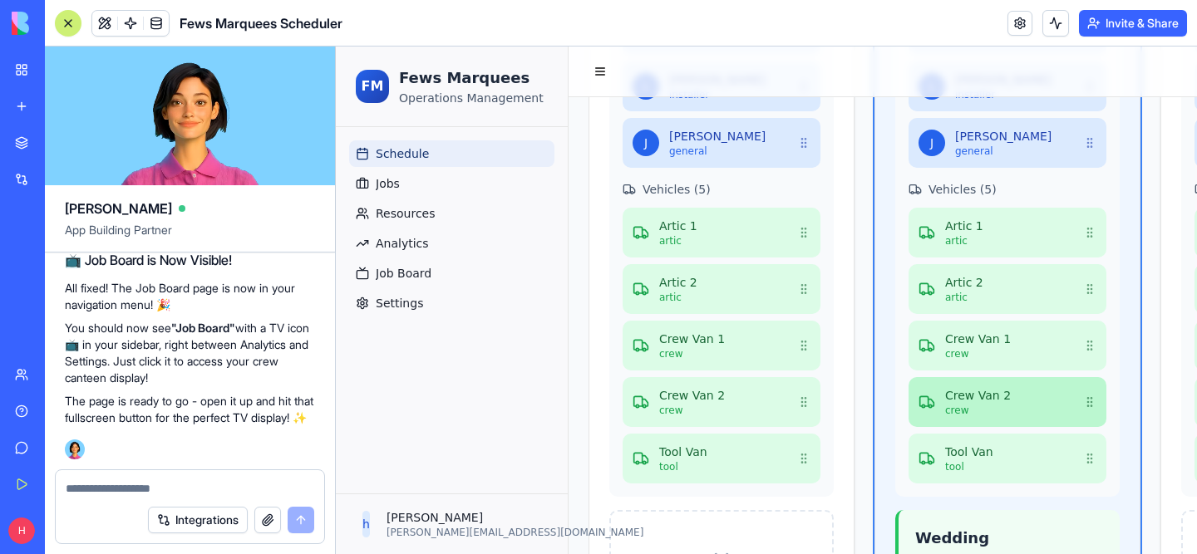
drag, startPoint x: 1085, startPoint y: 158, endPoint x: 1072, endPoint y: 394, distance: 236.4
